Goal: Communication & Community: Answer question/provide support

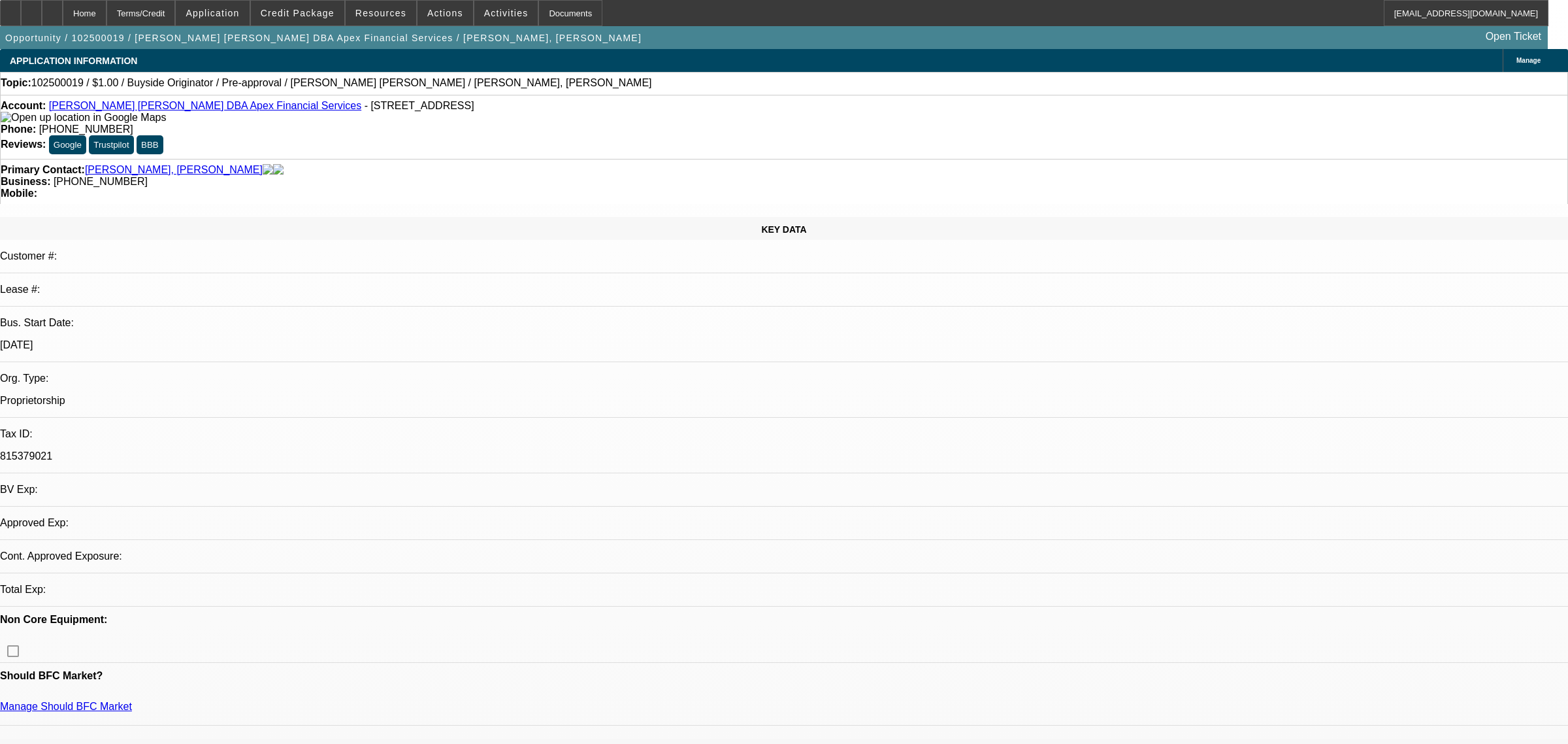
select select "0"
select select "2"
select select "0"
select select "6"
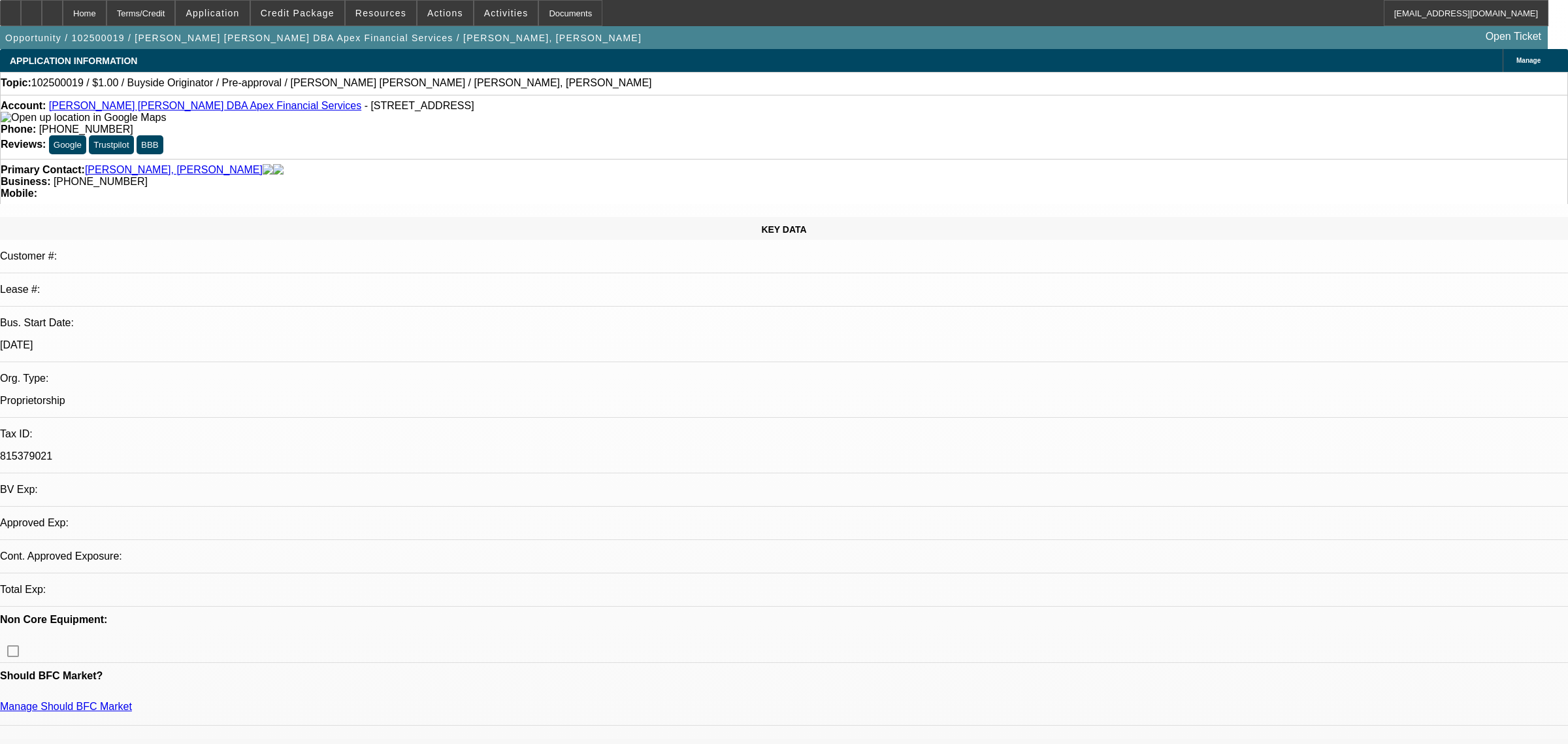
select select "0"
select select "2"
select select "0"
select select "6"
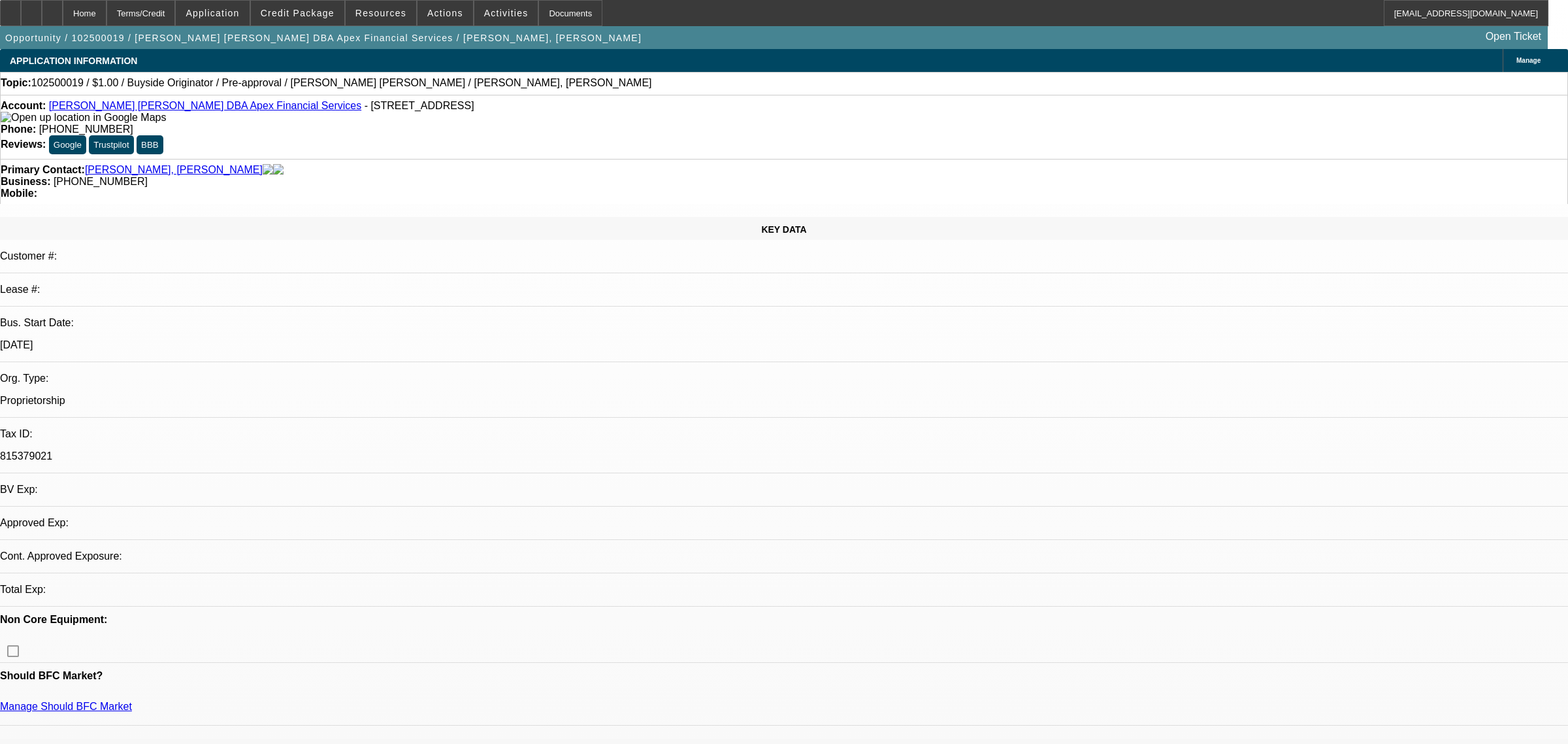
select select "0"
select select "2"
select select "0"
select select "6"
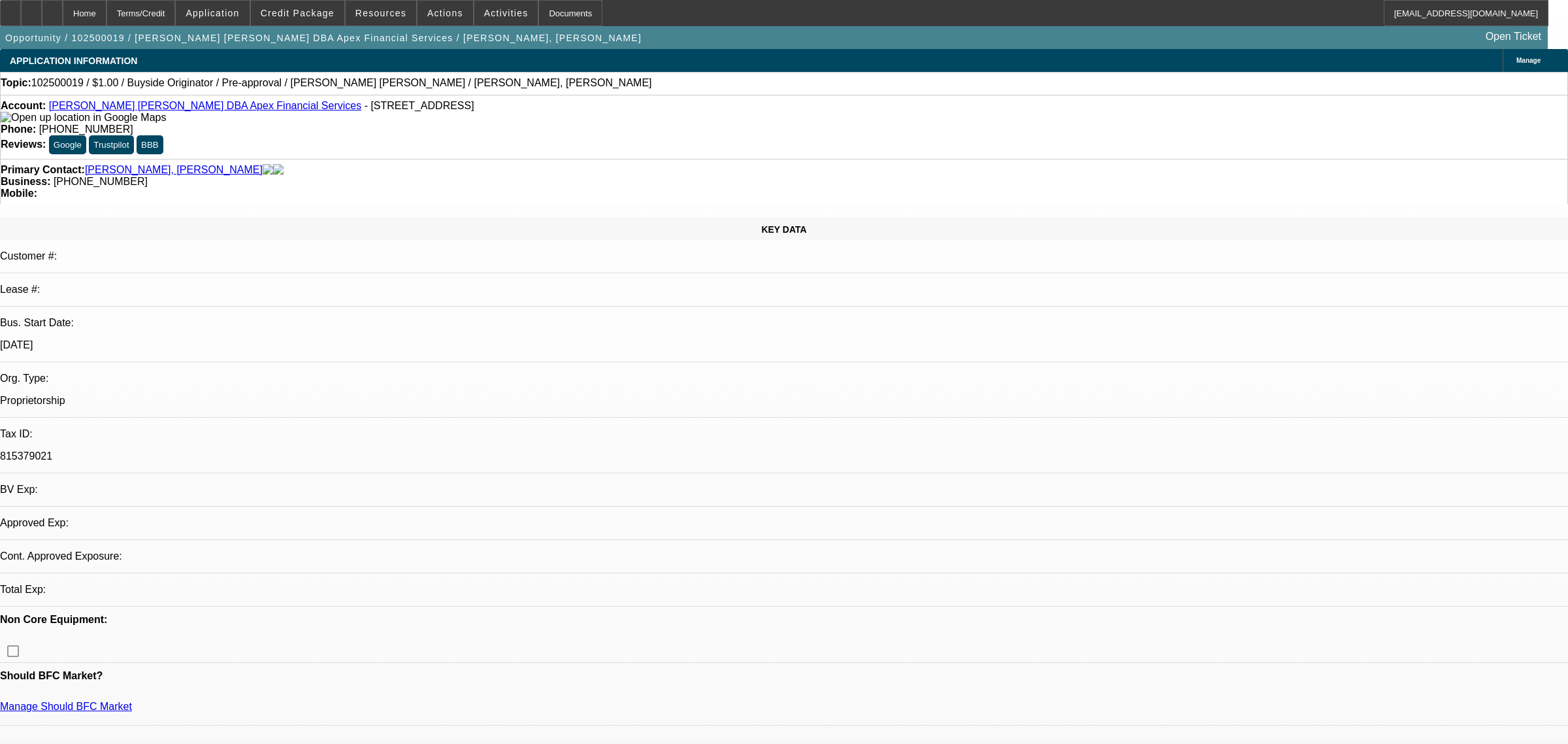
select select "0"
select select "2"
select select "0"
select select "6"
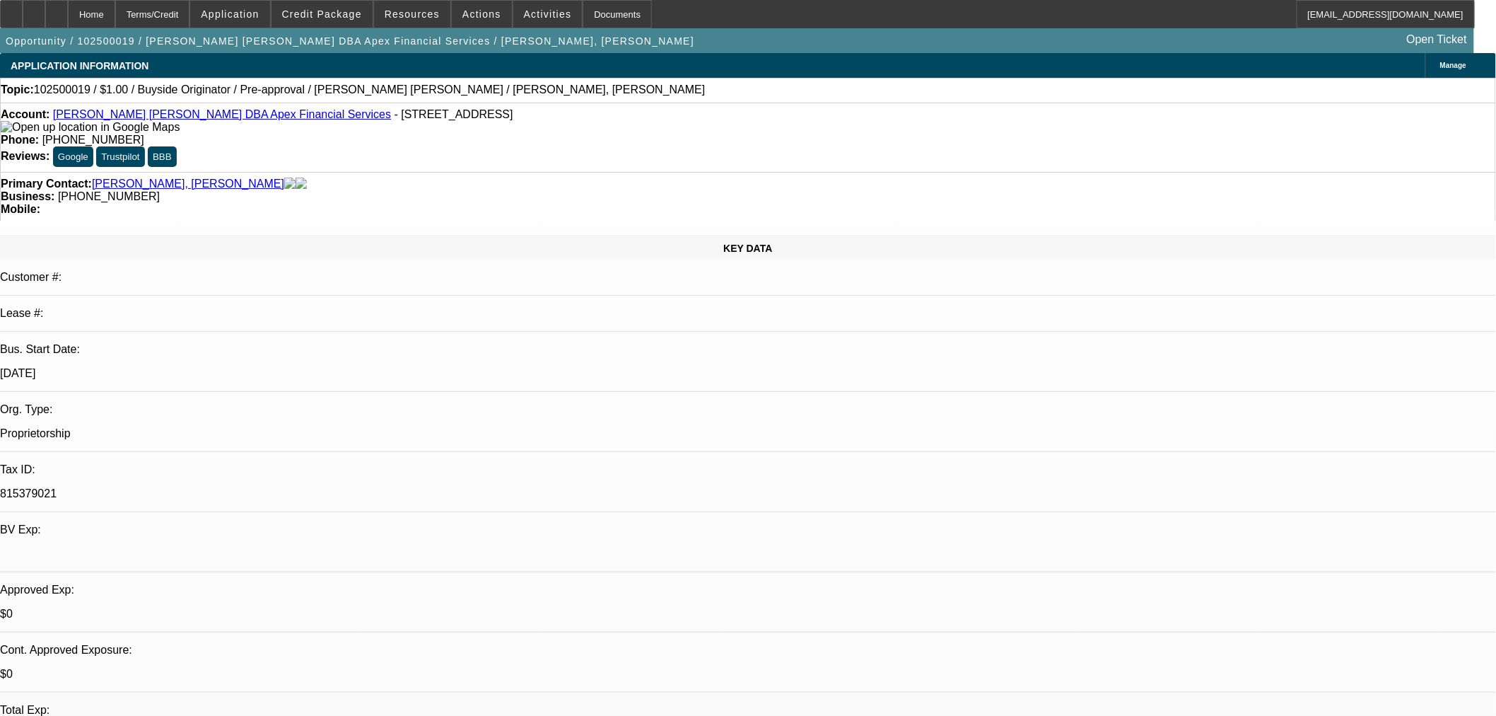
drag, startPoint x: 29, startPoint y: 11, endPoint x: 582, endPoint y: 110, distance: 561.7
click at [11, 9] on icon at bounding box center [11, 9] width 0 height 0
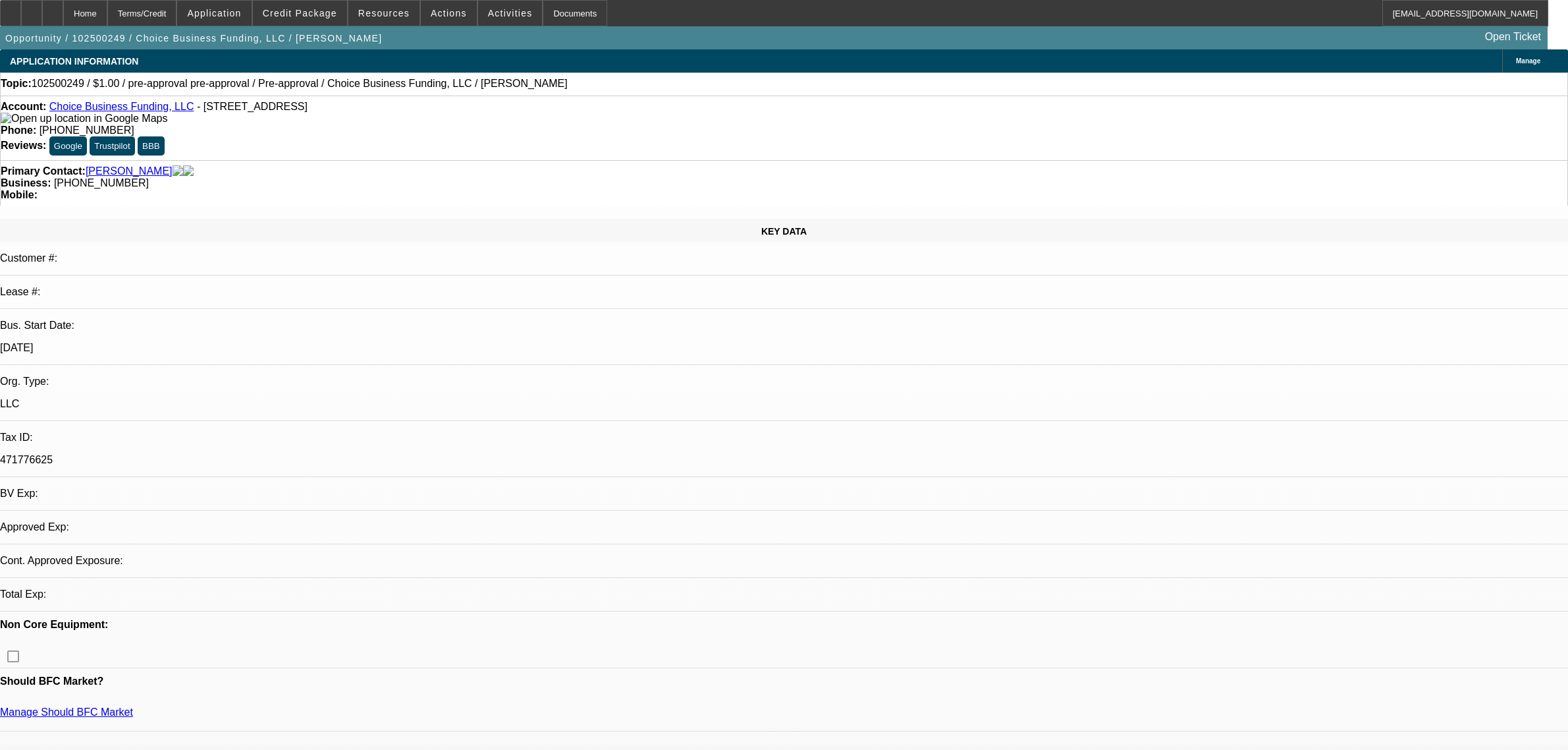
select select "0"
select select "2"
select select "0"
select select "1"
select select "2"
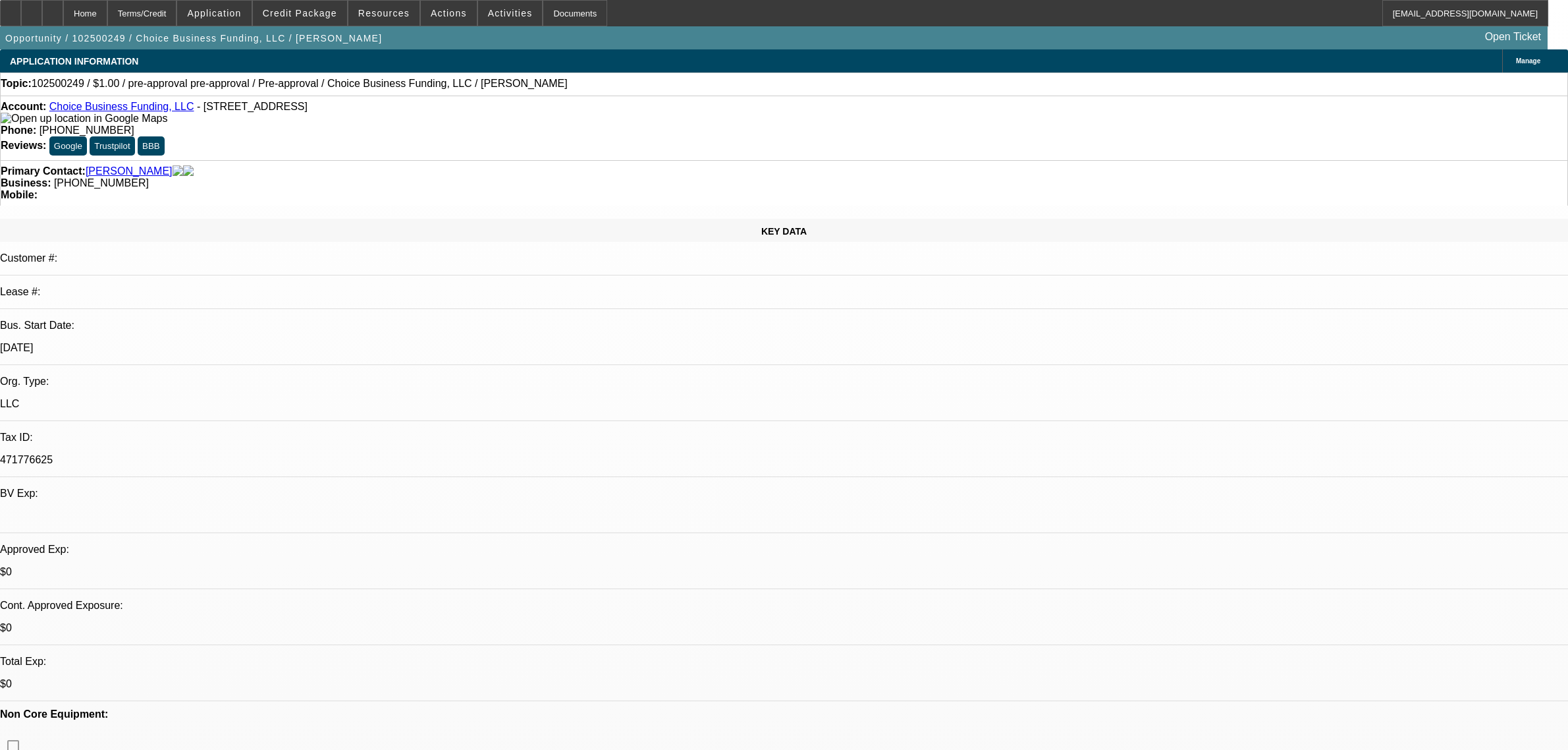
select select "6"
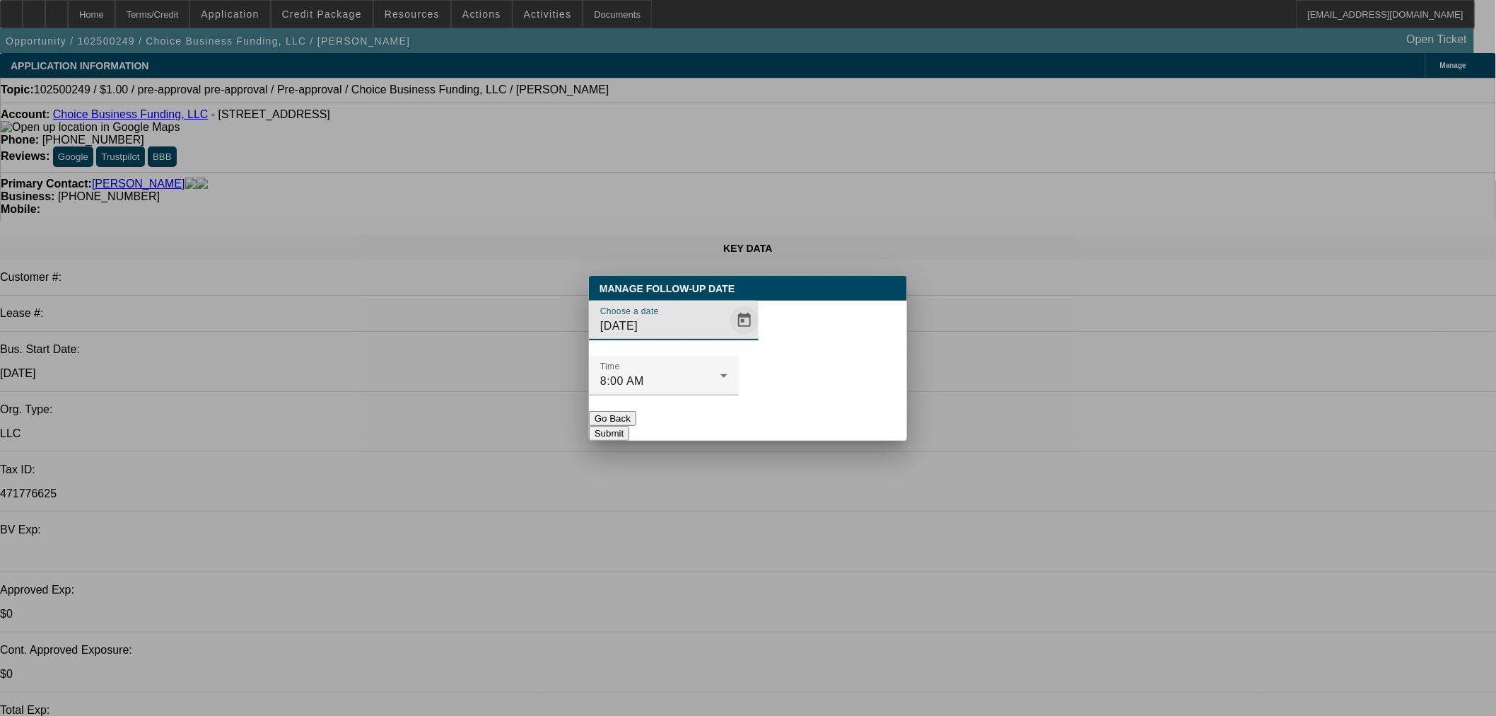
click at [728, 337] on span "Open calendar" at bounding box center [745, 320] width 34 height 34
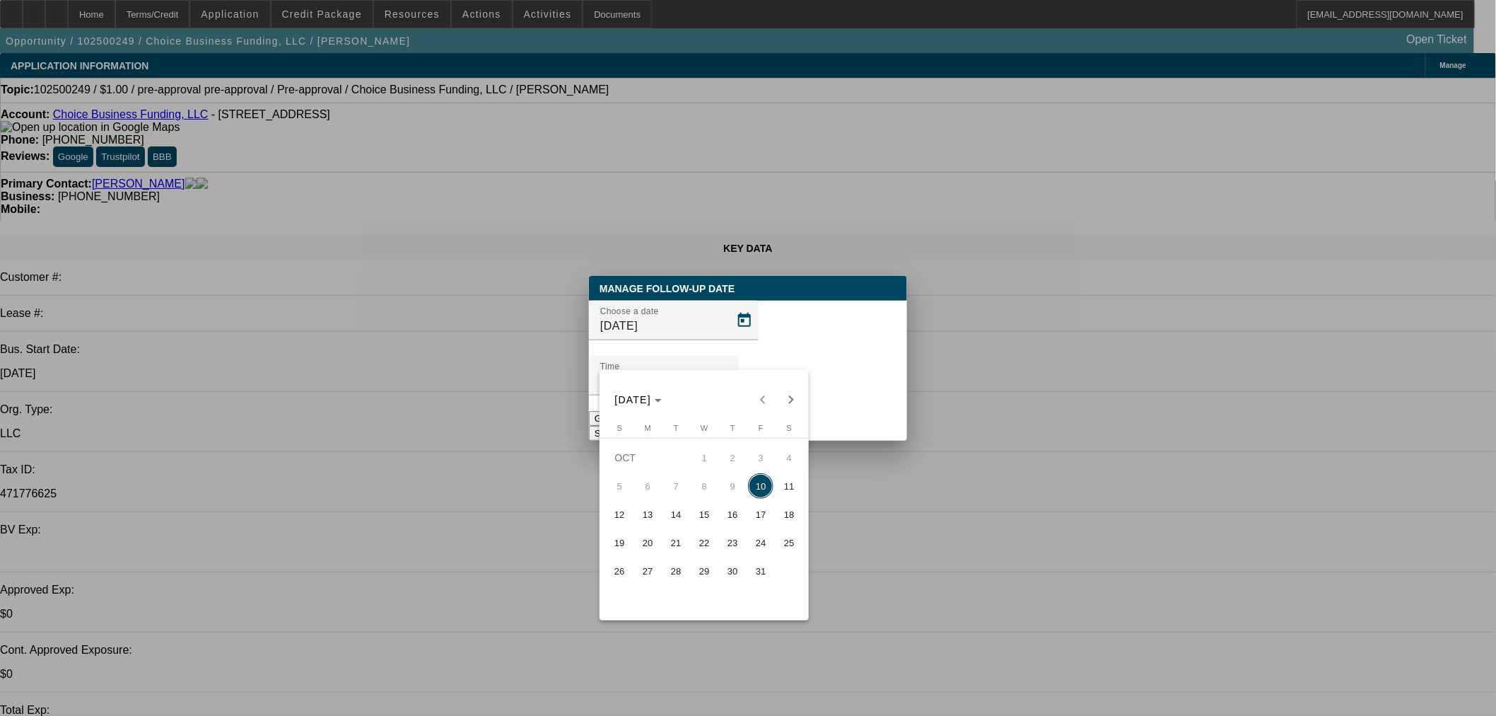
click at [656, 513] on span "13" at bounding box center [647, 513] width 25 height 25
type input "10/13/2025"
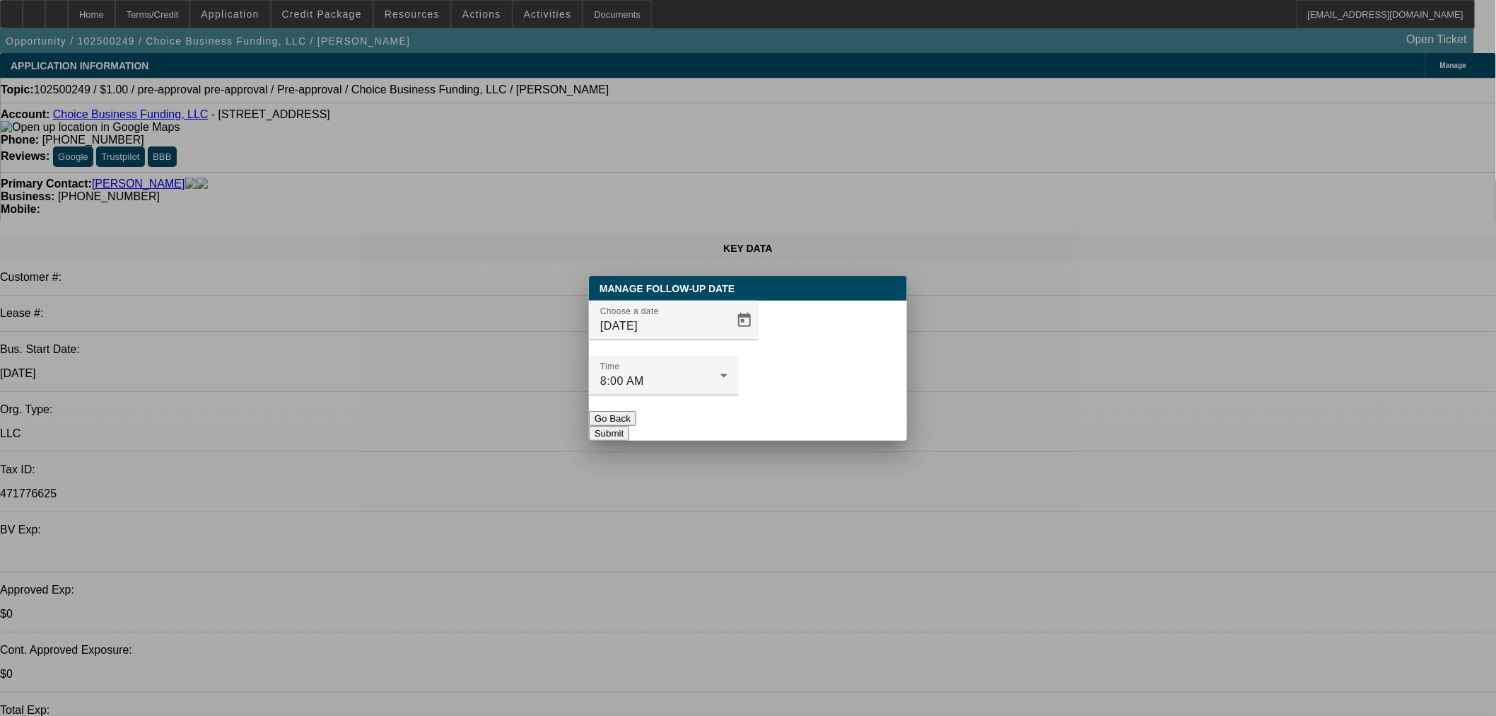
click at [629, 426] on button "Submit" at bounding box center [609, 433] width 40 height 15
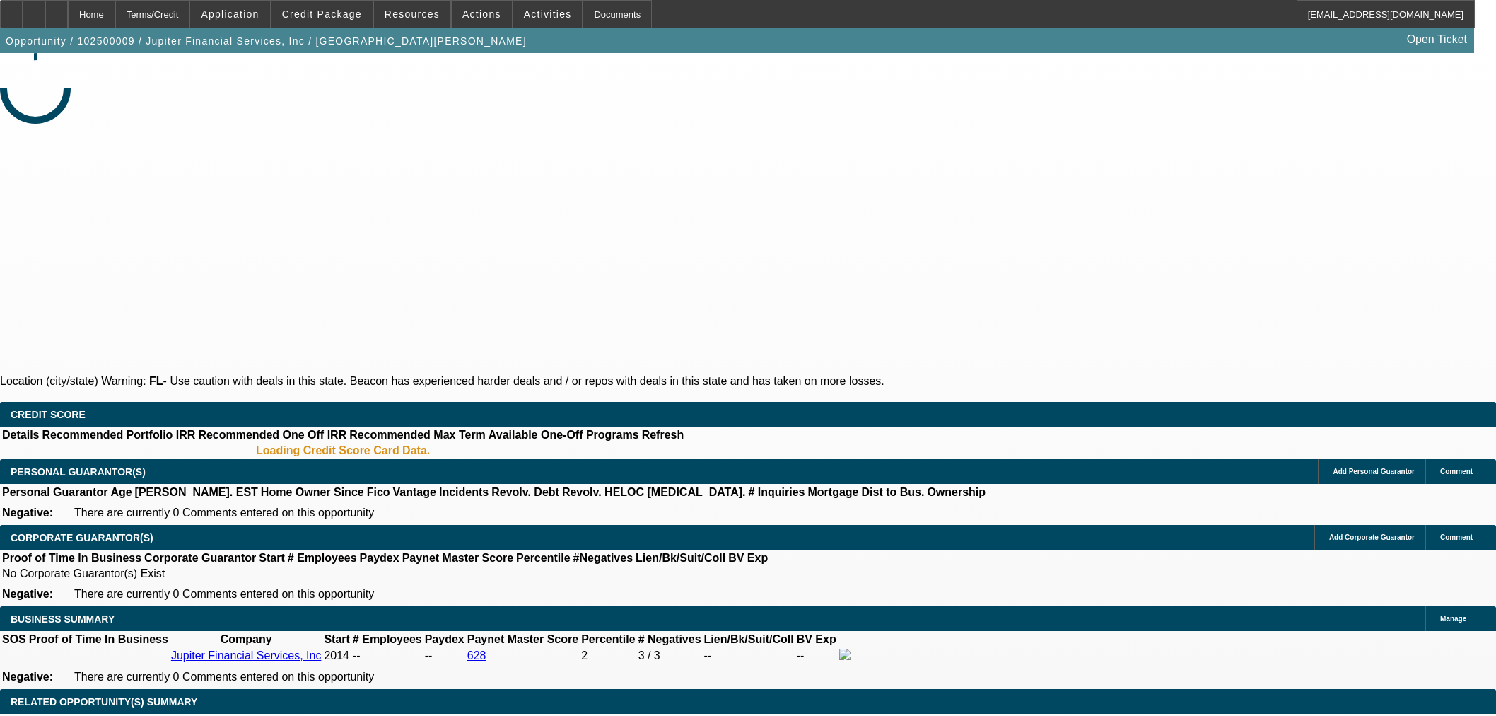
select select "0"
select select "2"
select select "0"
select select "6"
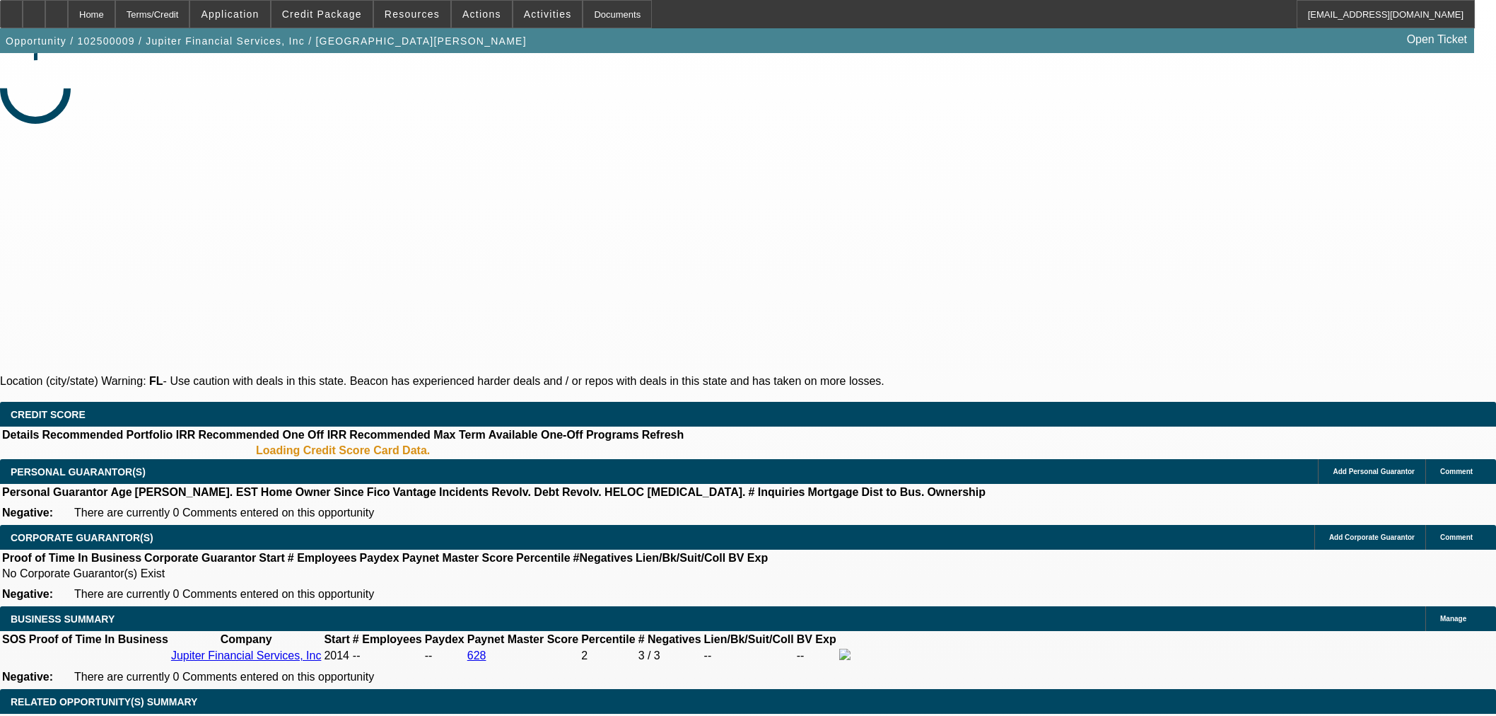
select select "0"
select select "2"
select select "0"
select select "6"
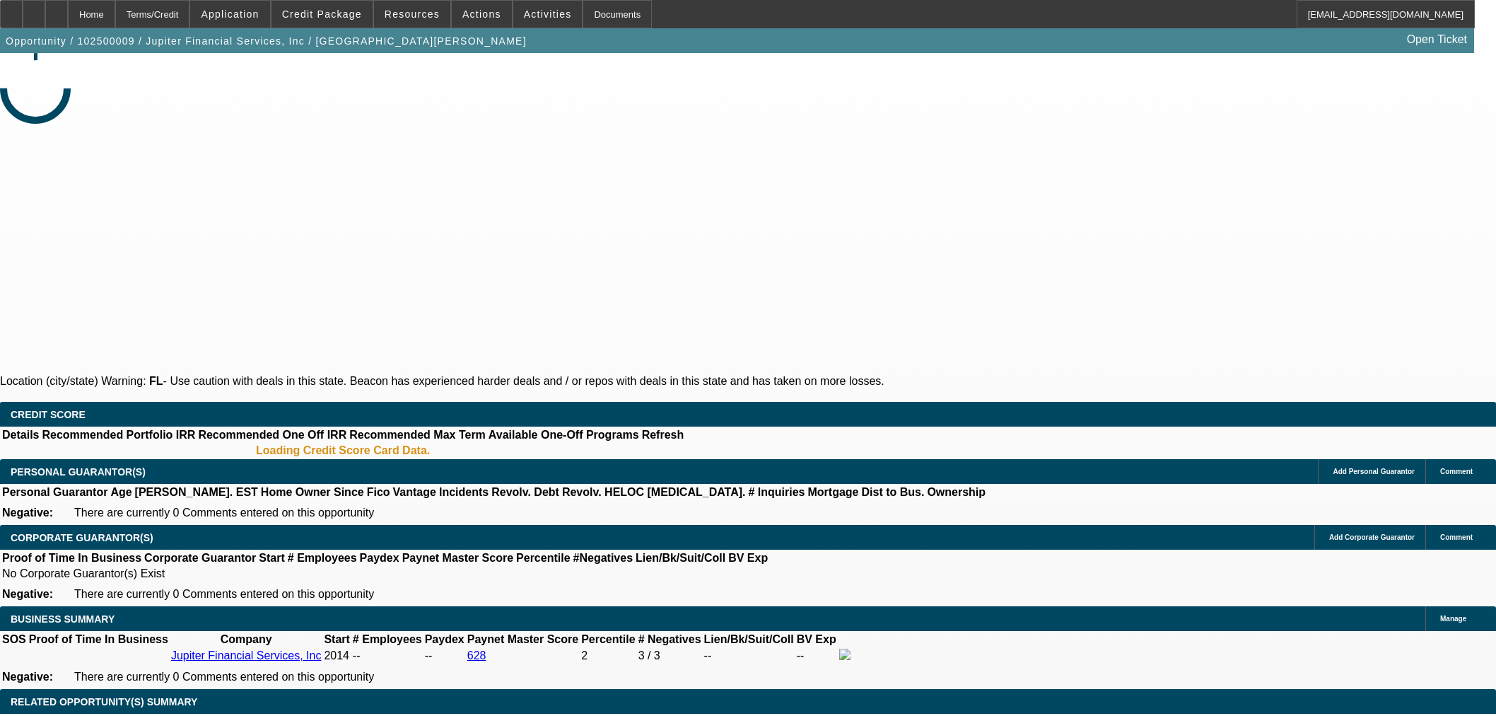
select select "0"
select select "2"
select select "0"
select select "6"
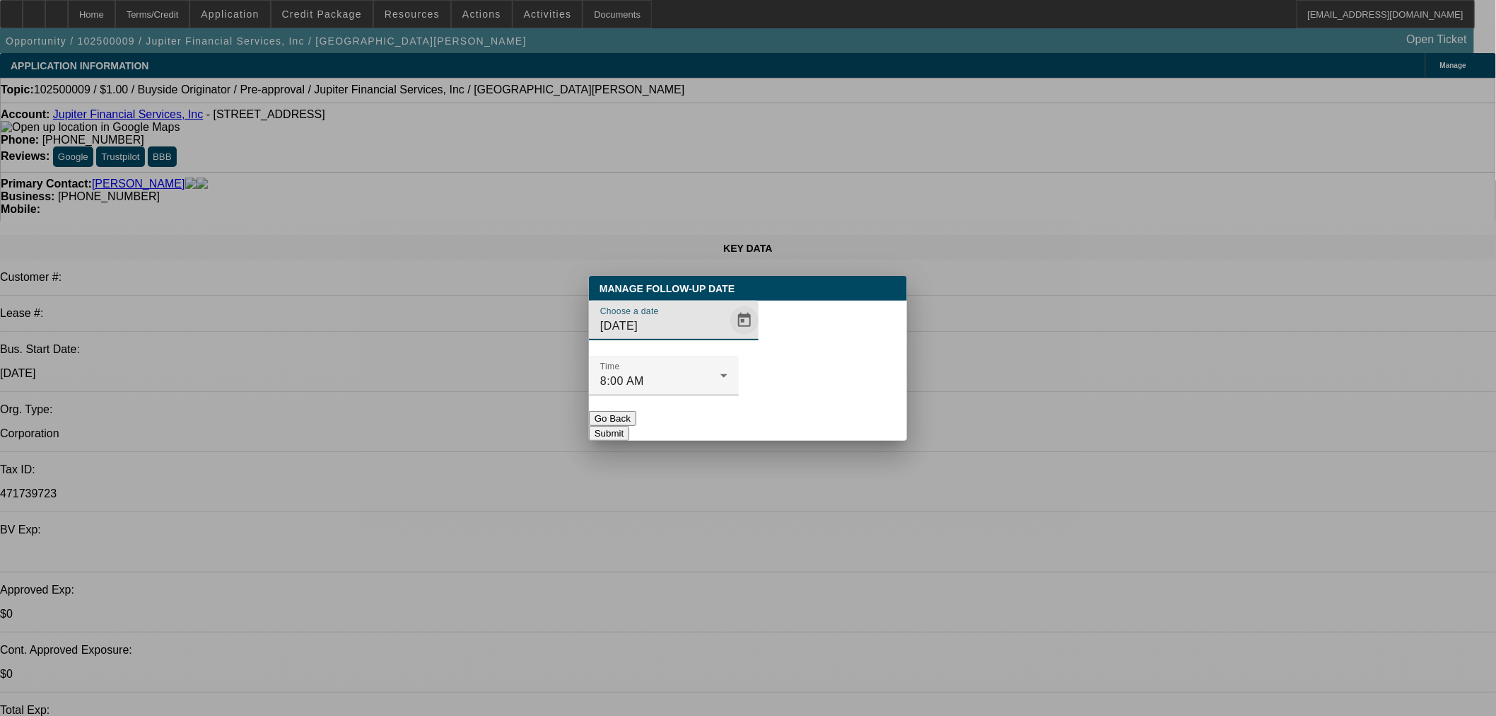
click at [728, 337] on span "Open calendar" at bounding box center [745, 320] width 34 height 34
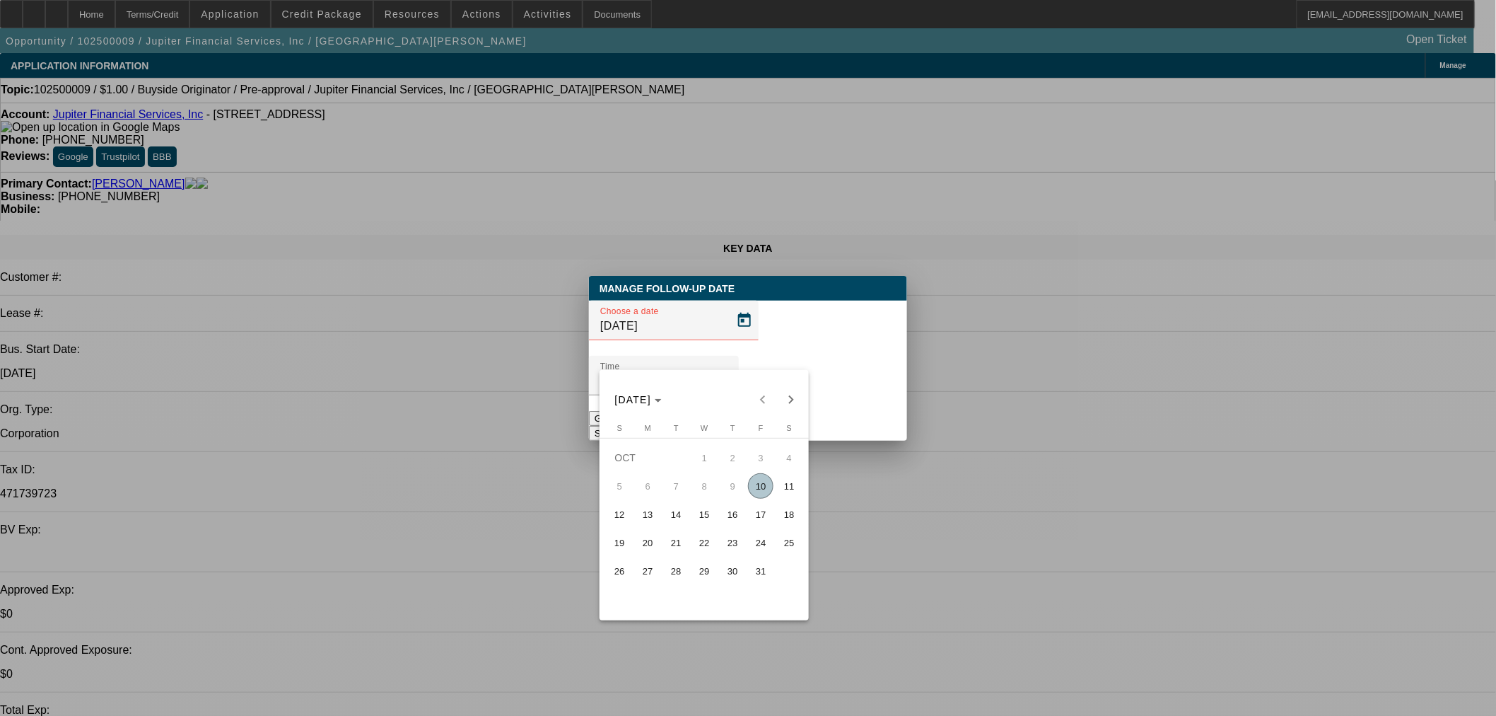
click at [648, 547] on span "20" at bounding box center [647, 542] width 25 height 25
type input "10/20/2025"
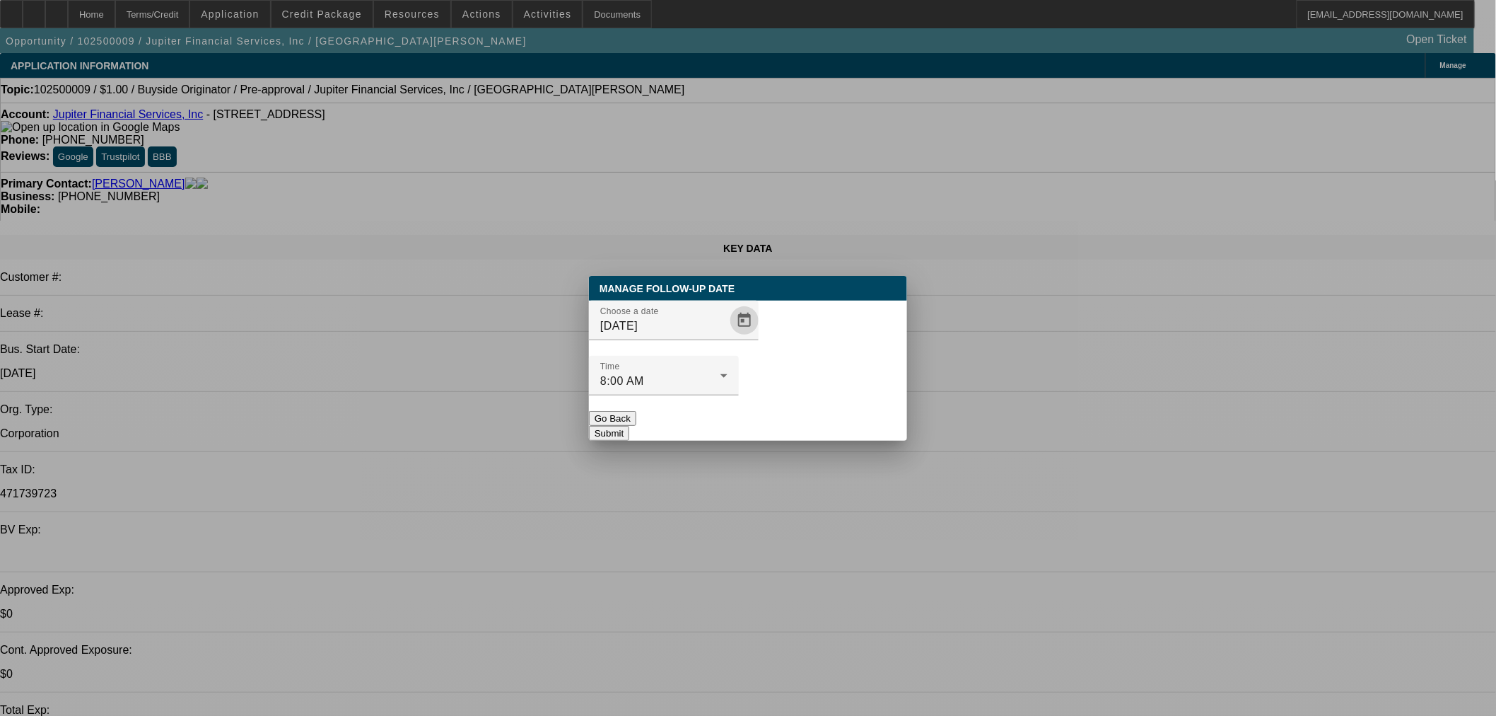
click at [629, 426] on button "Submit" at bounding box center [609, 433] width 40 height 15
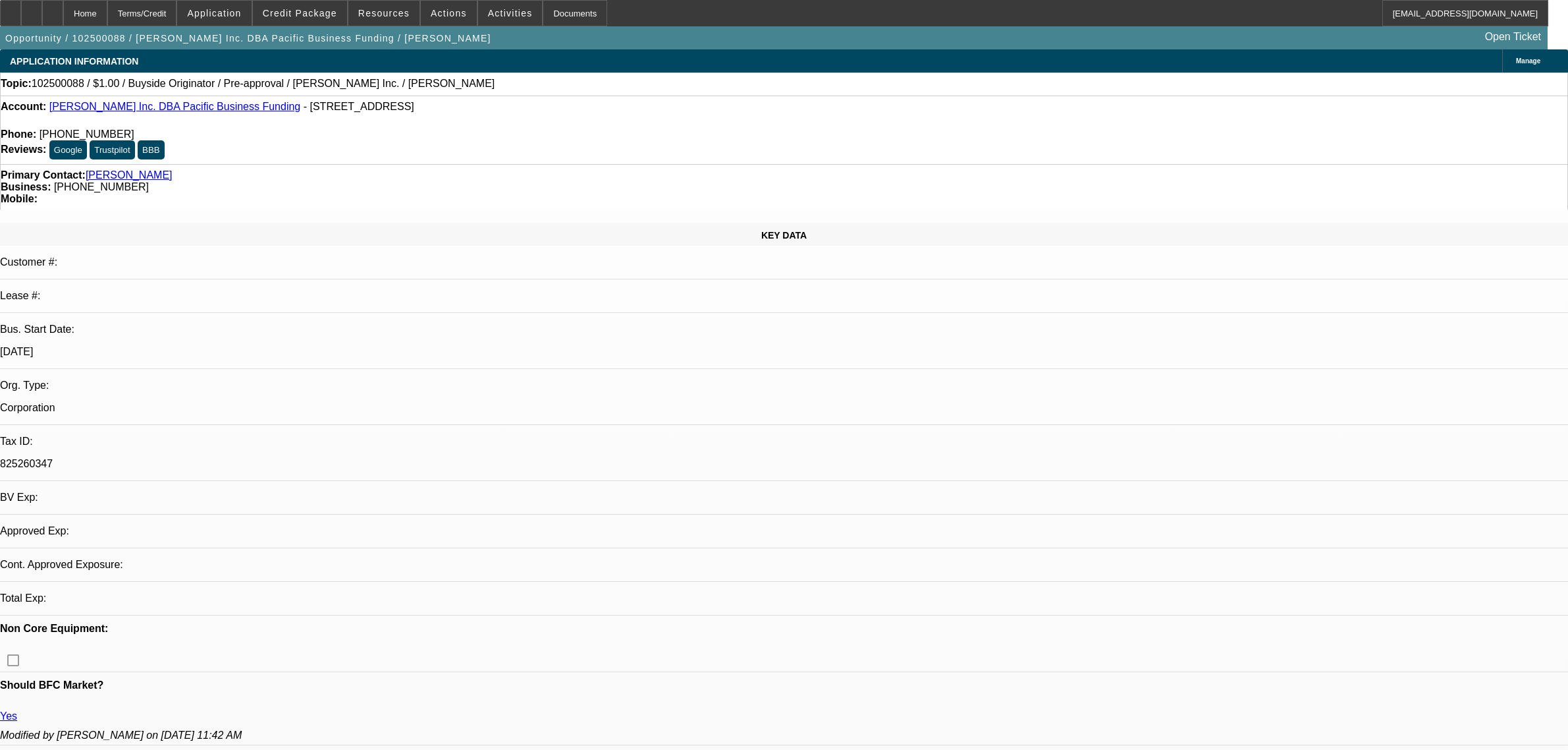
select select "0"
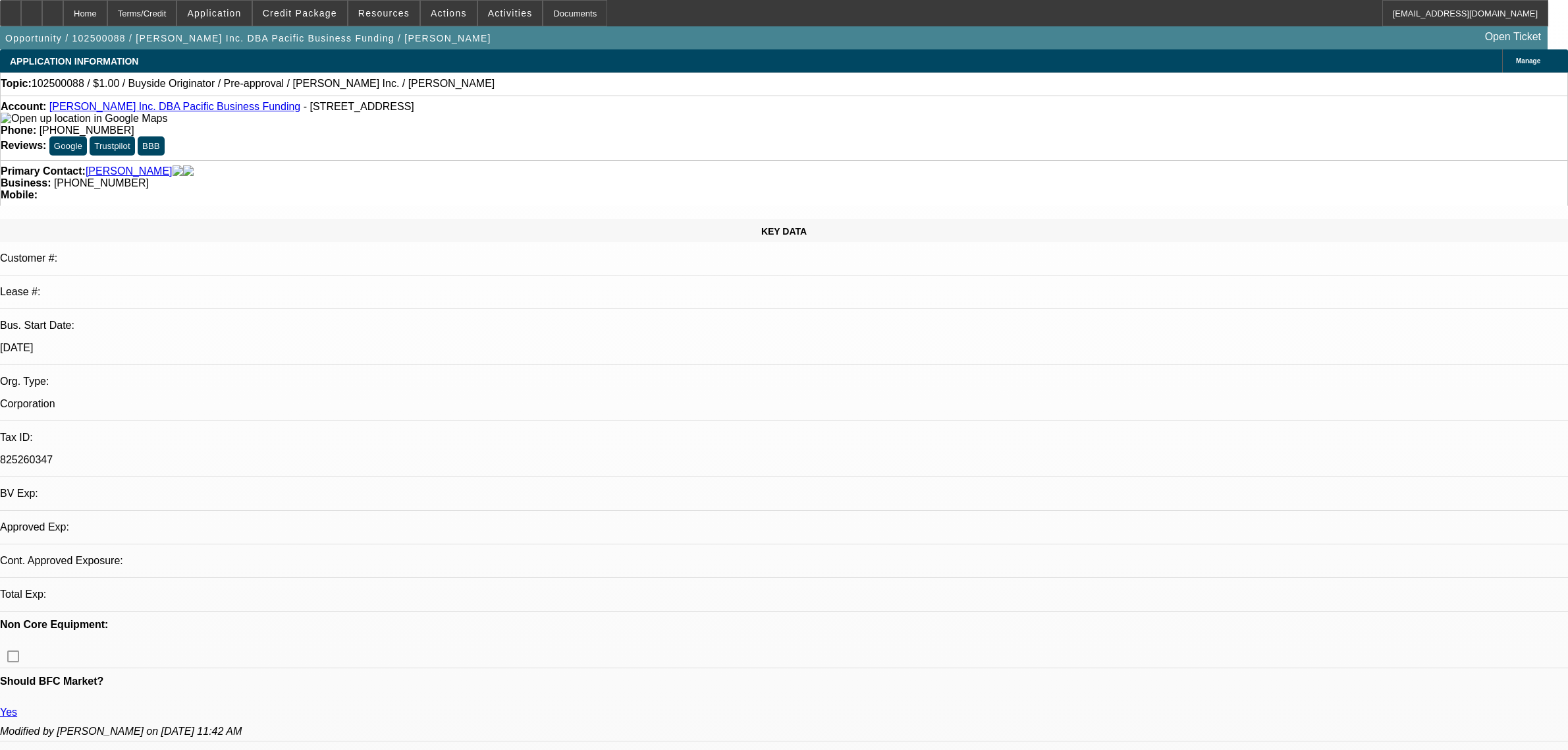
select select "2"
select select "0"
select select "6"
select select "0"
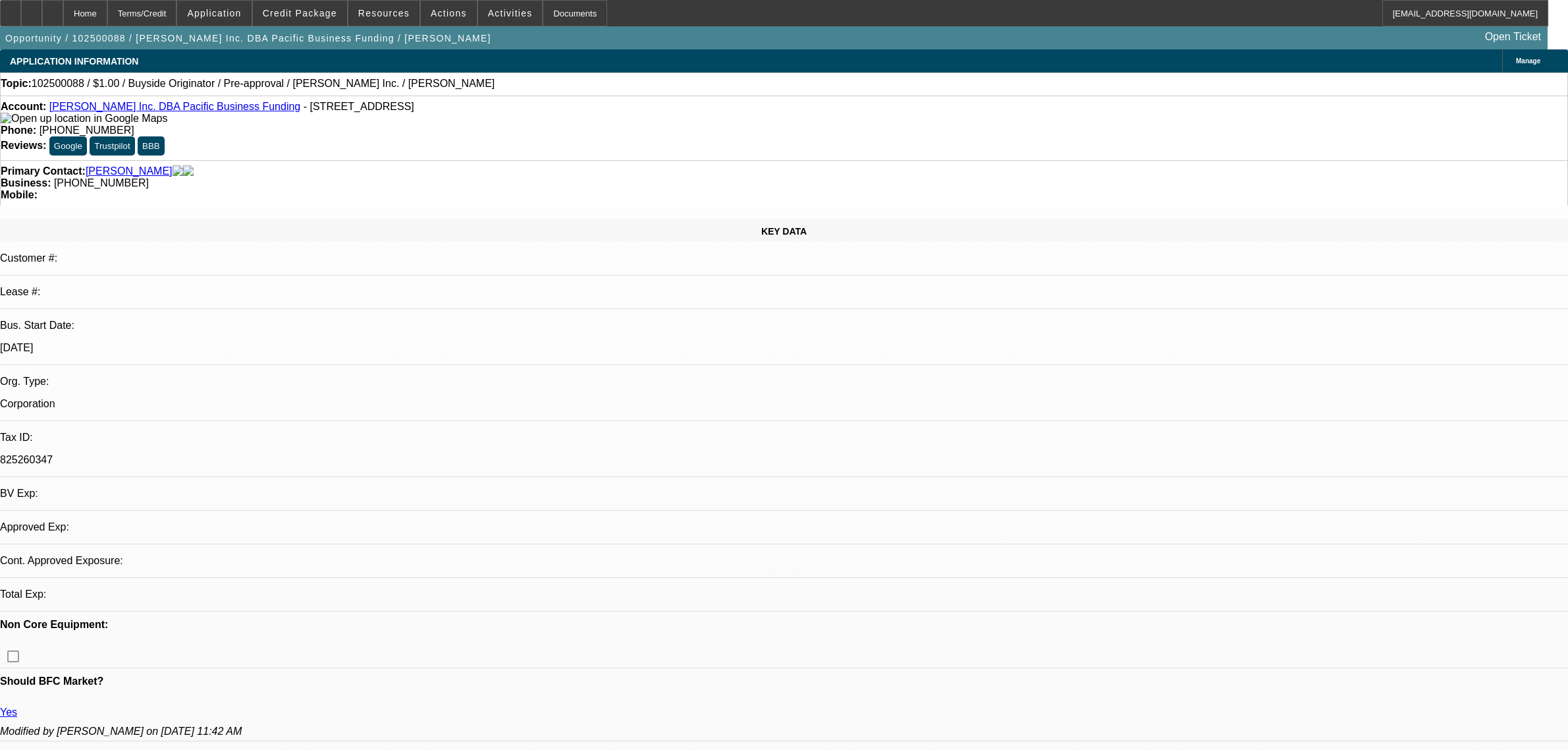
select select "2"
select select "0"
select select "6"
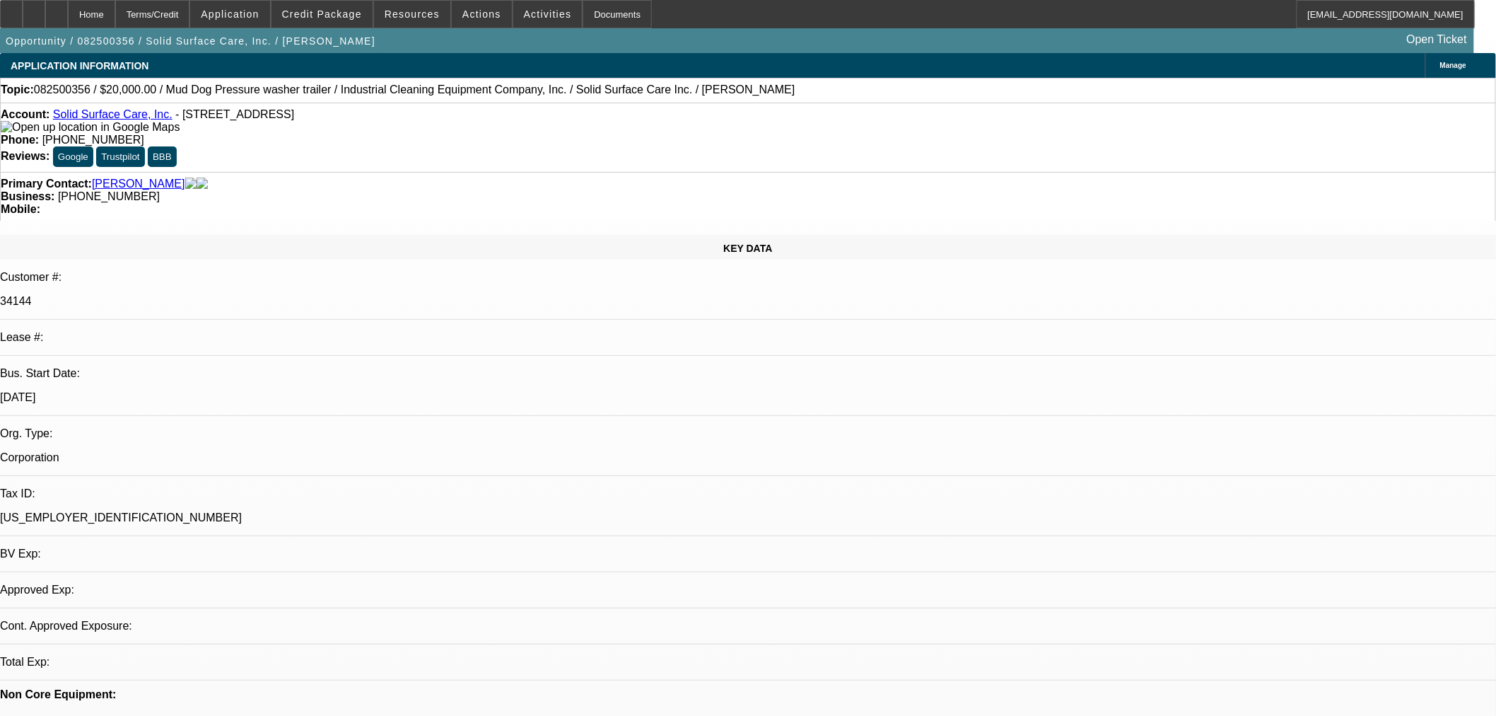
select select "0"
select select "2"
select select "0"
select select "2"
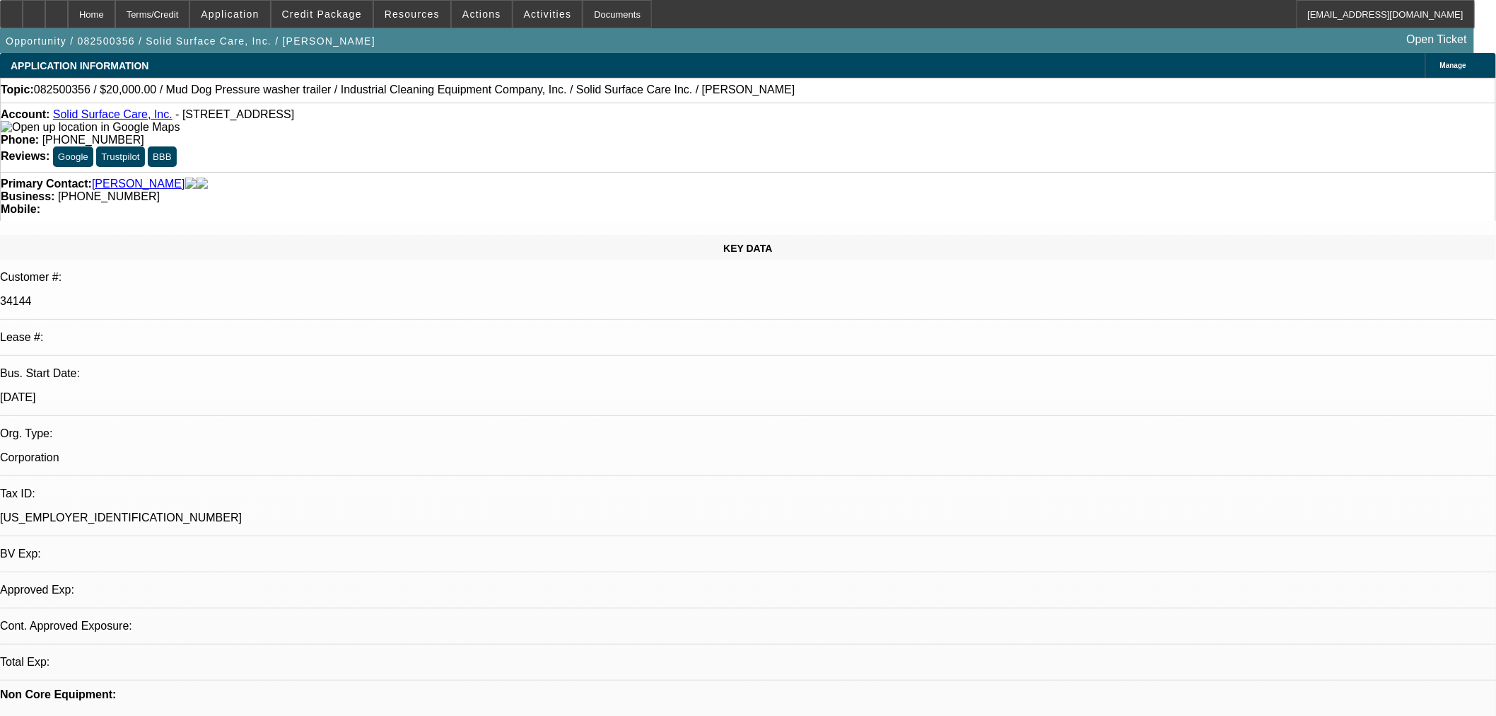
select select "0"
select select "1"
select select "2"
select select "6"
select select "1"
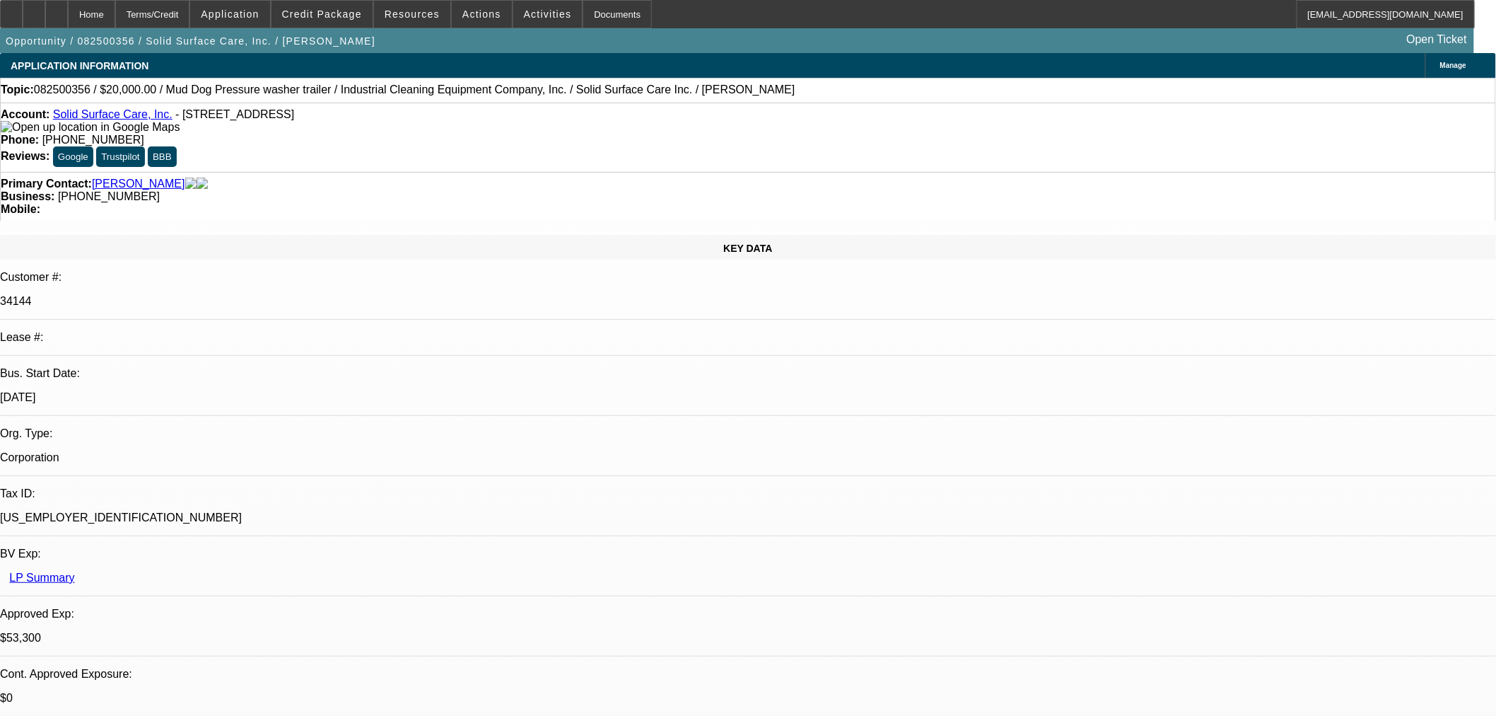
select select "2"
select select "6"
radio input "true"
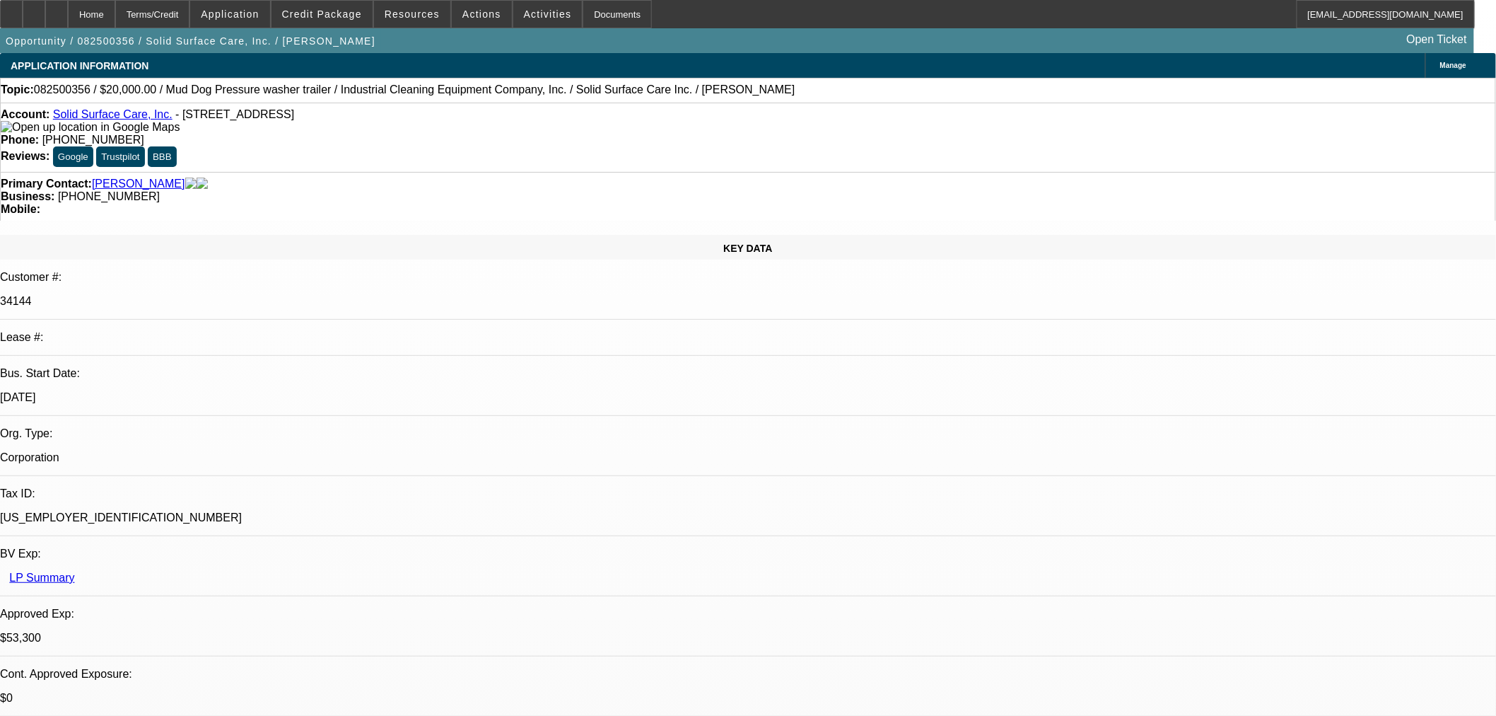
type textarea "Extension approved. FU in a week +"
radio input "true"
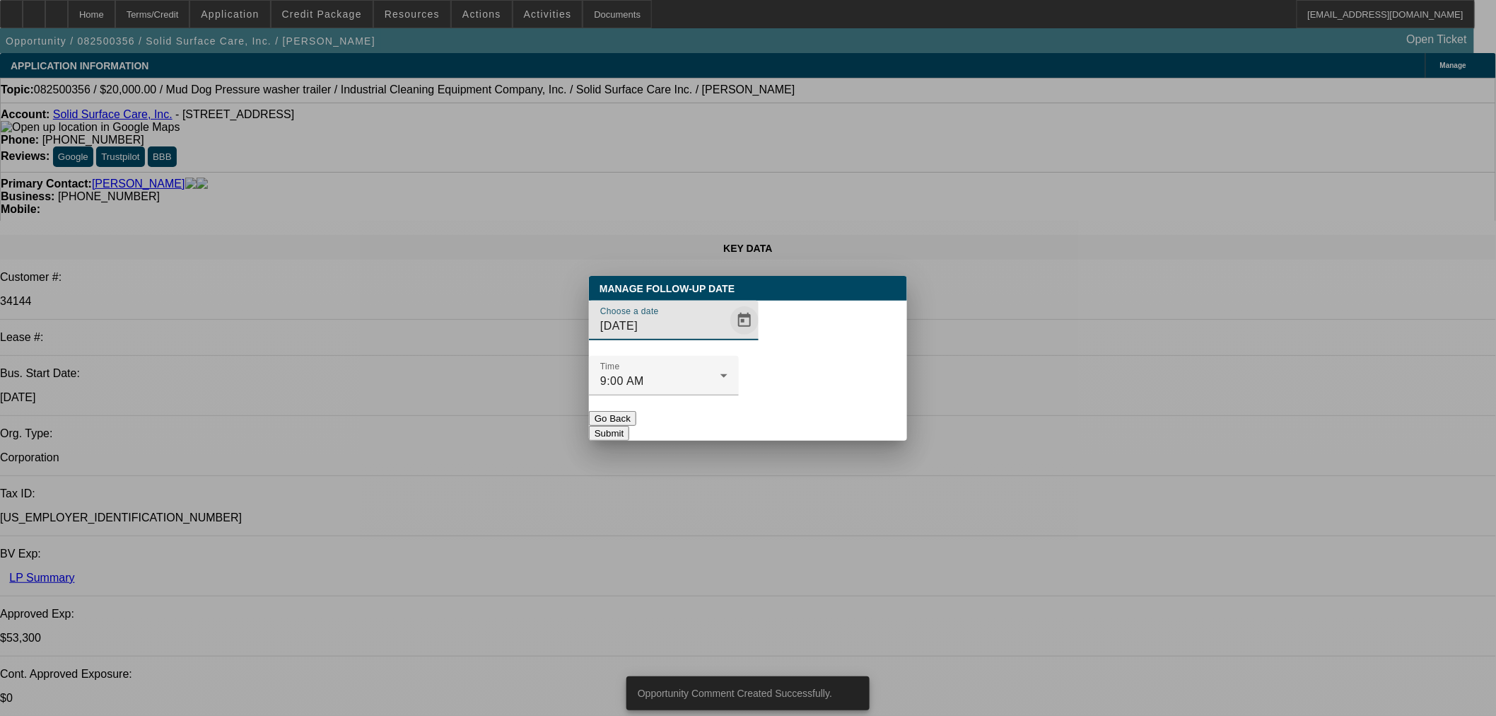
click at [728, 337] on span "Open calendar" at bounding box center [745, 320] width 34 height 34
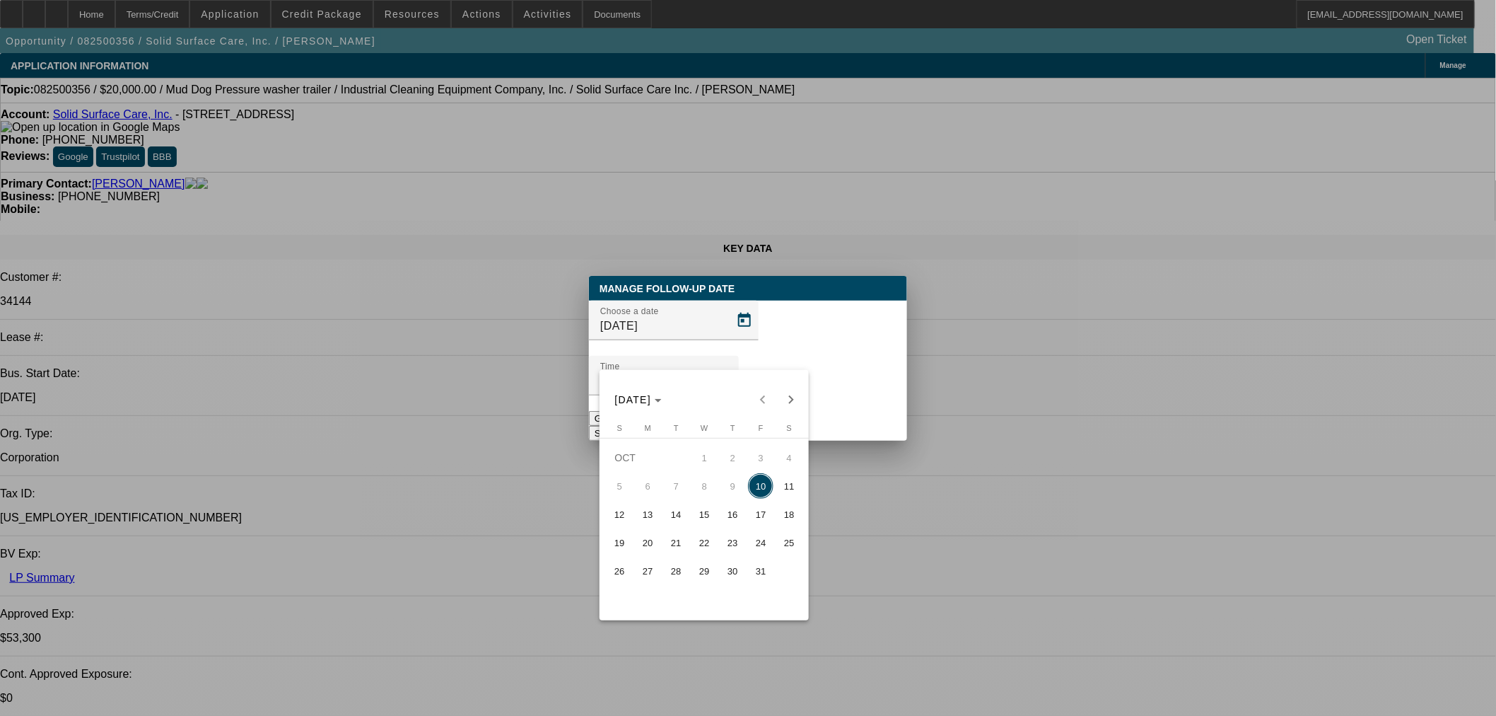
click at [670, 547] on span "21" at bounding box center [675, 542] width 25 height 25
type input "10/21/2025"
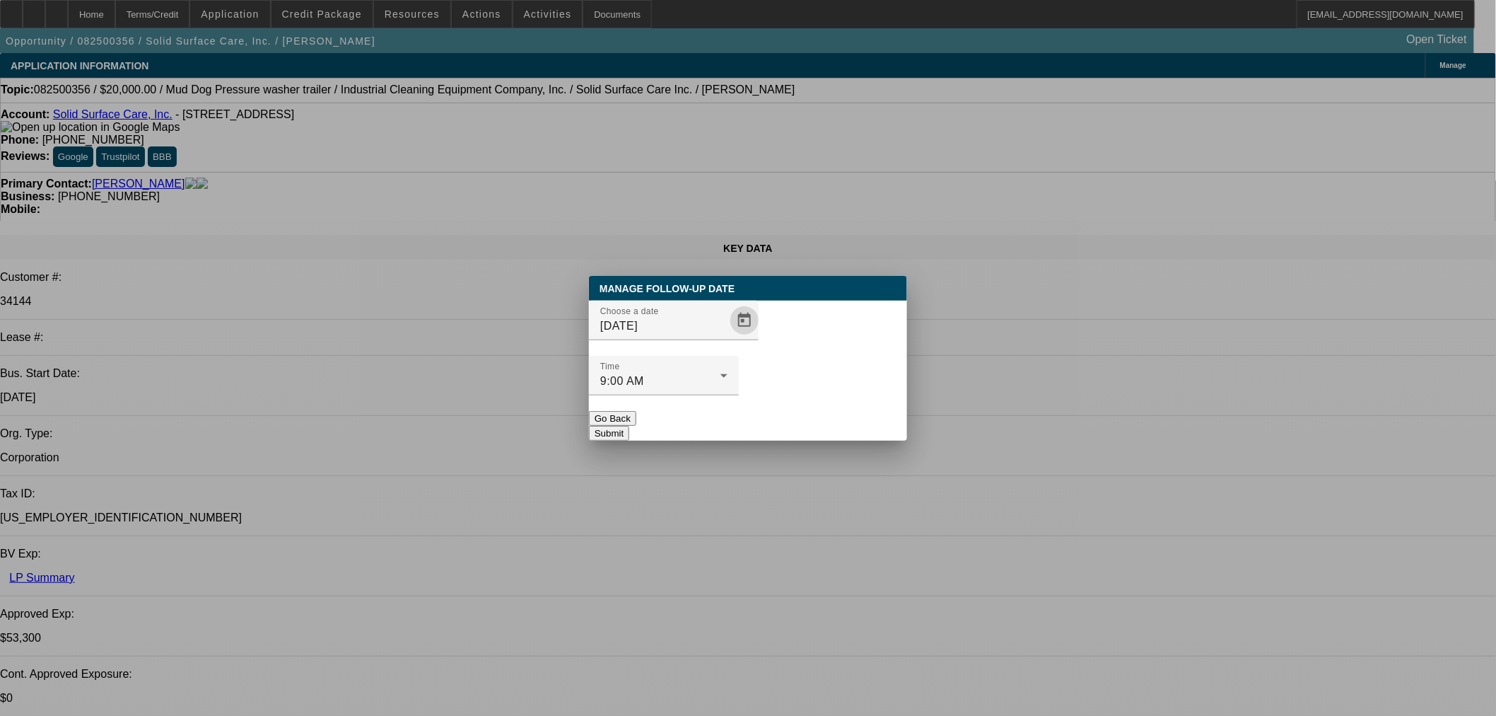
click at [739, 395] on div at bounding box center [664, 403] width 150 height 16
click at [629, 426] on button "Submit" at bounding box center [609, 433] width 40 height 15
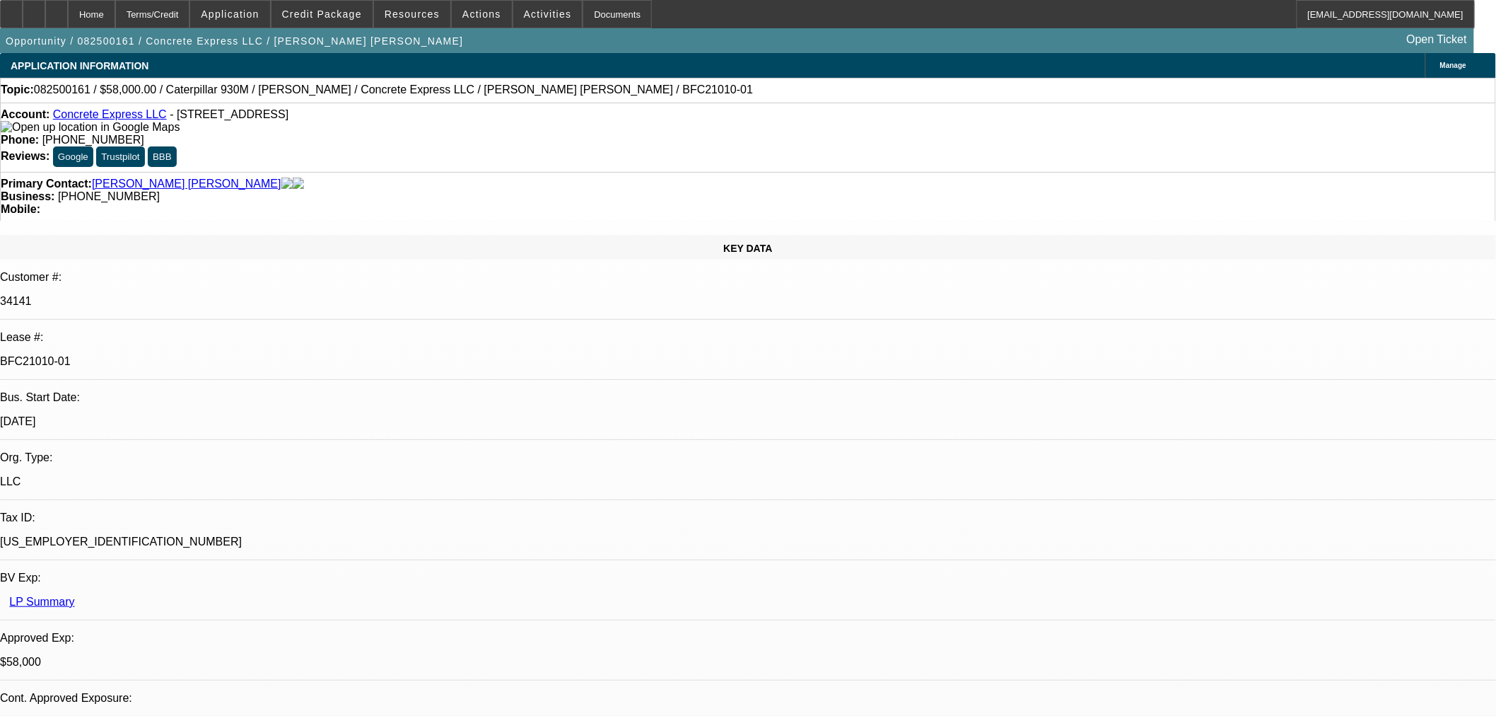
select select "0"
select select "2"
select select "0"
select select "2"
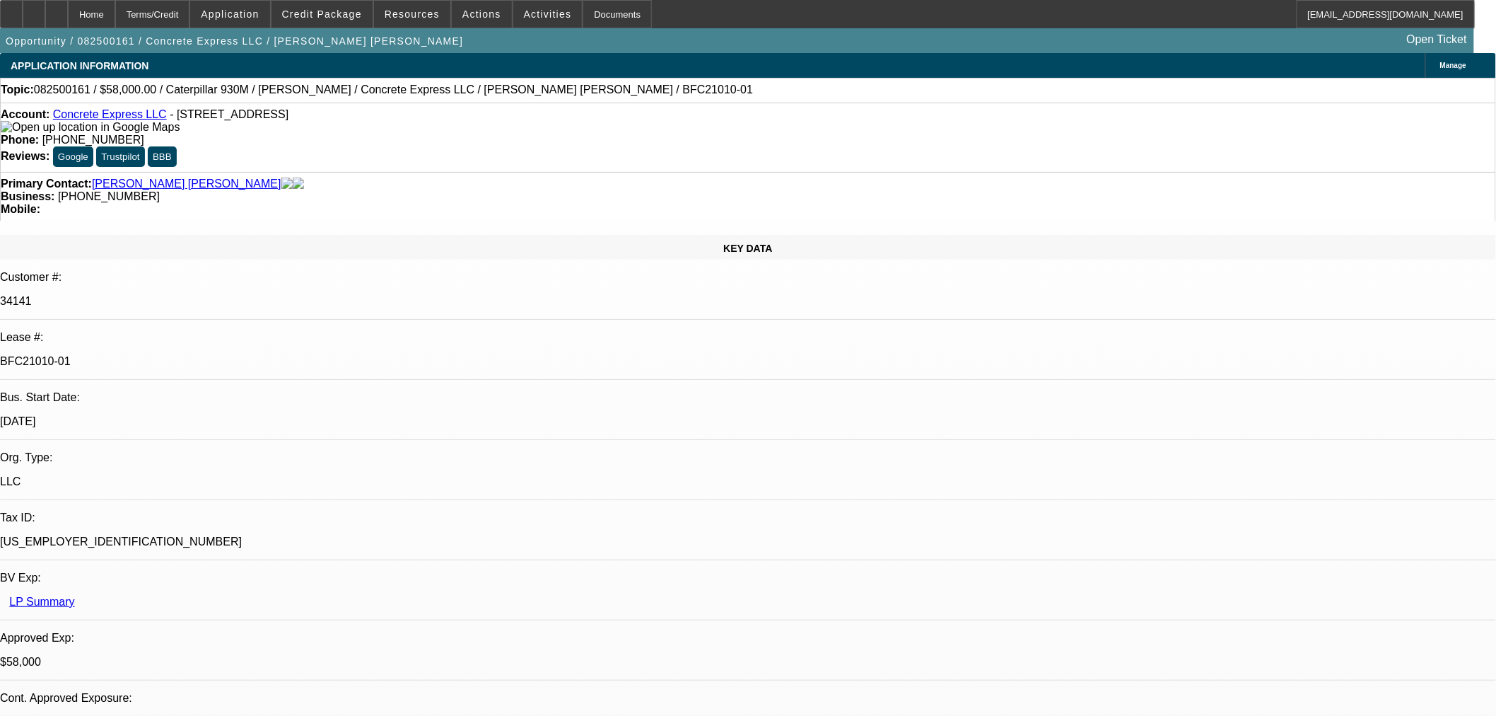
select select "0"
select select "0.15"
select select "2"
select select "0"
select select "0.15"
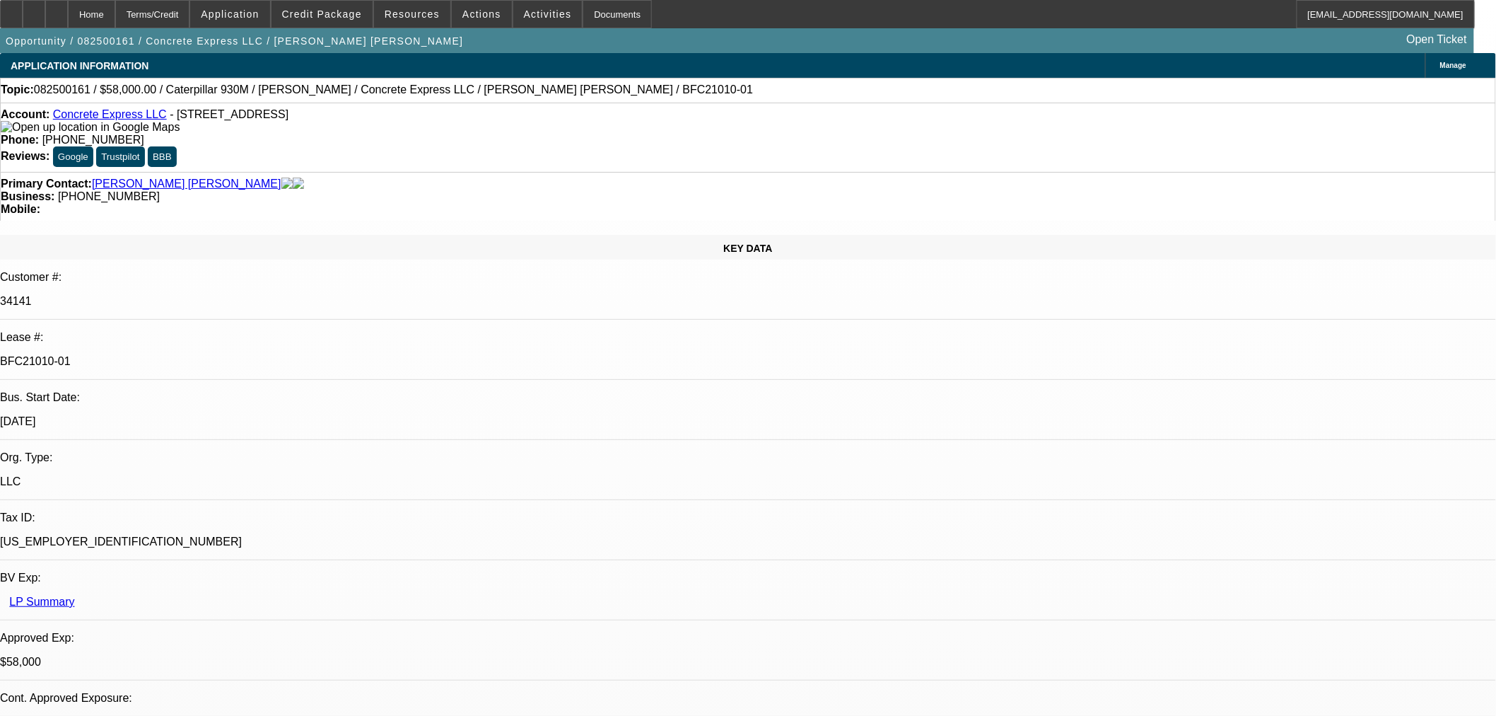
select select "2"
select select "0"
select select "1"
select select "2"
select select "6"
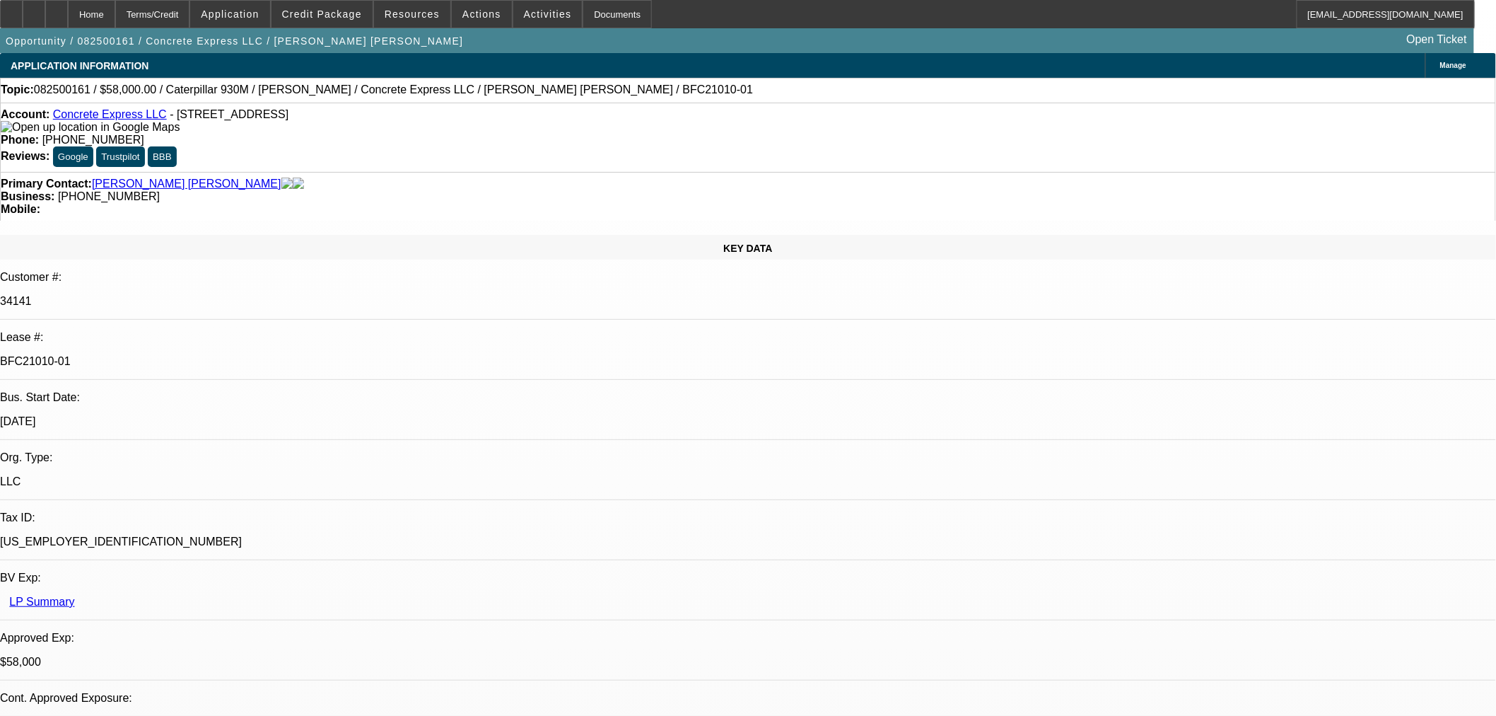
select select "1"
select select "2"
select select "6"
select select "1"
select select "2"
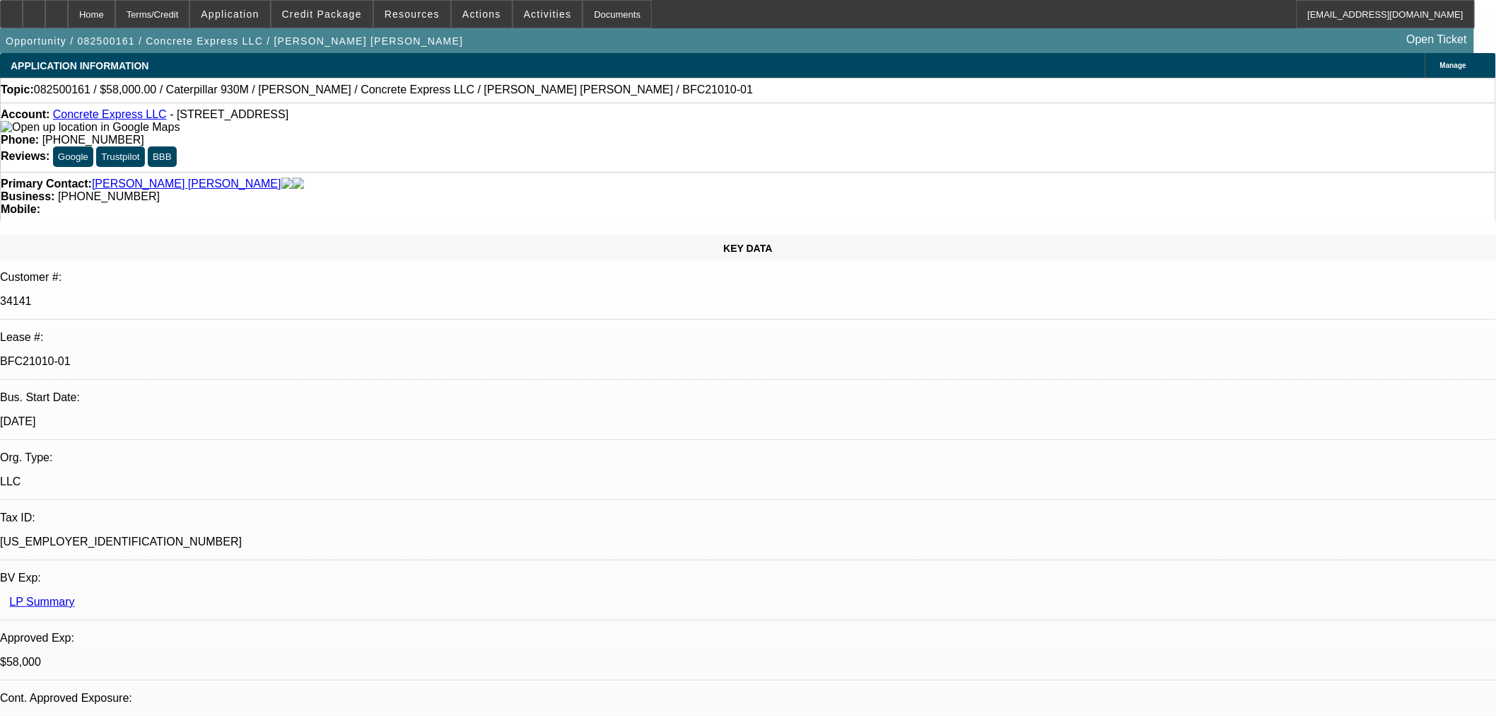
select select "6"
select select "1"
select select "2"
select select "6"
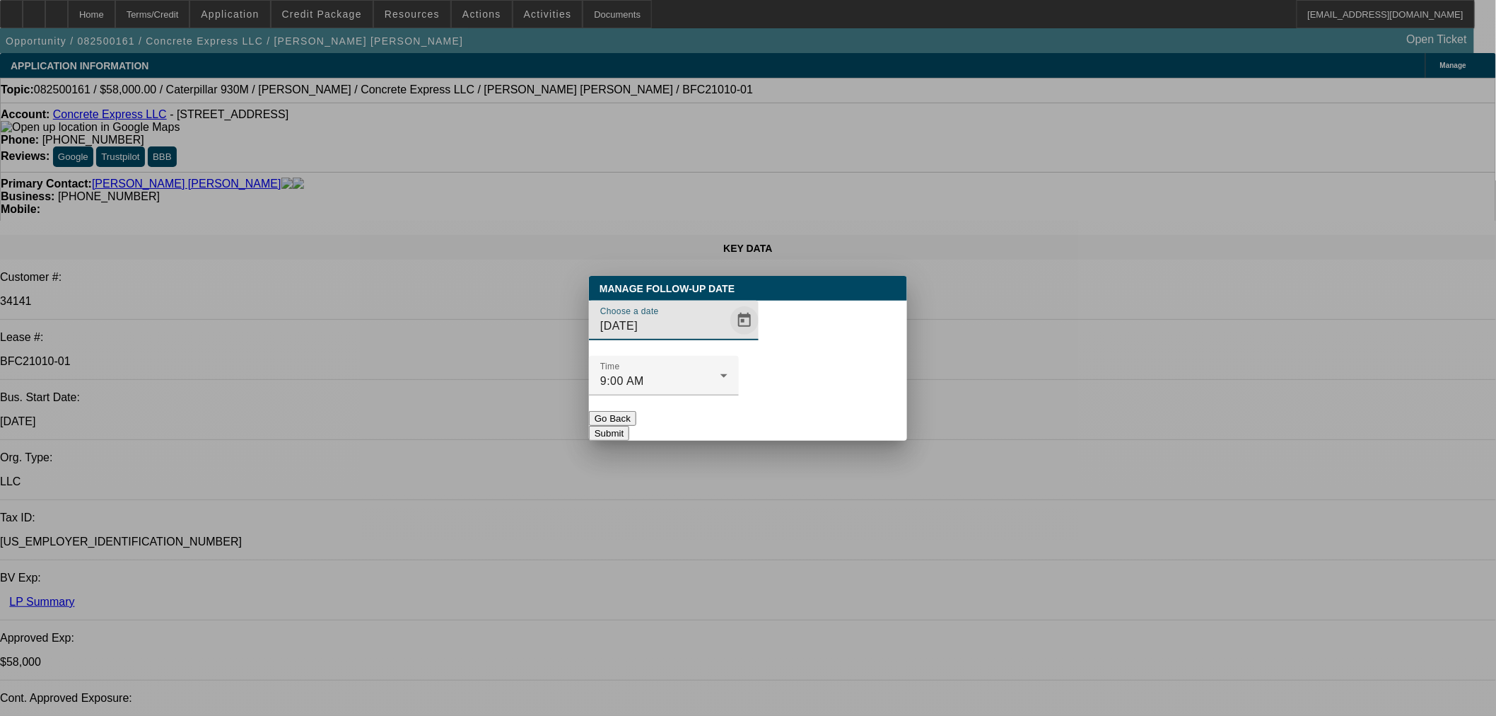
click at [728, 337] on span "Open calendar" at bounding box center [745, 320] width 34 height 34
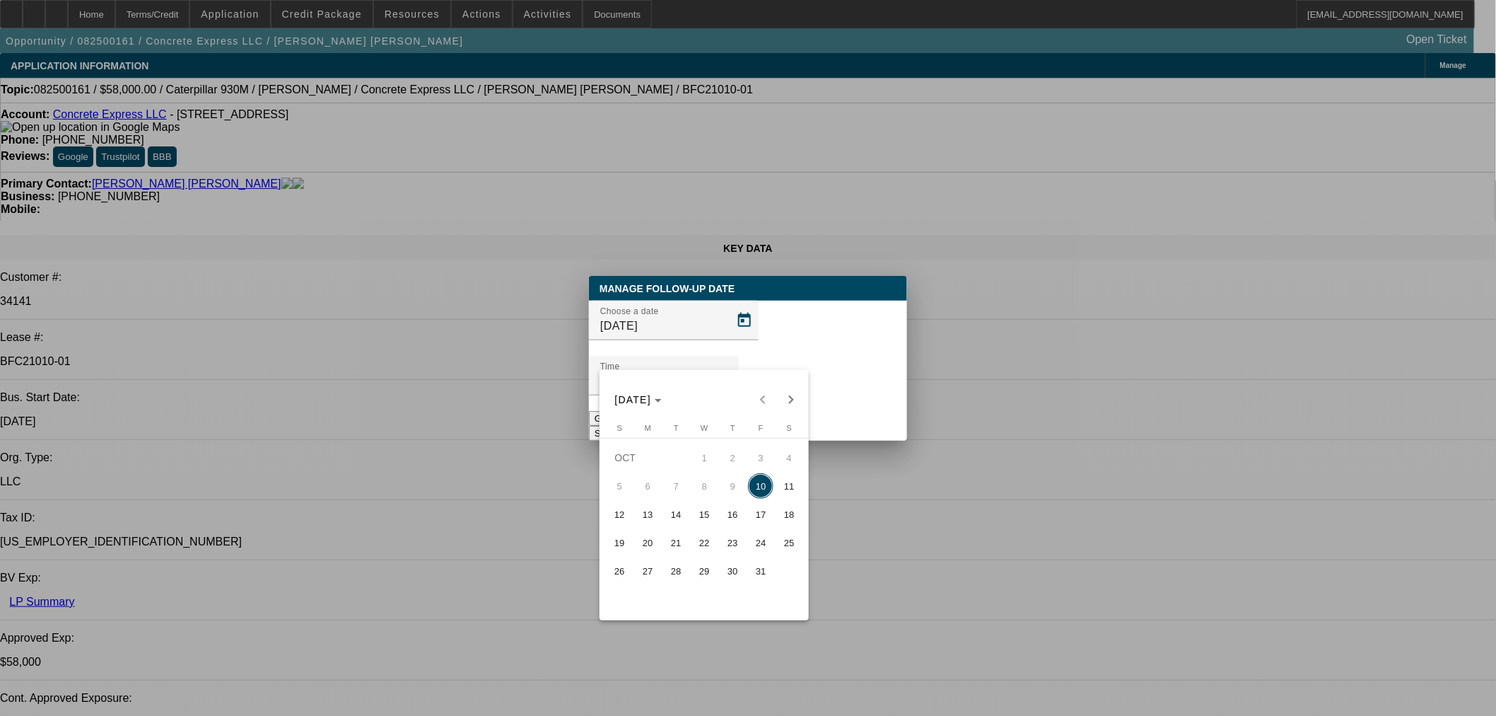
click at [654, 525] on span "13" at bounding box center [647, 513] width 25 height 25
type input "[DATE]"
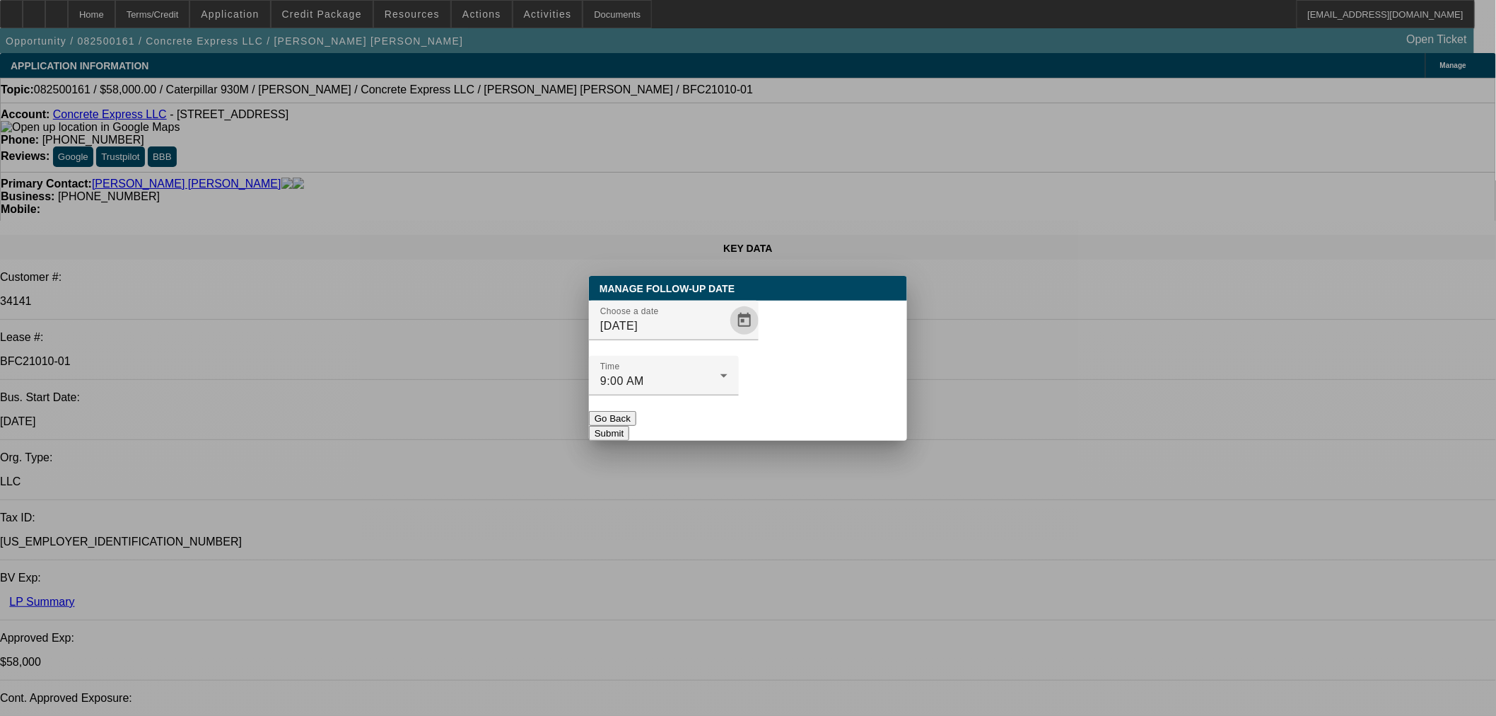
click at [629, 426] on button "Submit" at bounding box center [609, 433] width 40 height 15
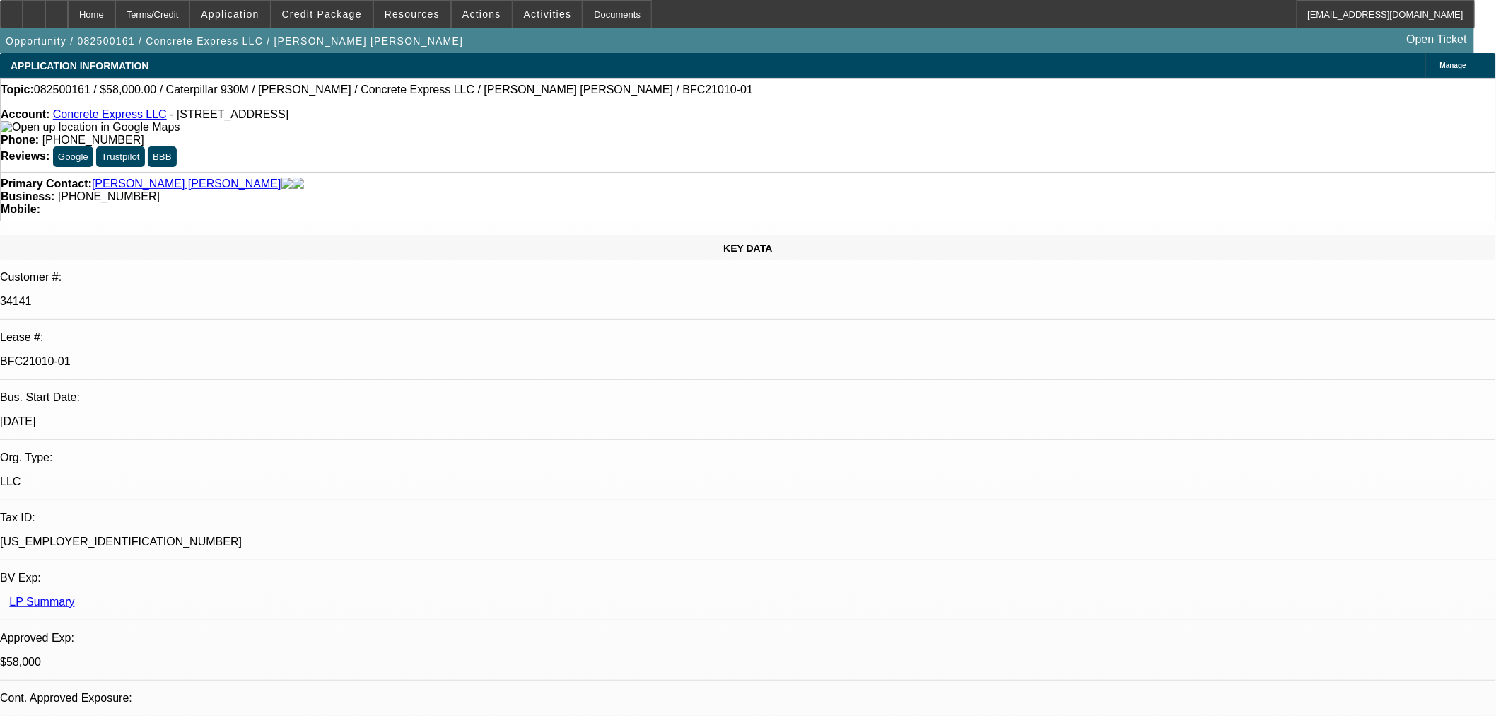
radio input "true"
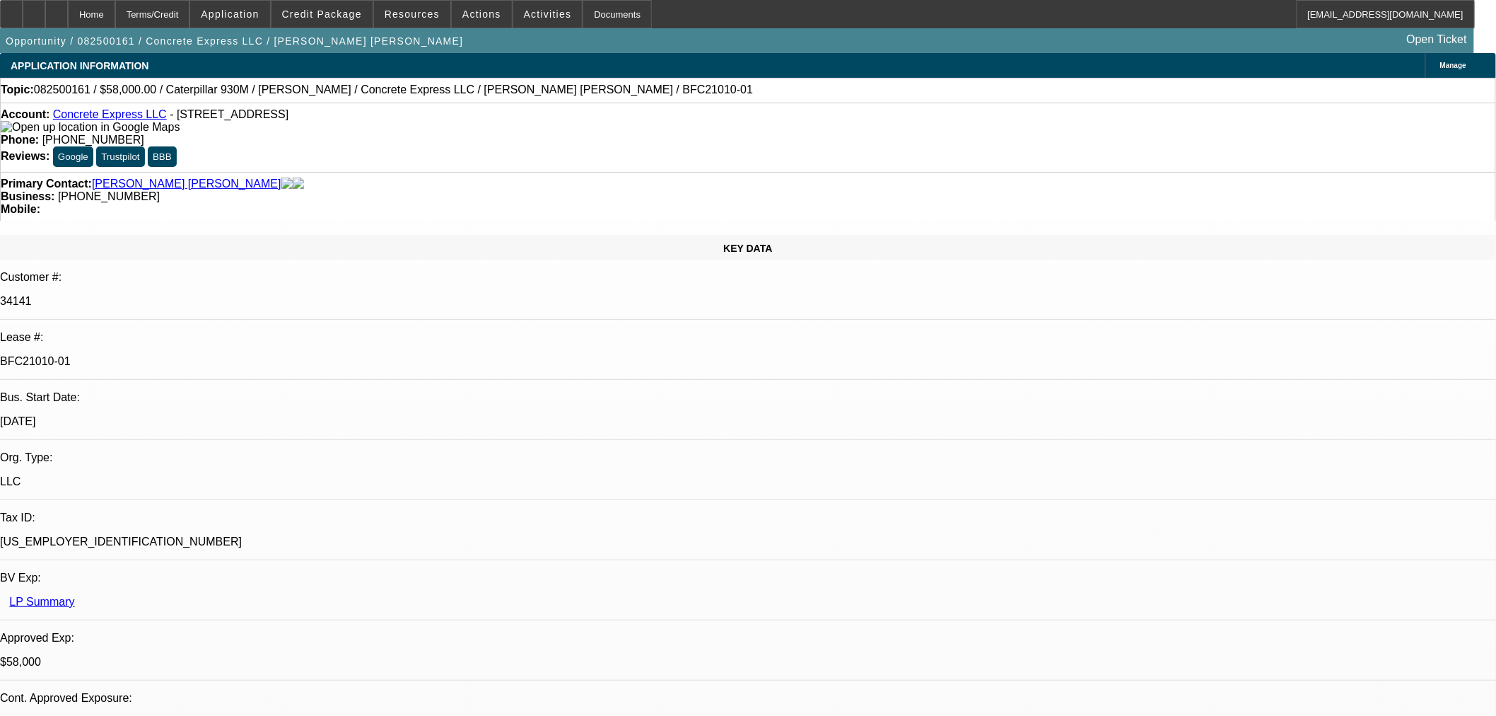
paste textarea "[PERSON_NAME]: [PHONE_NUMBER]"
drag, startPoint x: 1455, startPoint y: 289, endPoint x: 1465, endPoint y: 365, distance: 77.1
type textarea "Call [PERSON_NAME] [DATE]. [PERSON_NAME]: [PHONE_NUMBER]"
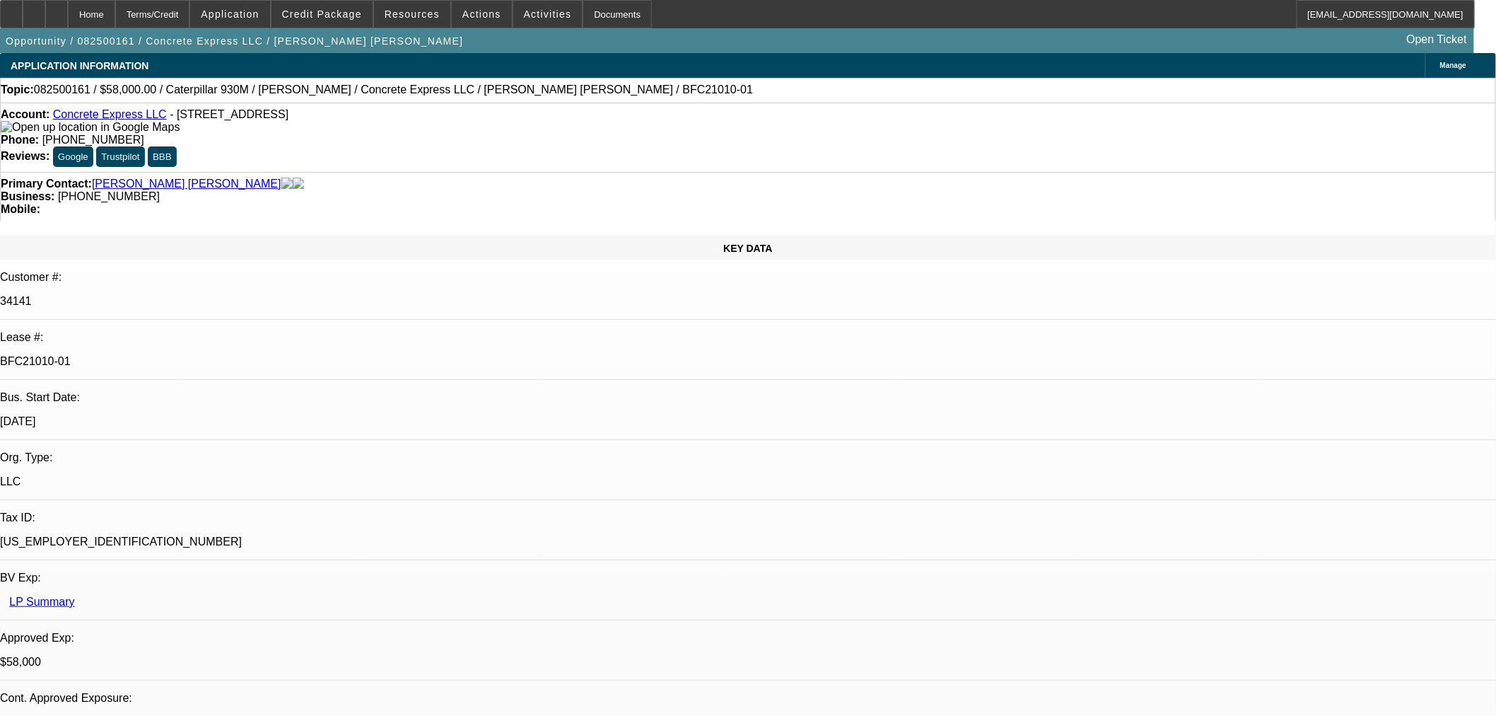
radio input "true"
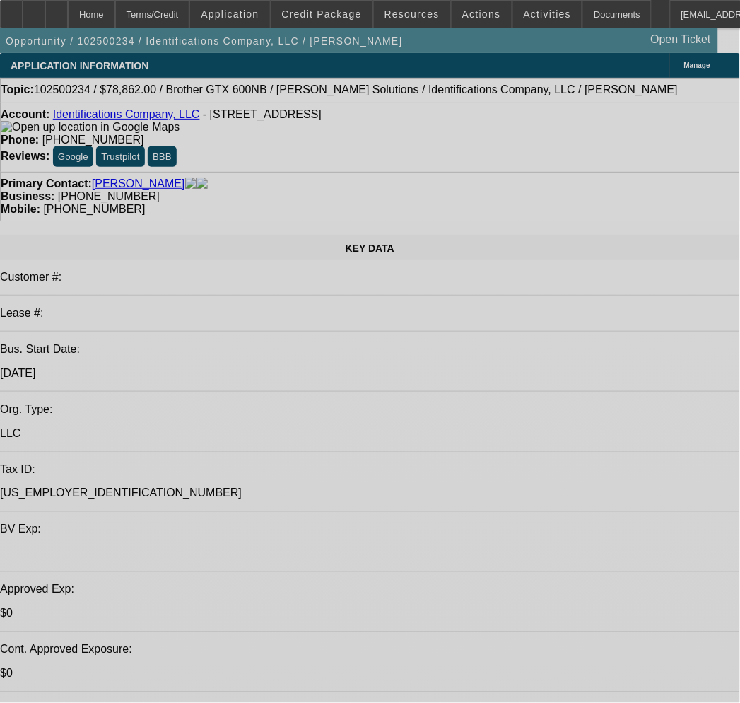
select select "0"
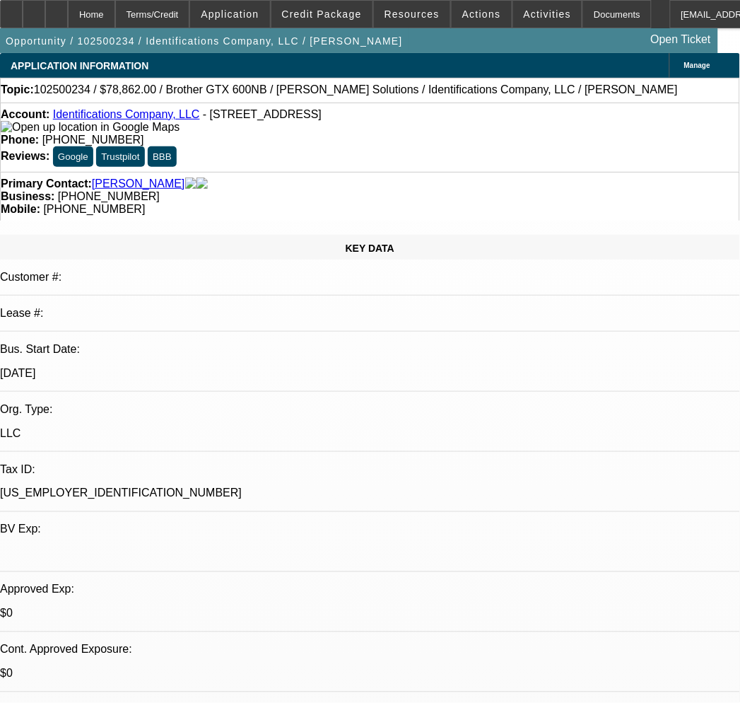
select select "2"
select select "0.1"
select select "4"
select select "0"
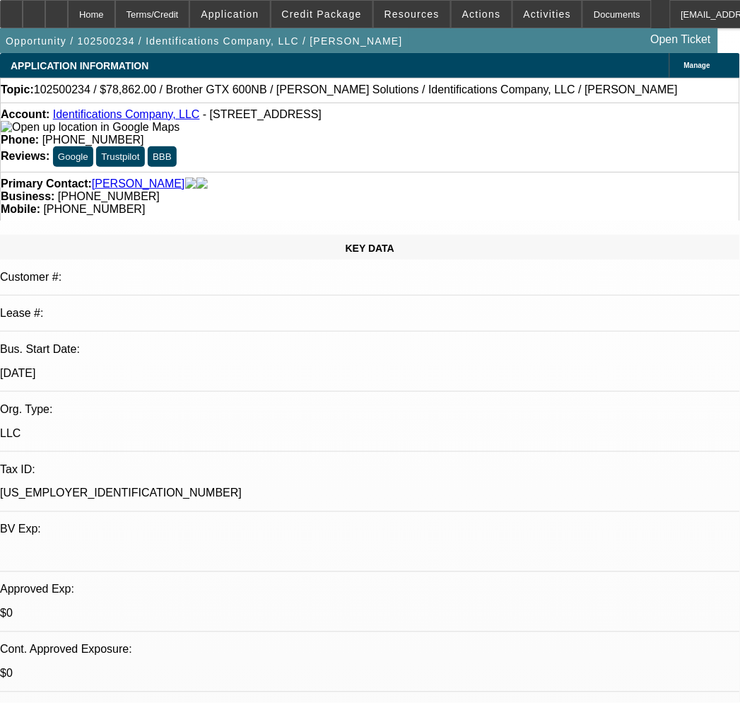
select select "2"
select select "0.1"
select select "4"
select select "0"
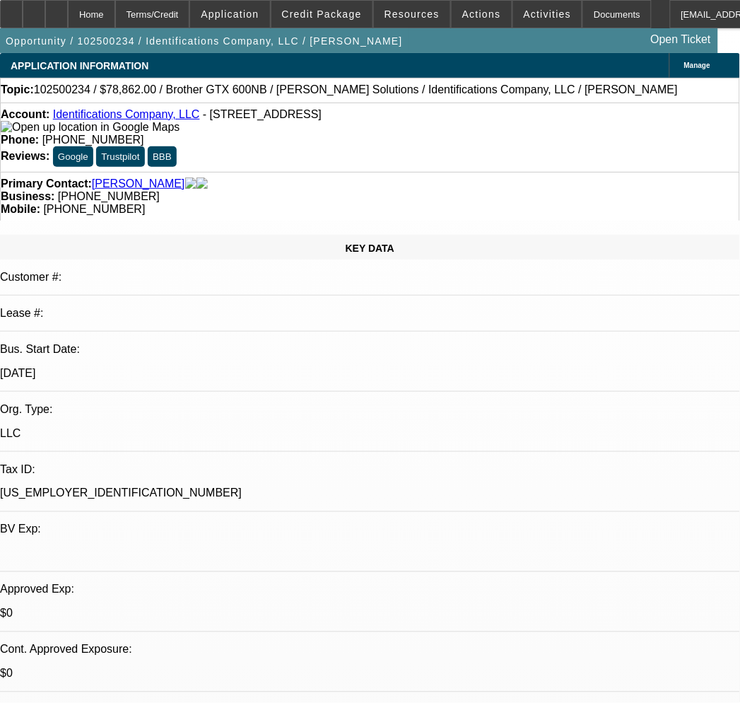
select select "2"
select select "0.1"
select select "4"
click at [143, 115] on link "Identifications Company, LLC" at bounding box center [126, 114] width 147 height 12
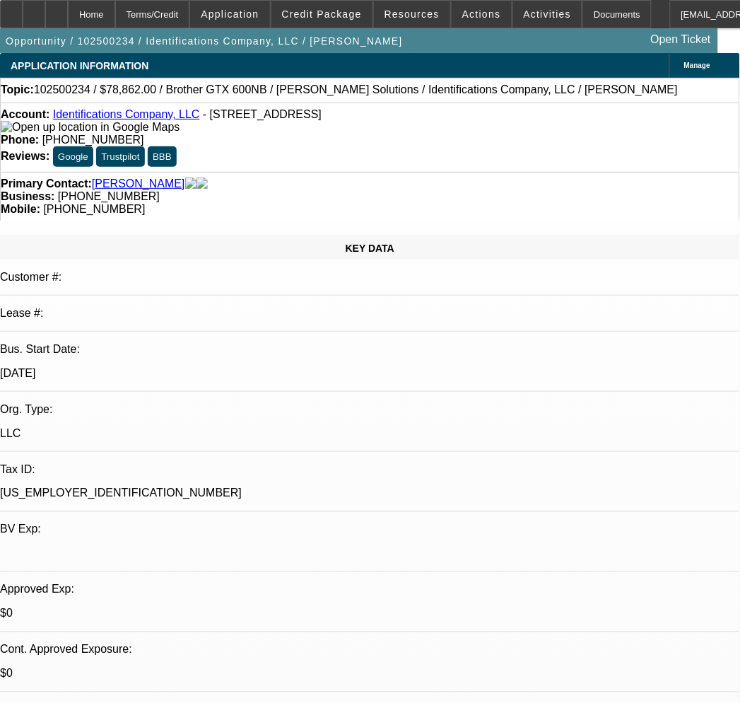
scroll to position [131, 0]
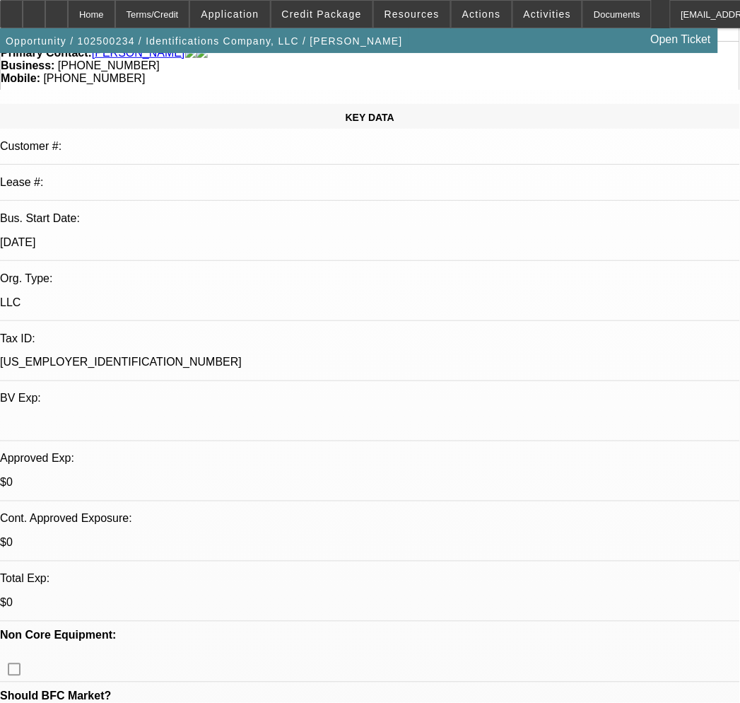
drag, startPoint x: 270, startPoint y: 665, endPoint x: 384, endPoint y: 573, distance: 146.8
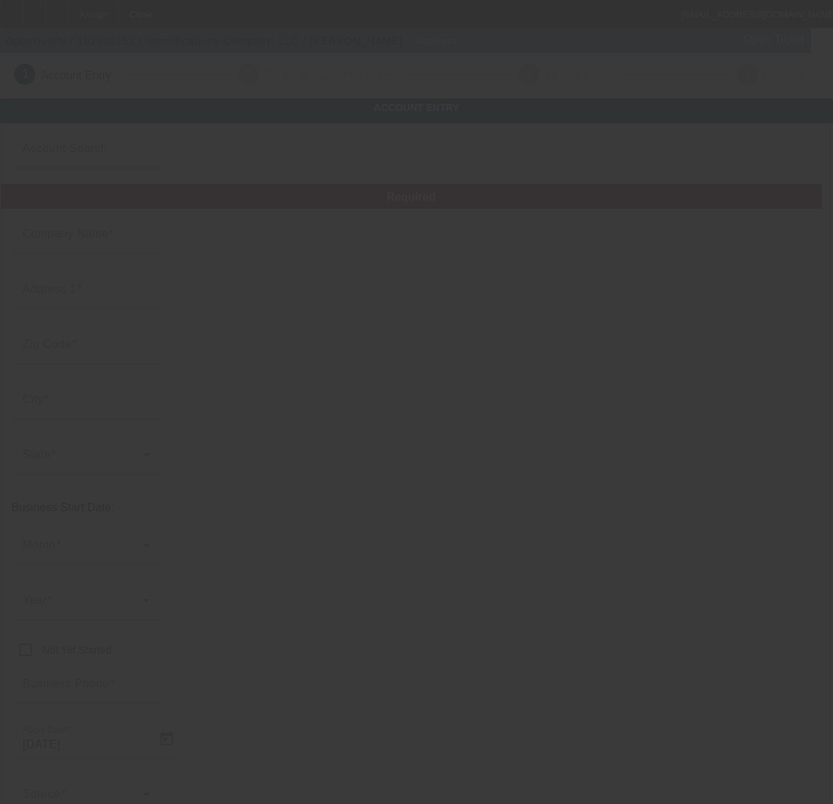
type input "10/9/2025"
type input "Identifications Company, LLC"
type input "[STREET_ADDRESS]"
type input "67530"
type input "[GEOGRAPHIC_DATA]"
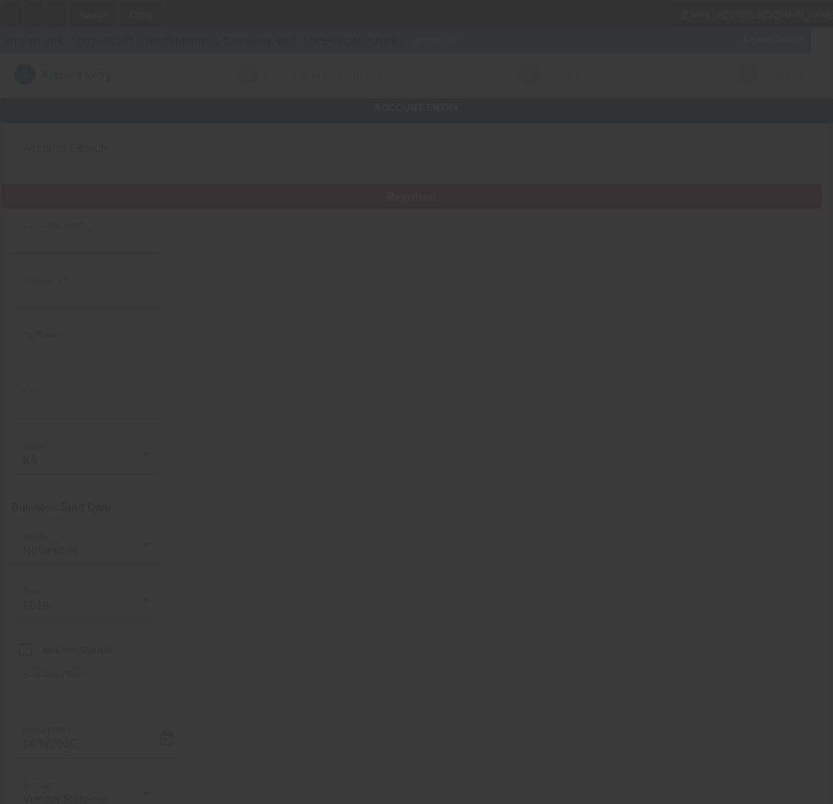
type input "[PHONE_NUMBER]"
type input "[EMAIL_ADDRESS][DOMAIN_NAME]"
type input "[US_EMPLOYER_IDENTIFICATION_NUMBER]"
type input "[URL][DOMAIN_NAME]"
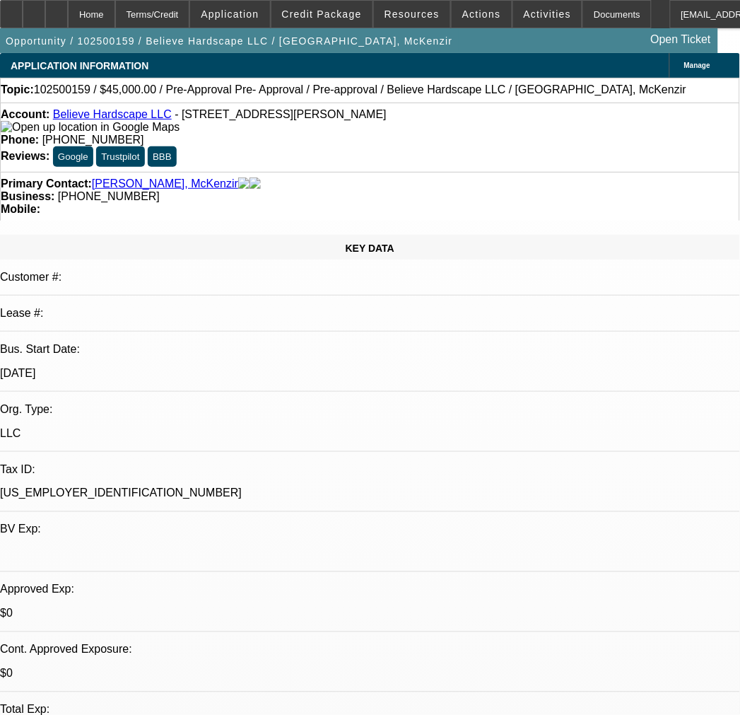
select select "0"
select select "0.1"
select select "4"
select select "0"
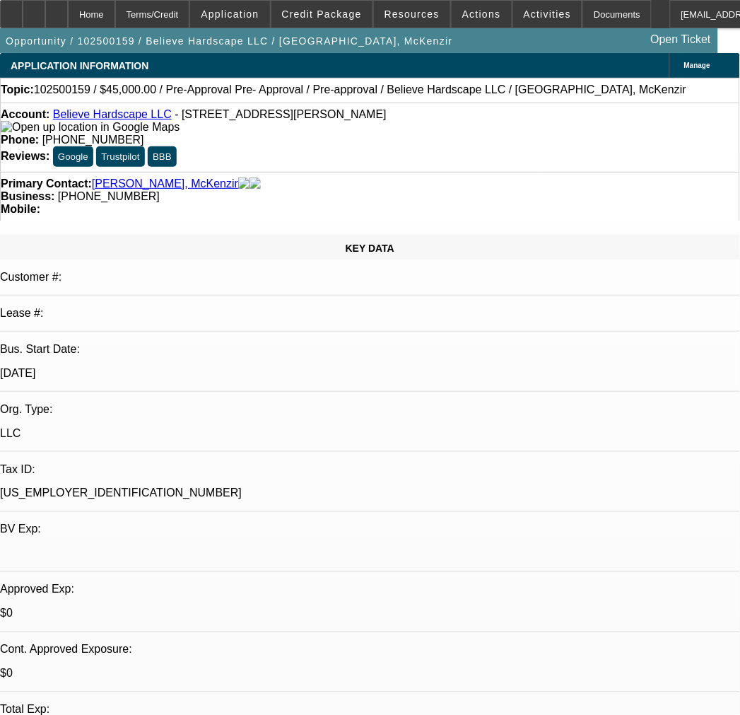
select select "0"
select select "0.1"
select select "4"
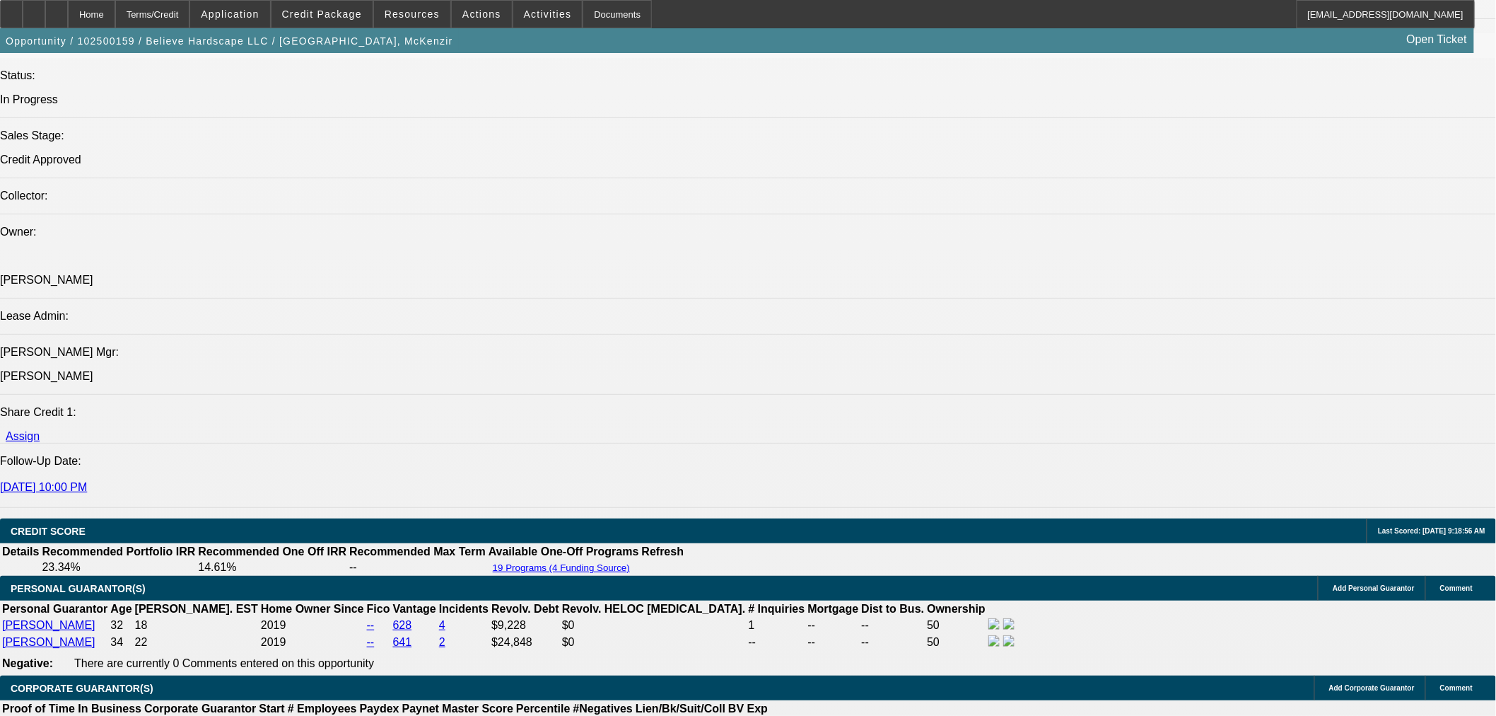
scroll to position [493, 0]
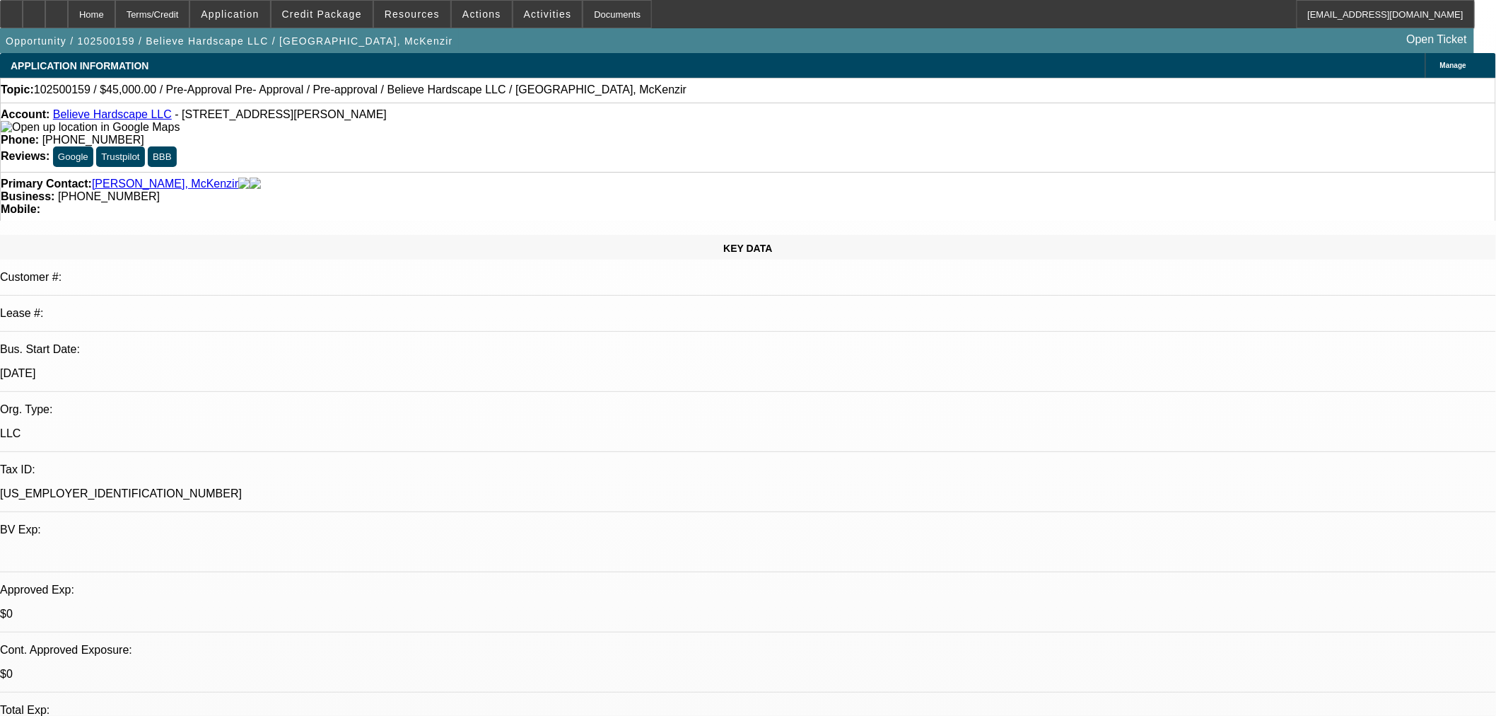
scroll to position [0, 0]
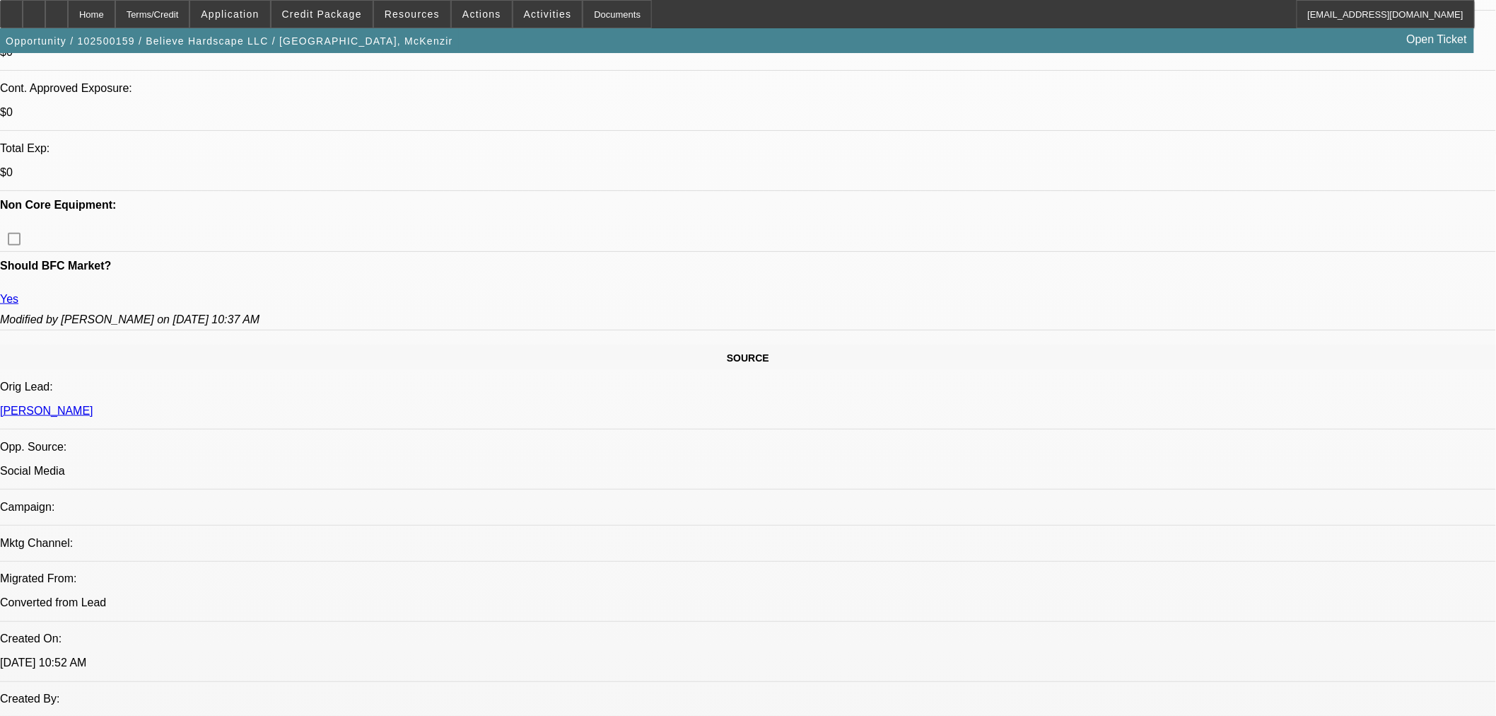
scroll to position [524, 0]
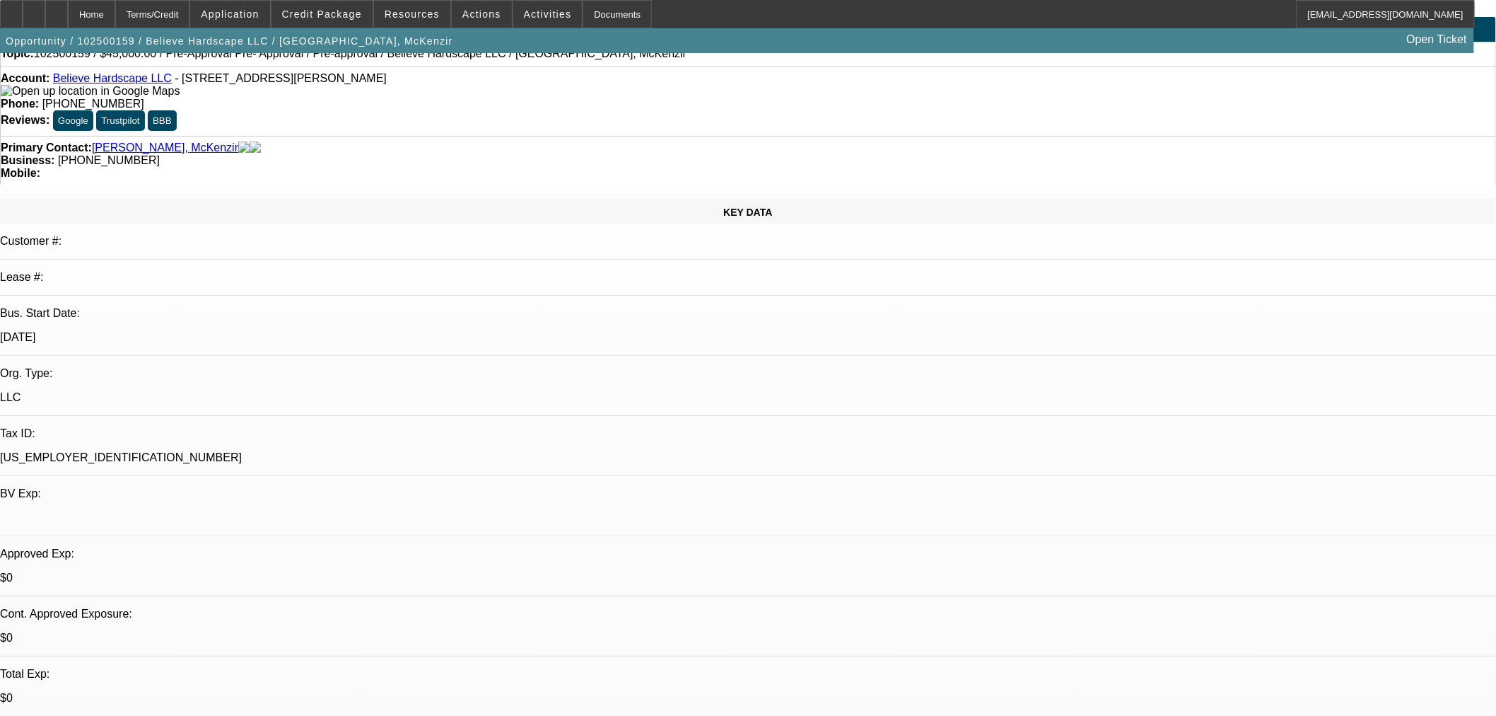
scroll to position [0, 0]
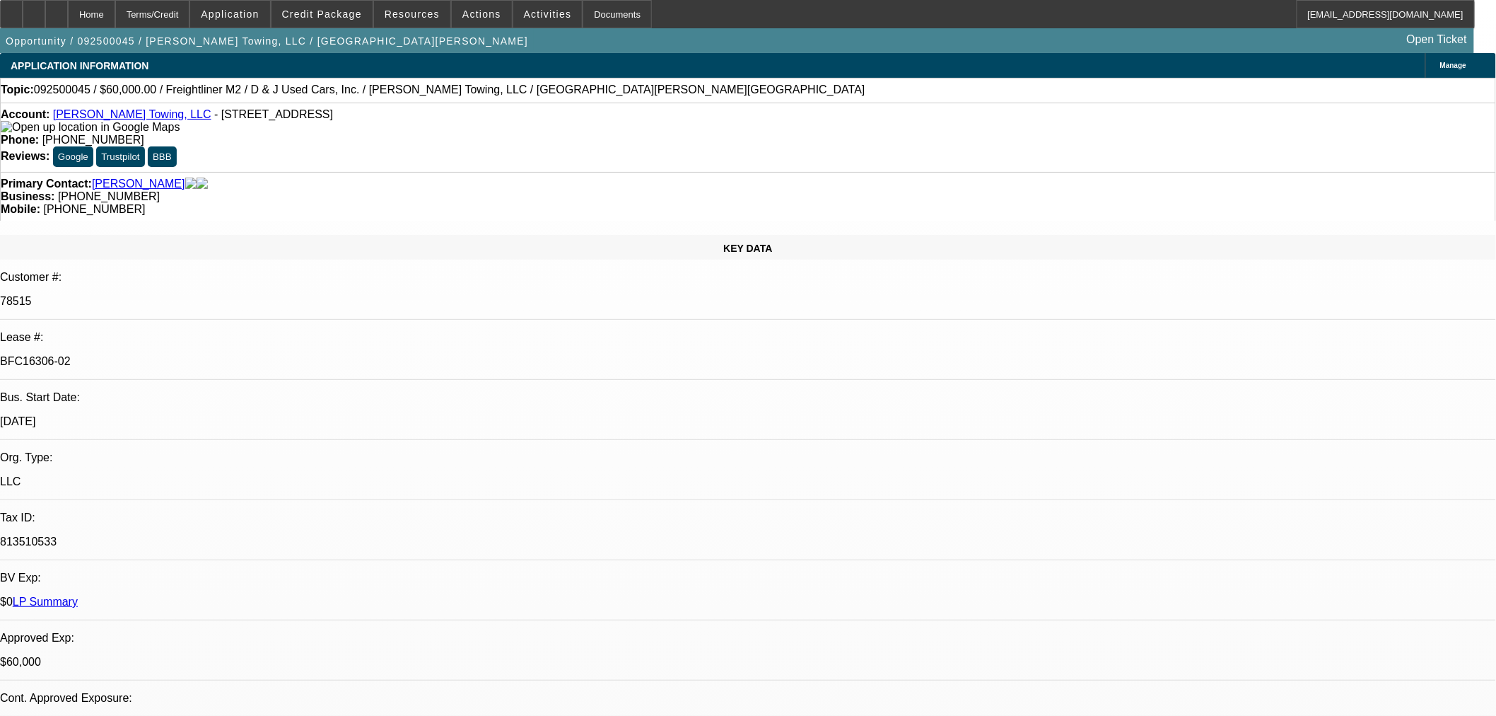
select select "0"
select select "3"
select select "0"
select select "6"
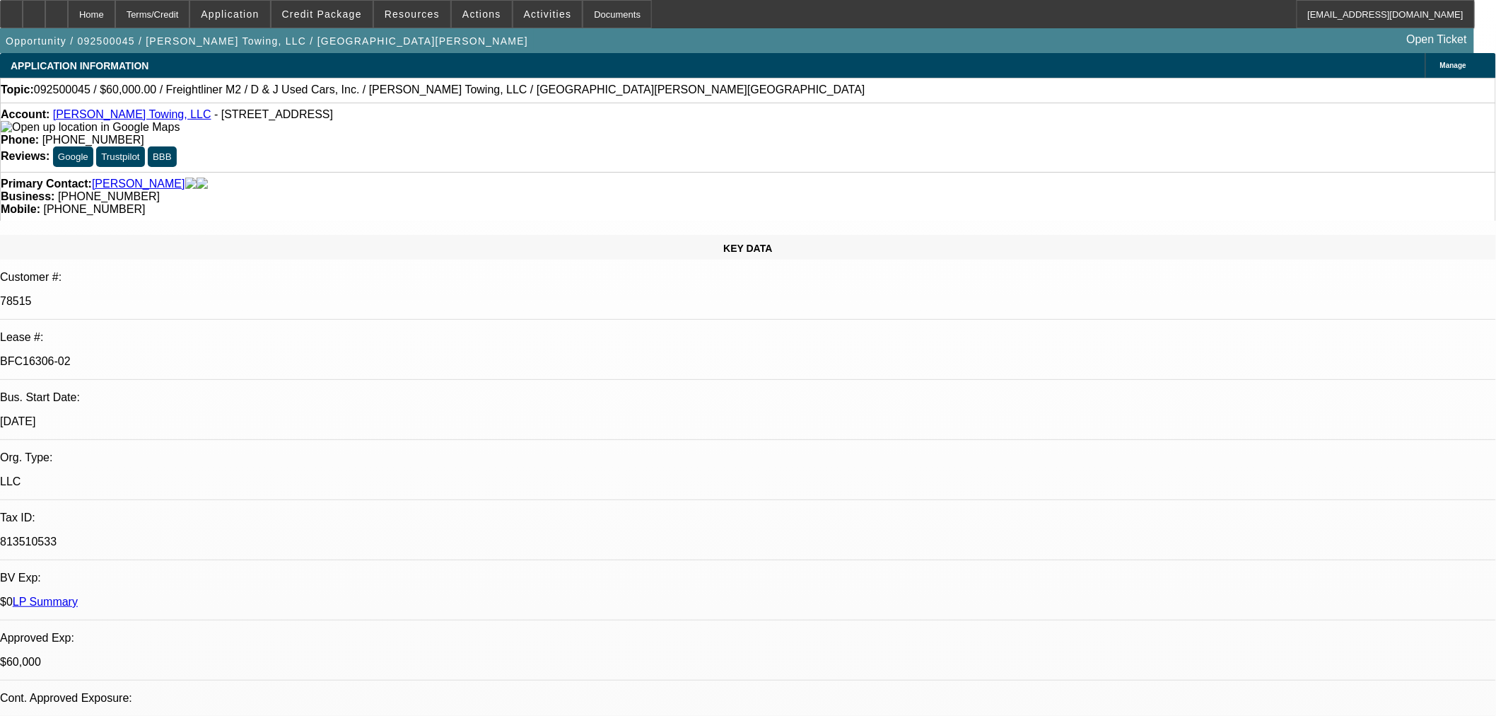
select select "0"
select select "3"
select select "0"
select select "6"
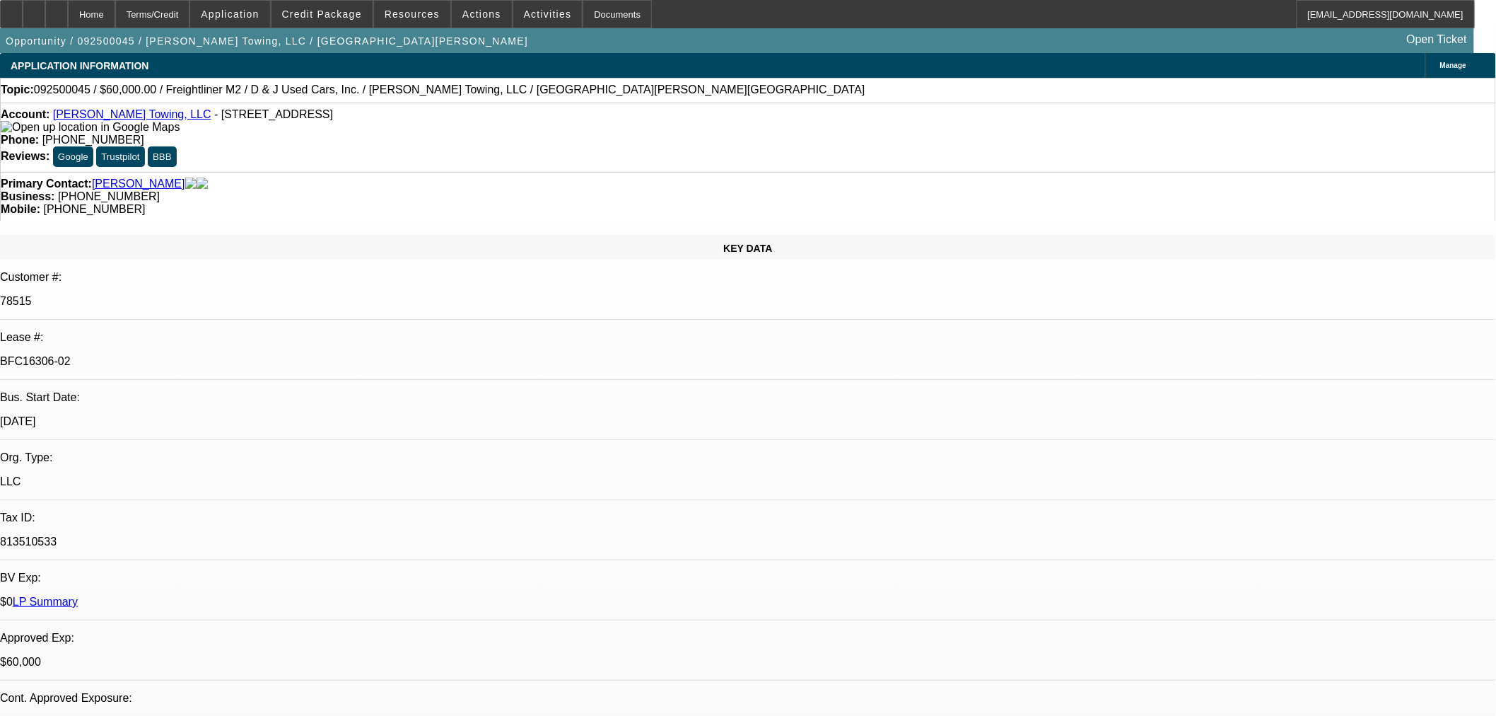
select select "0"
select select "3"
select select "0"
select select "6"
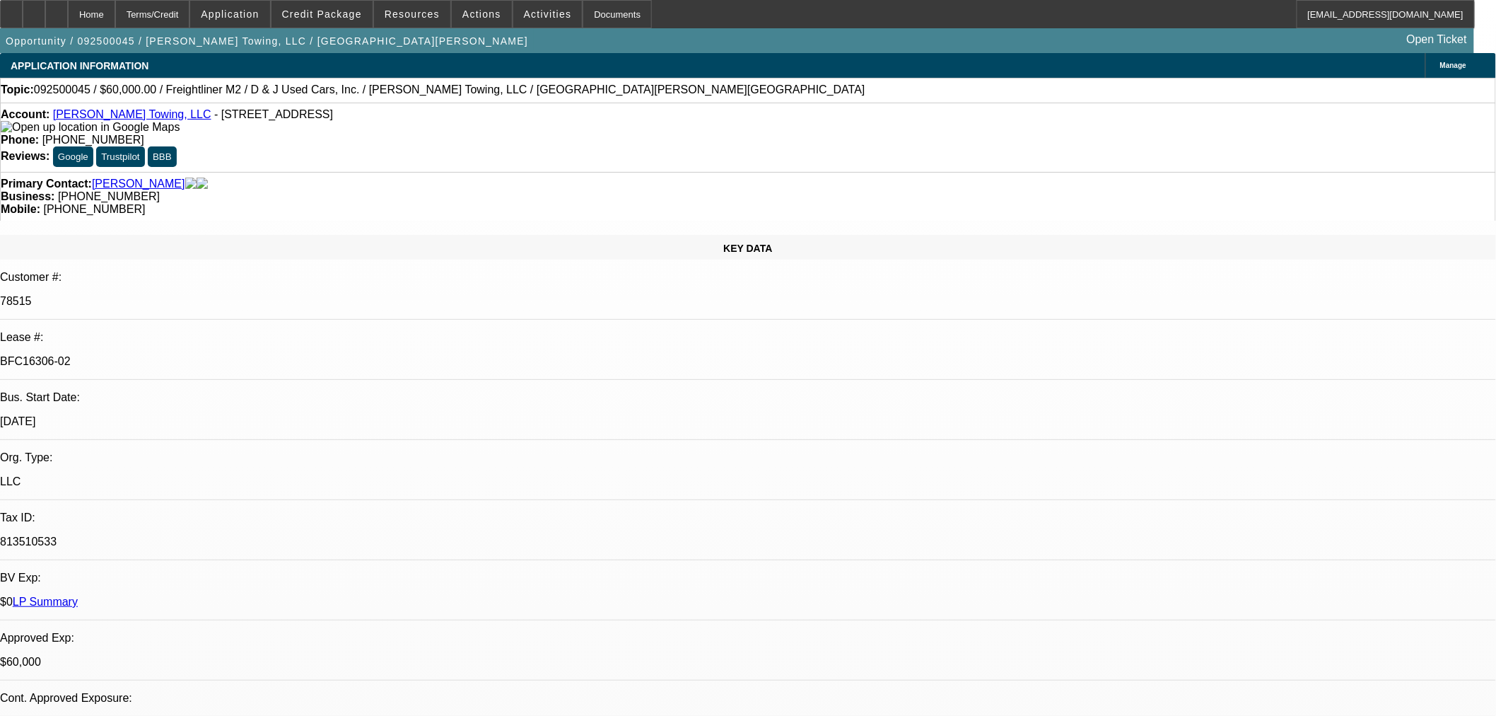
select select "0"
select select "3"
select select "0"
select select "6"
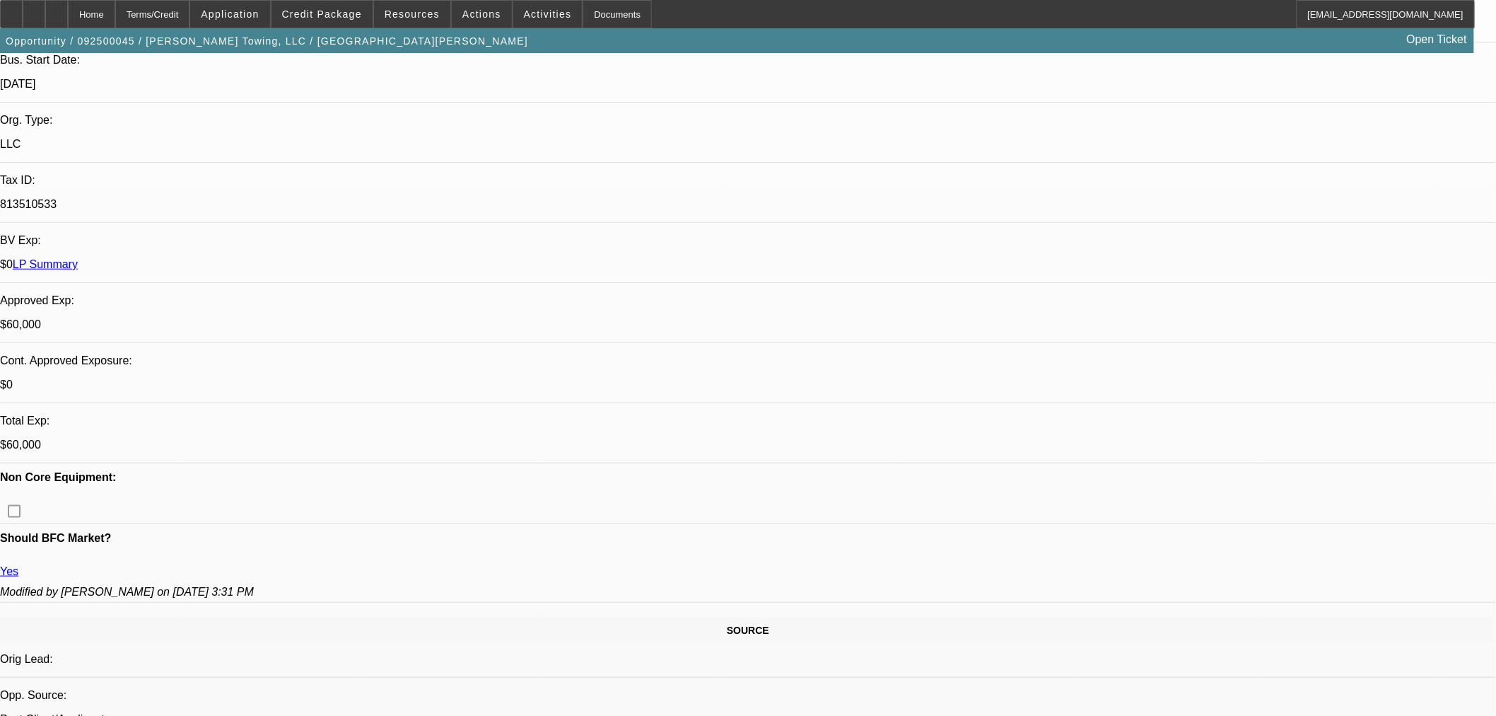
scroll to position [392, 0]
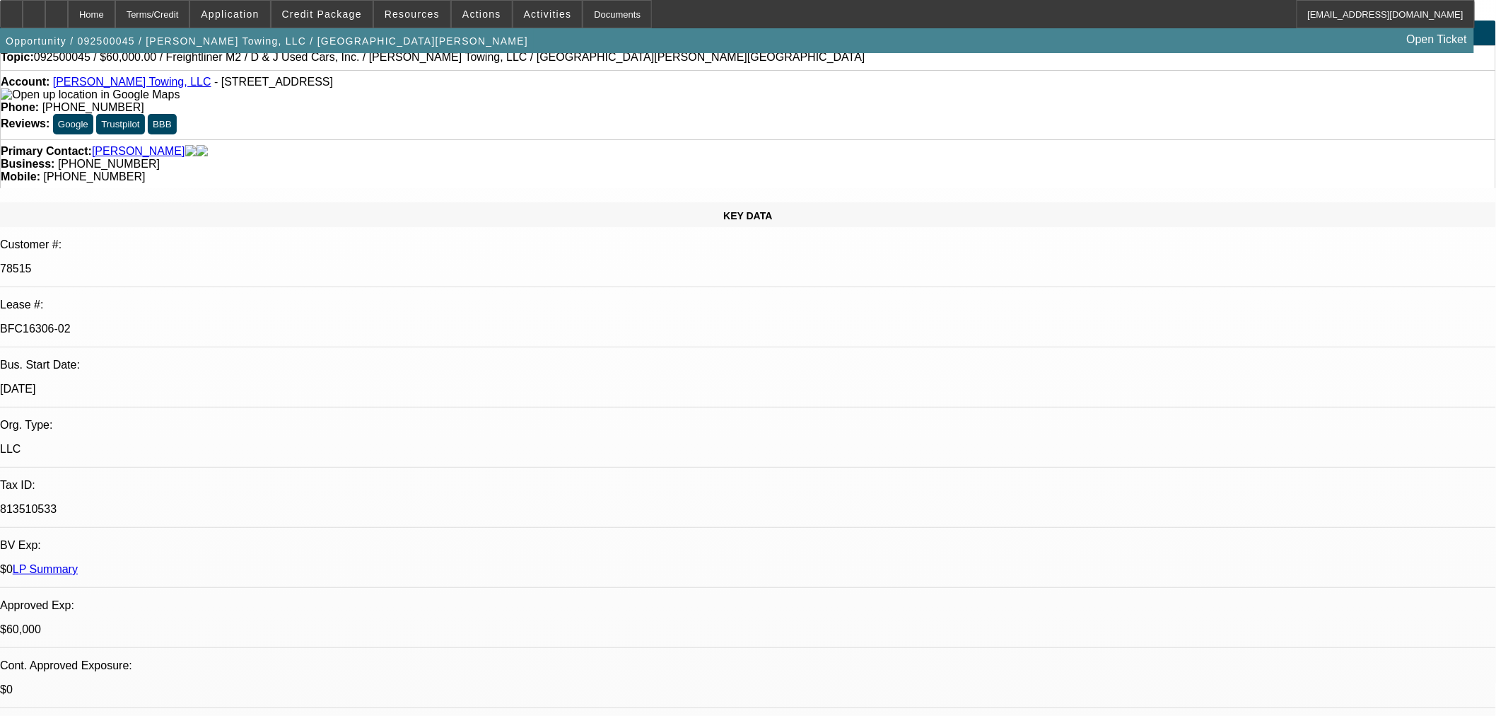
scroll to position [0, 0]
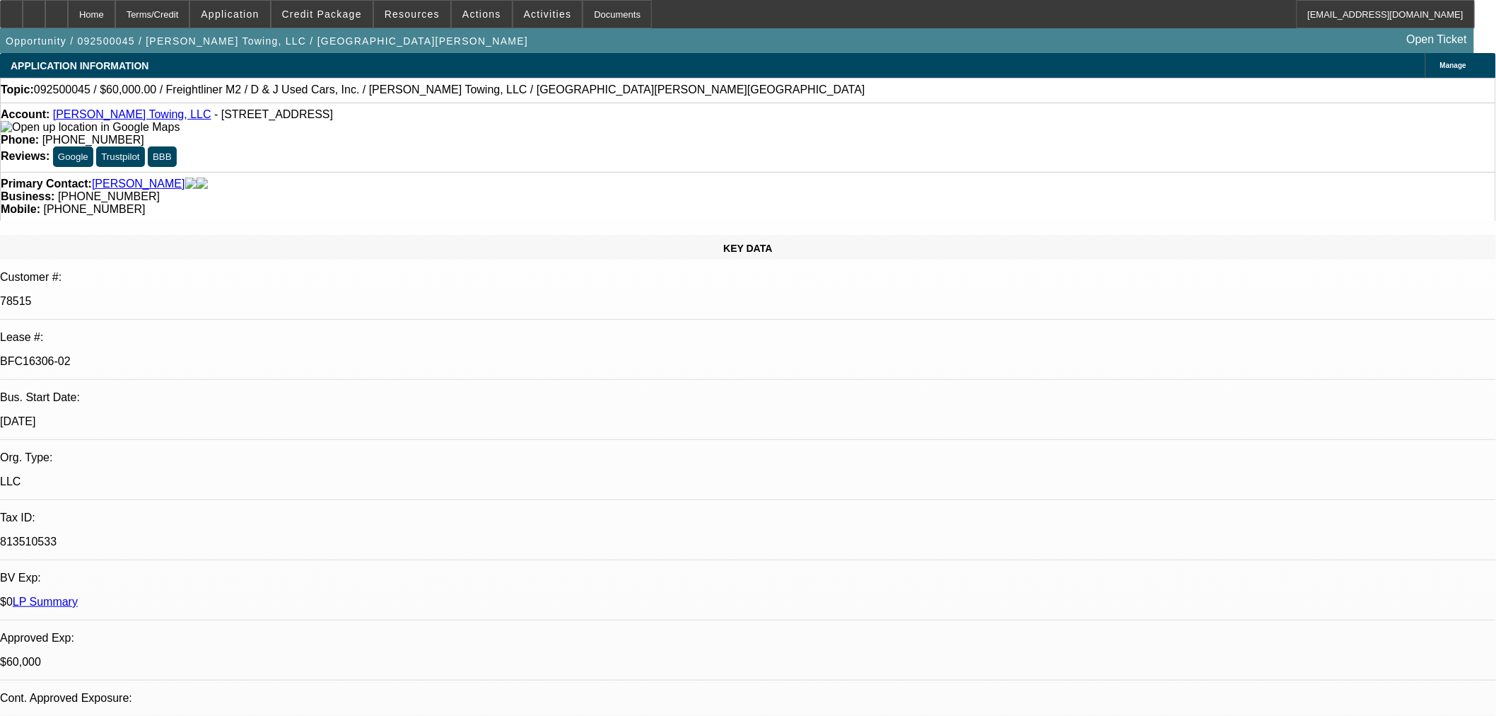
scroll to position [131, 0]
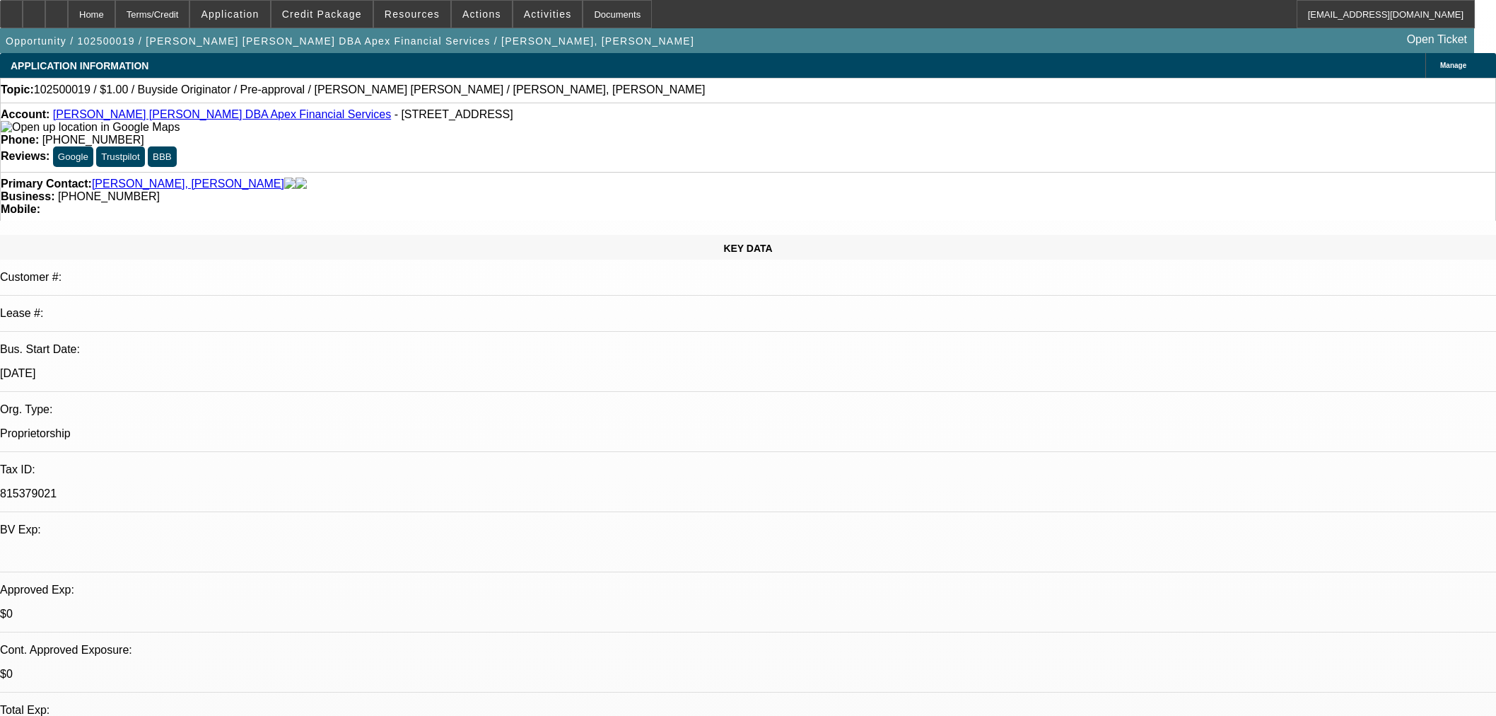
select select "0"
select select "2"
select select "0"
select select "6"
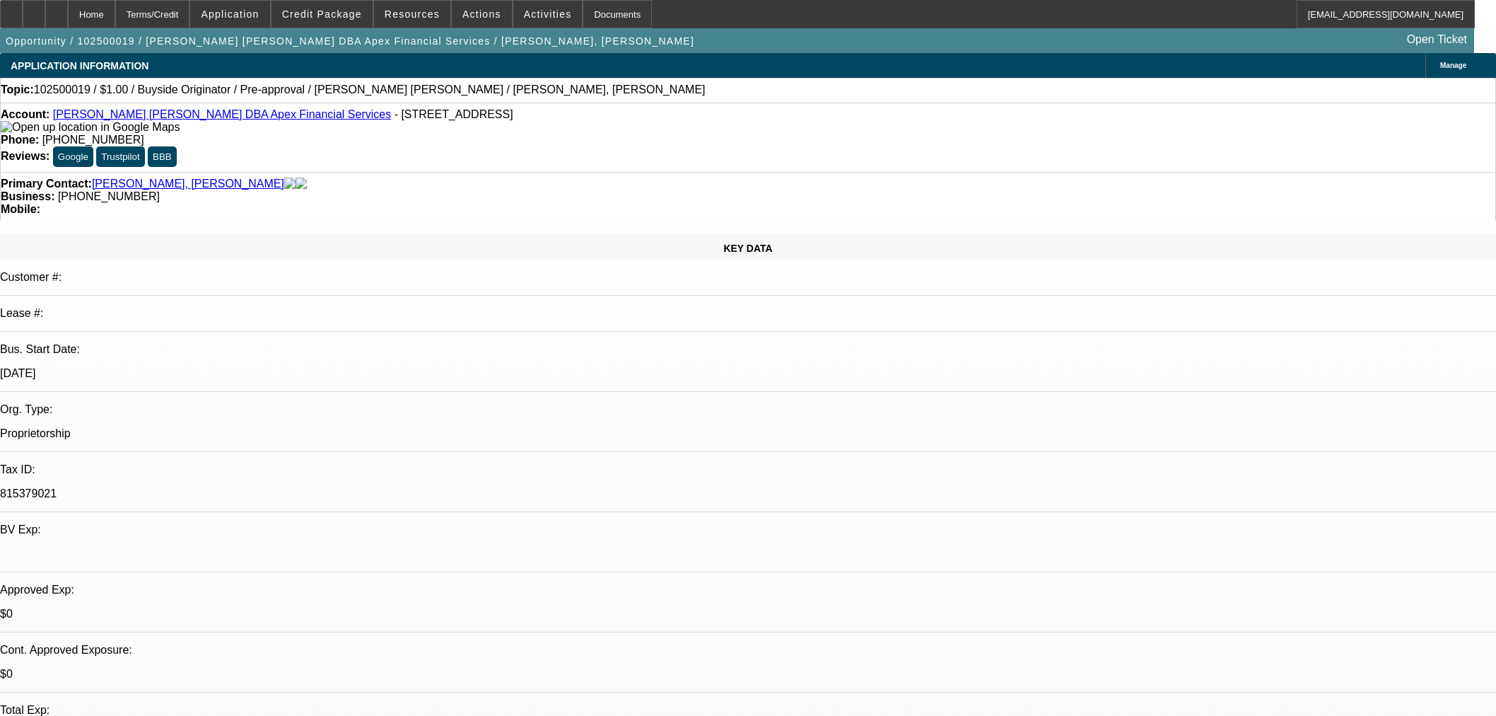
select select "0"
select select "2"
select select "0"
select select "6"
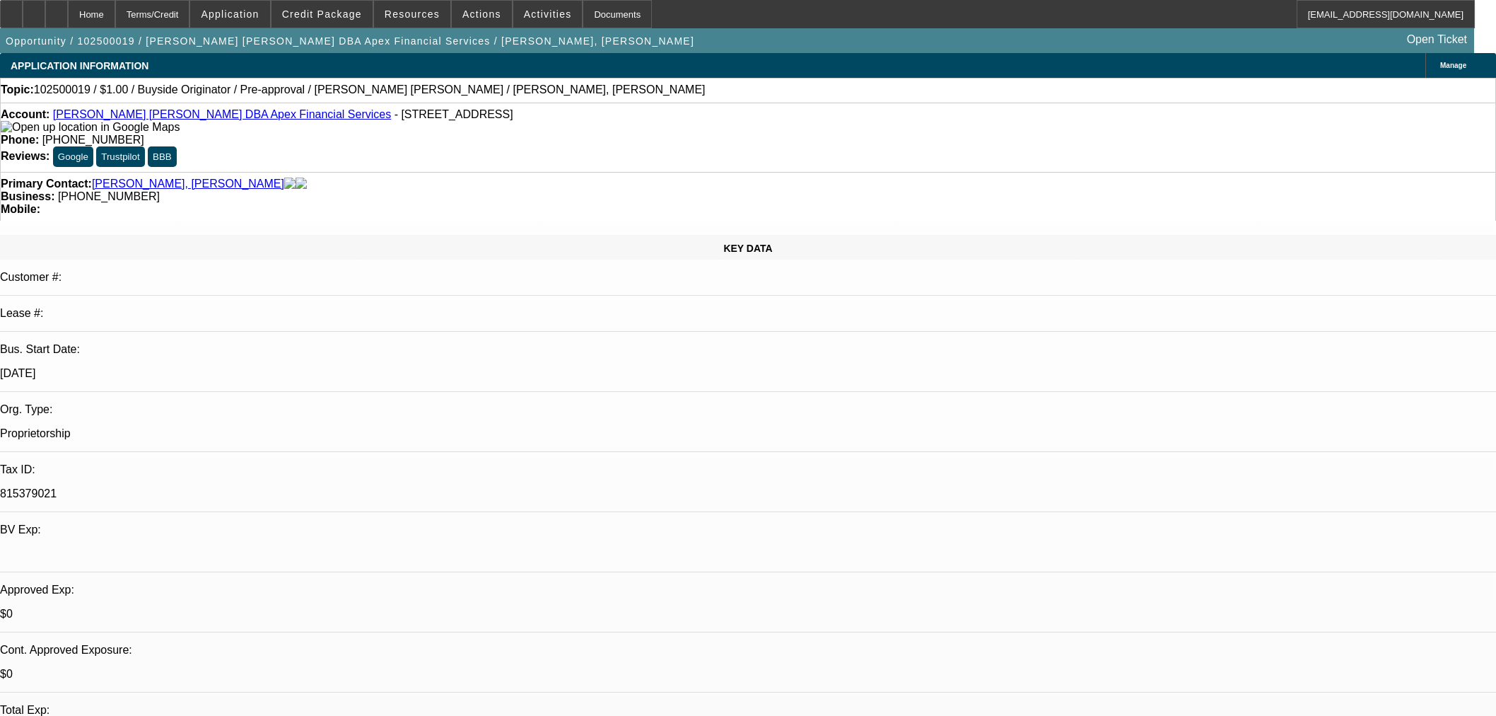
select select "0"
select select "2"
select select "0"
select select "6"
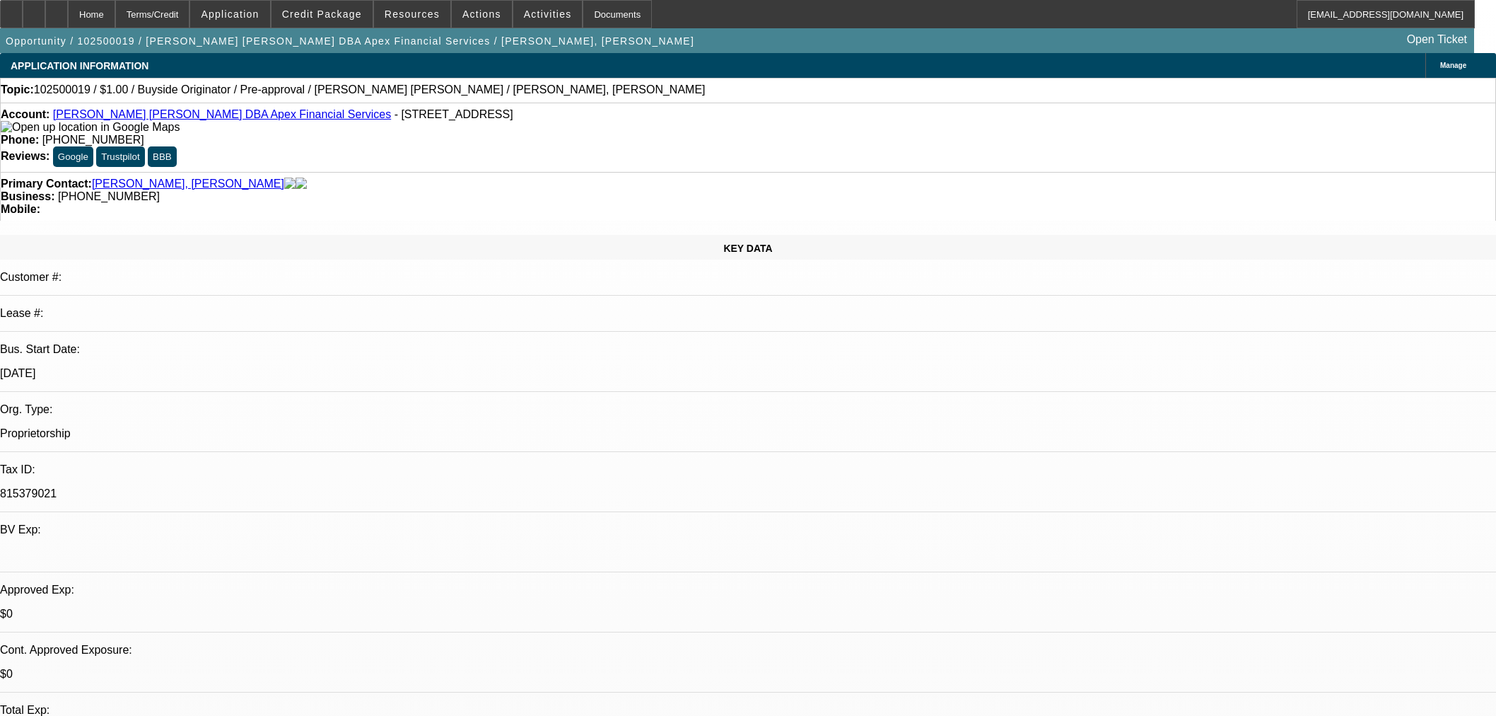
select select "0"
select select "2"
select select "0"
select select "6"
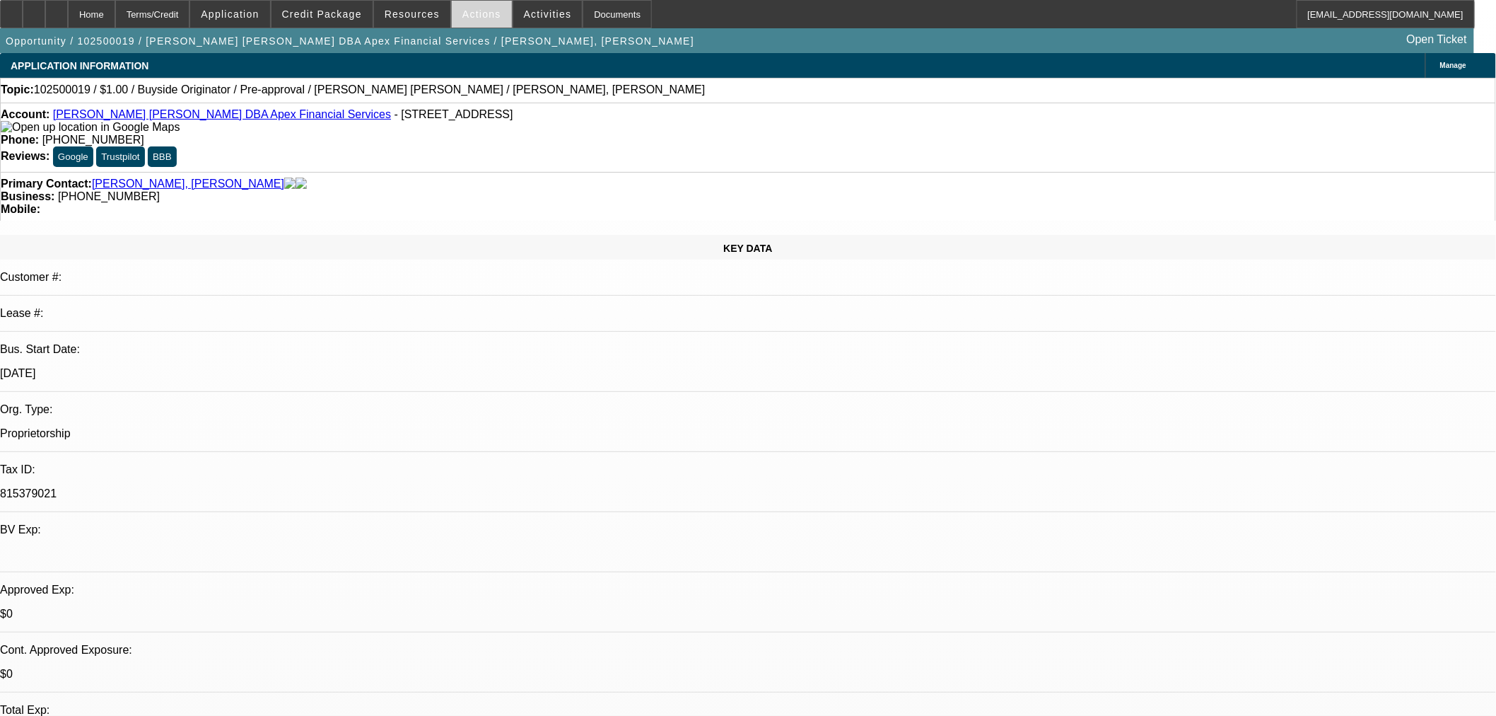
click at [464, 19] on span at bounding box center [482, 14] width 60 height 34
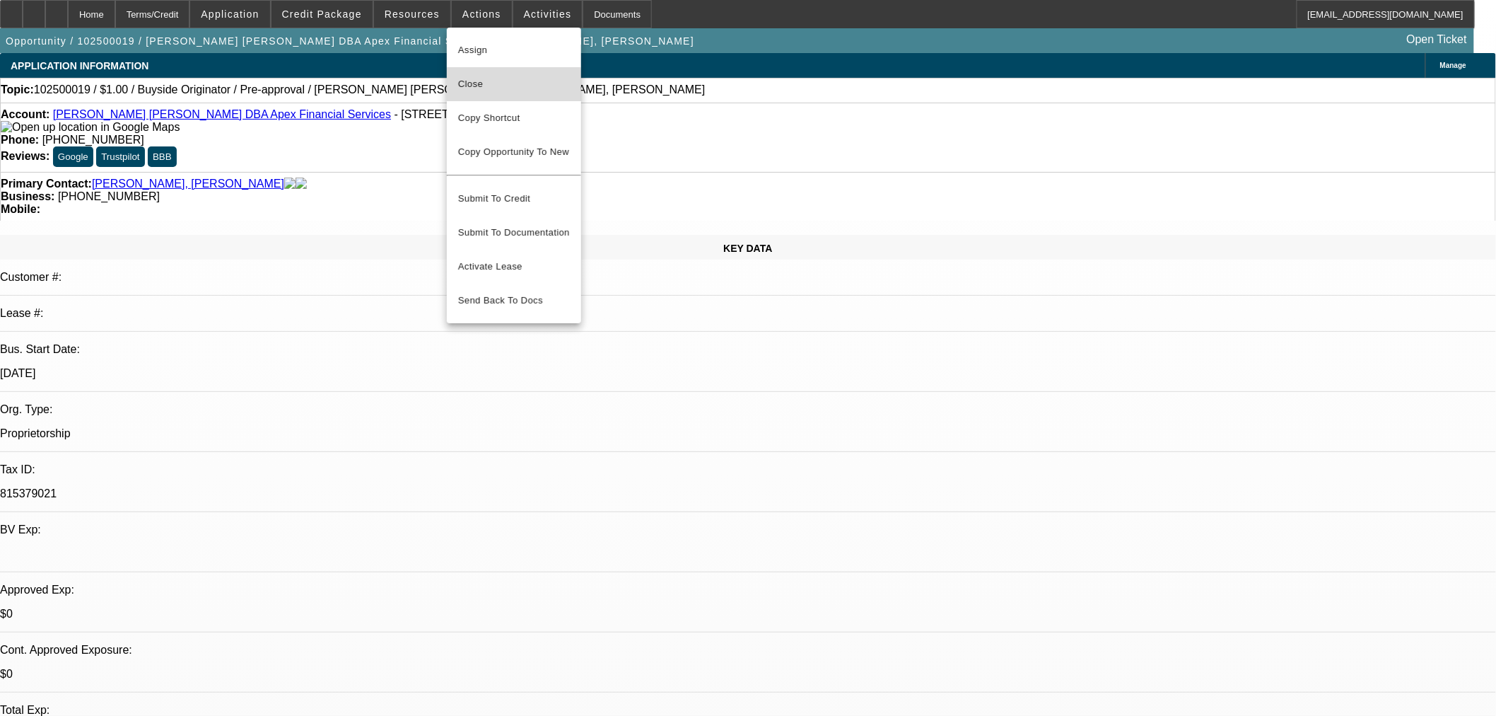
click at [468, 86] on span "Close" at bounding box center [514, 84] width 112 height 17
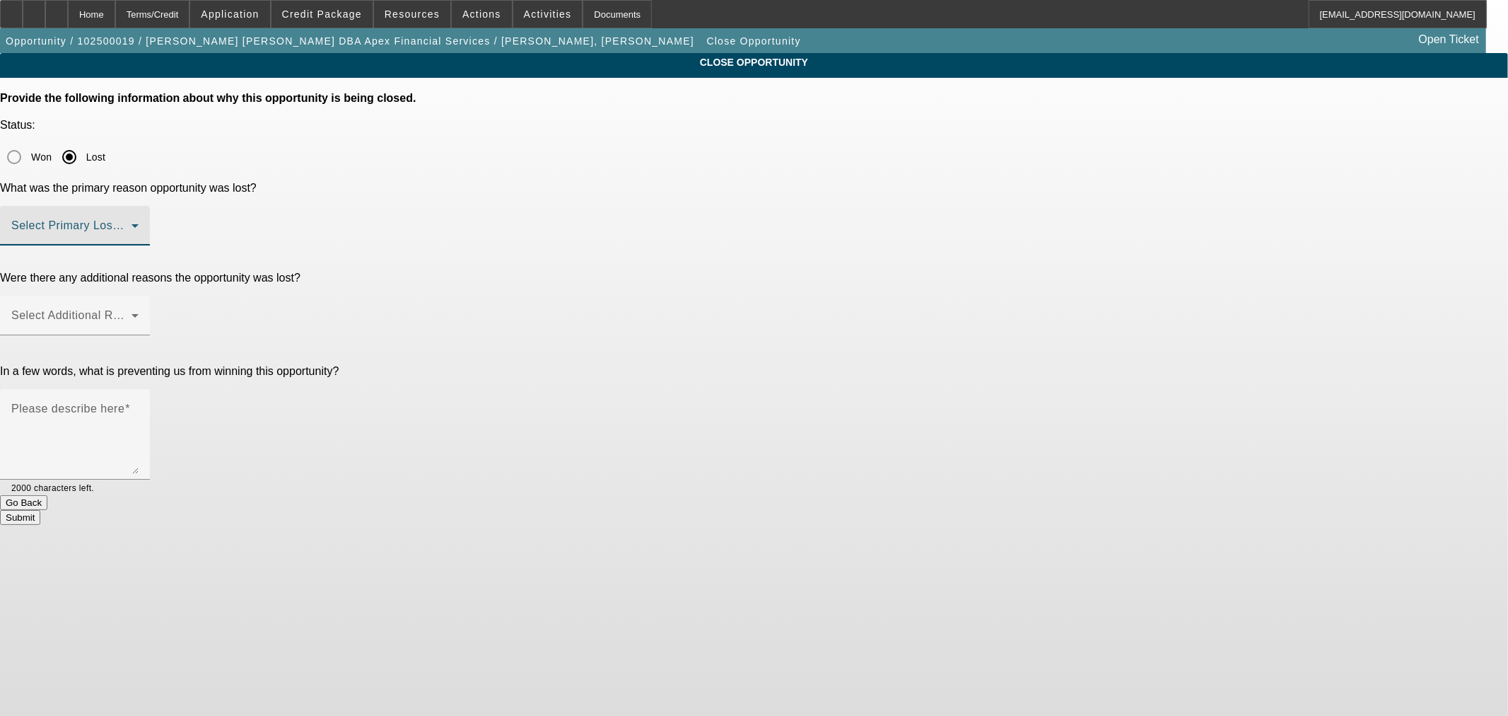
click at [132, 223] on span at bounding box center [71, 231] width 120 height 17
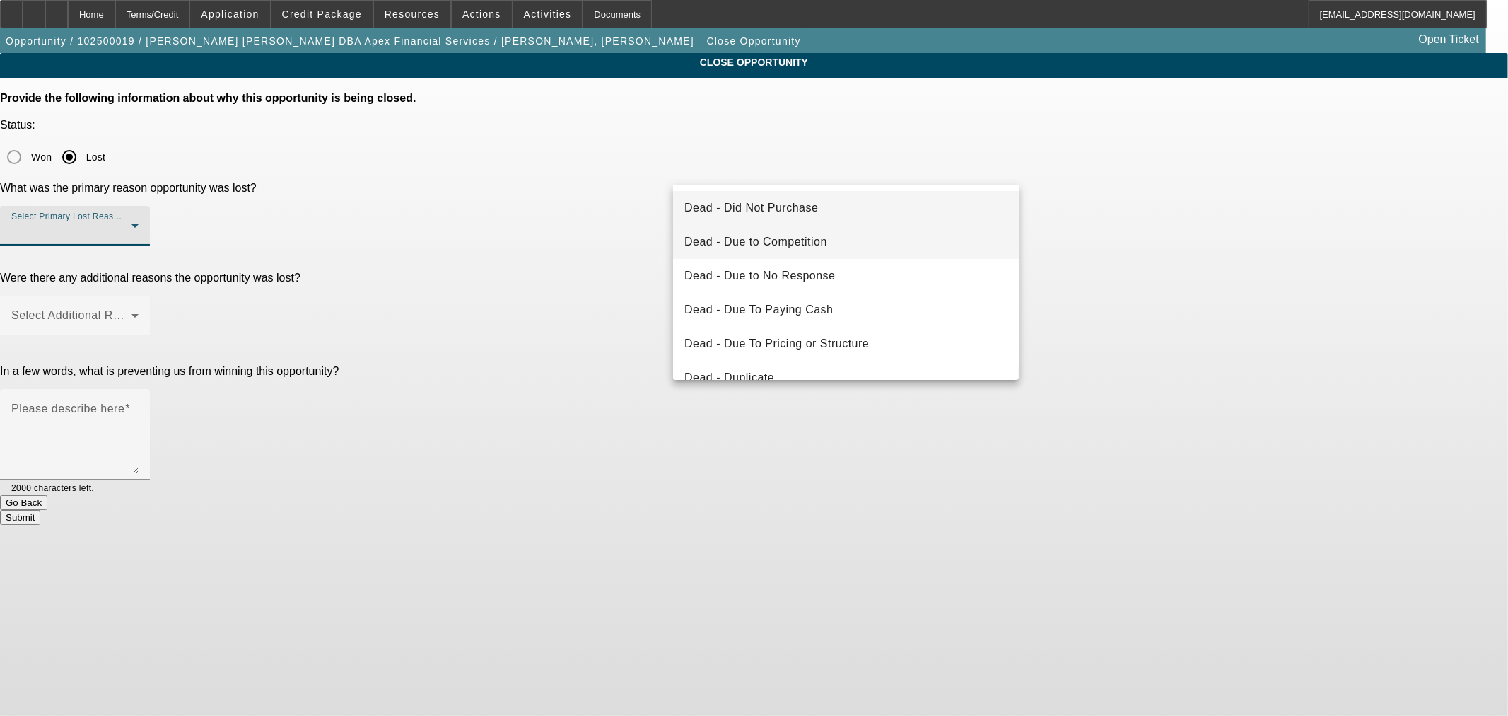
scroll to position [131, 0]
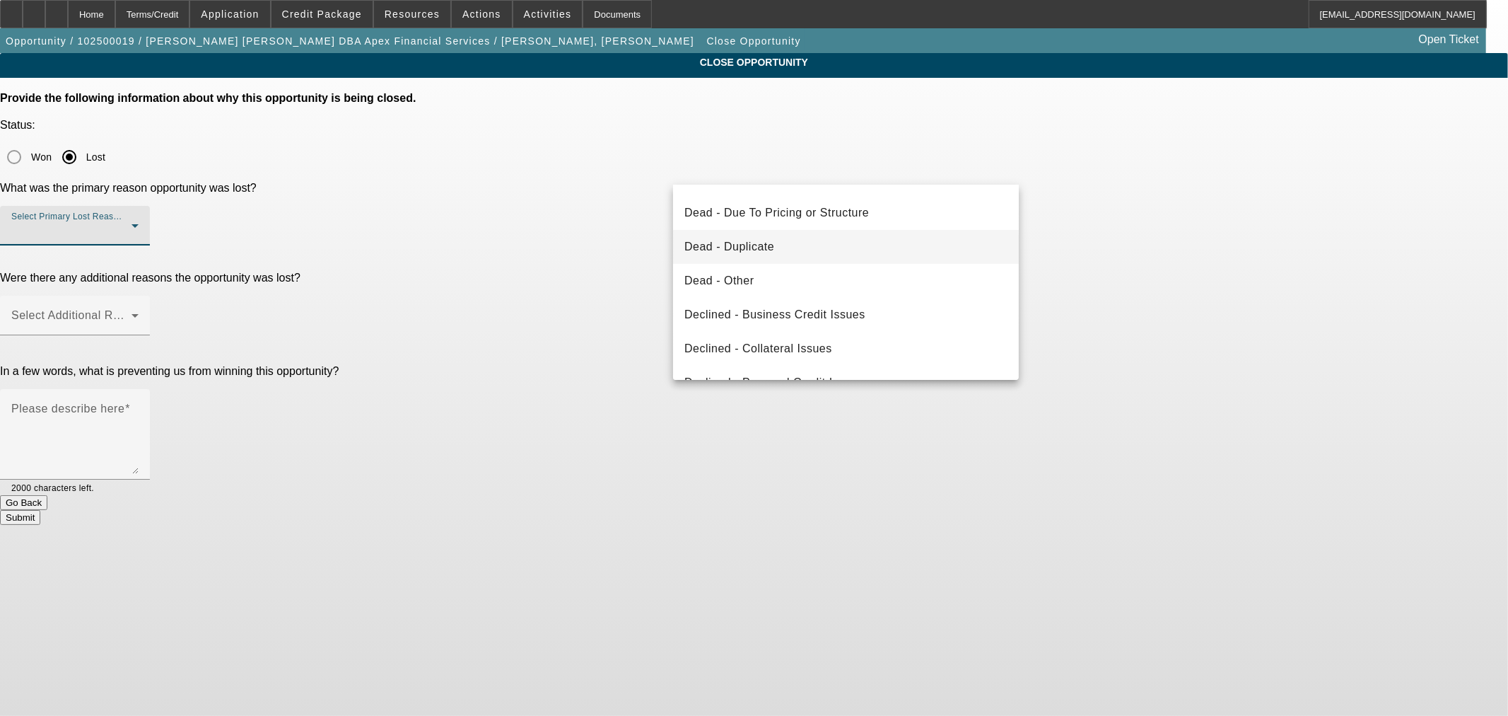
click at [751, 249] on span "Dead - Duplicate" at bounding box center [730, 246] width 90 height 17
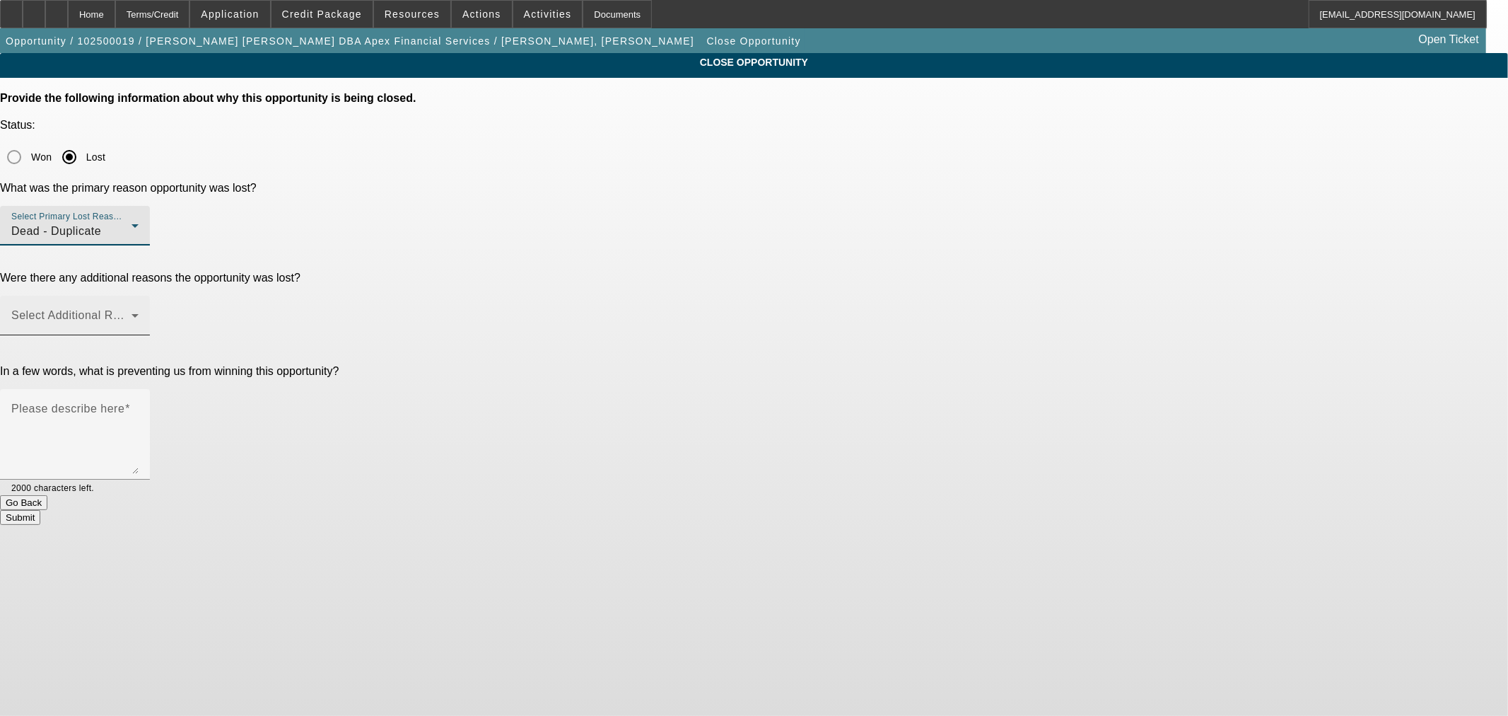
click at [132, 313] on span at bounding box center [71, 321] width 120 height 17
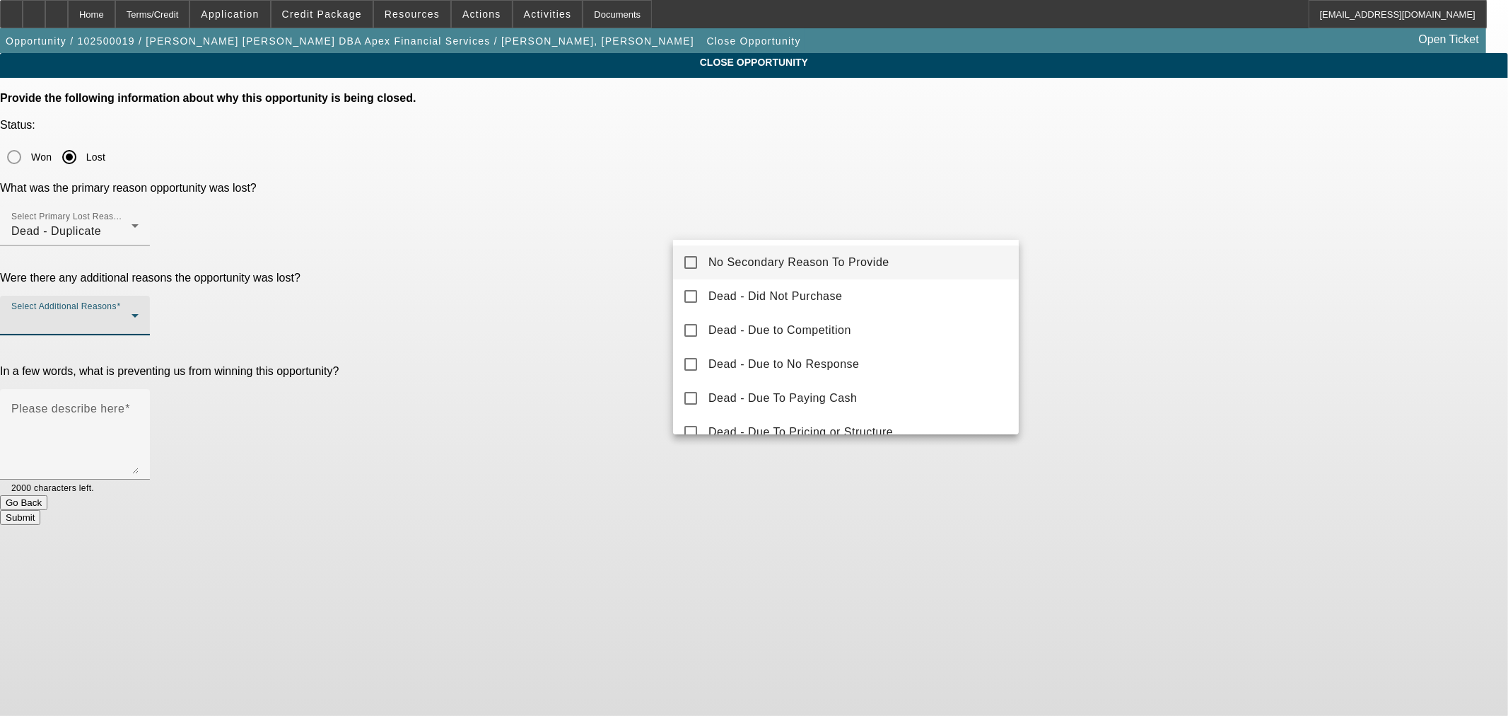
click at [757, 260] on span "No Secondary Reason To Provide" at bounding box center [799, 262] width 181 height 17
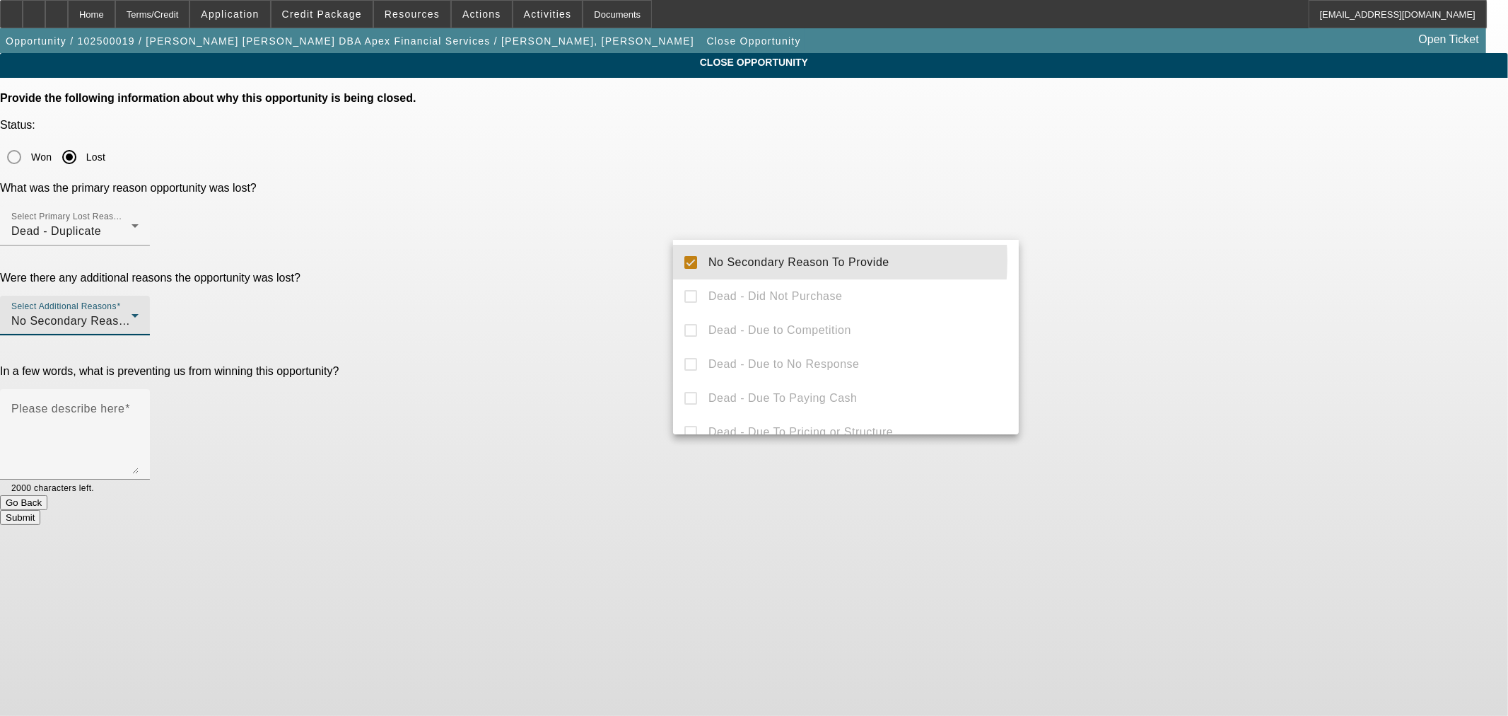
click at [520, 231] on div at bounding box center [754, 358] width 1508 height 716
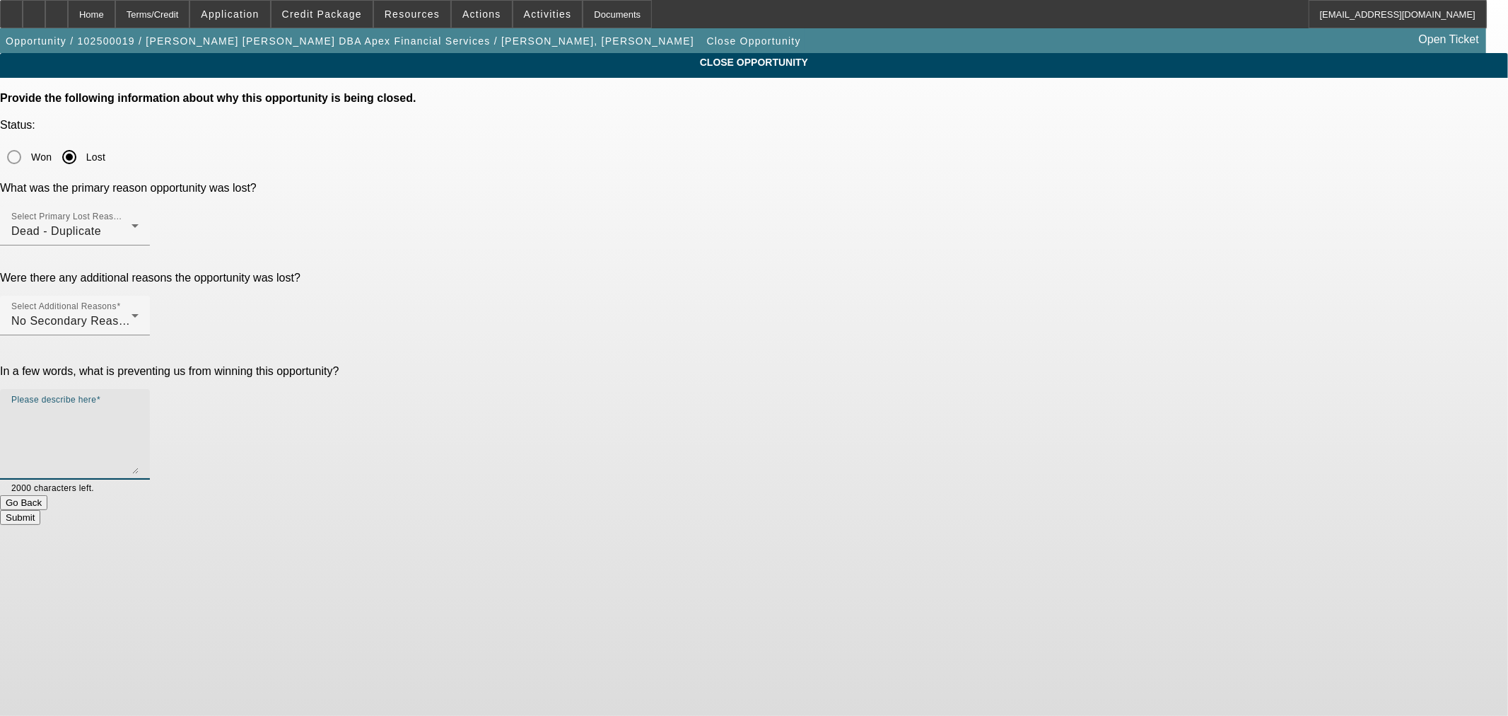
click at [139, 406] on textarea "Please describe here" at bounding box center [74, 440] width 127 height 68
drag, startPoint x: 697, startPoint y: 283, endPoint x: 610, endPoint y: 283, distance: 87.0
click at [610, 365] on div "In a few words, what is preventing us from winning this opportunity? Please des…" at bounding box center [754, 430] width 1508 height 130
type textarea "Broker Application - Approved"
click at [40, 510] on button "Submit" at bounding box center [20, 517] width 40 height 15
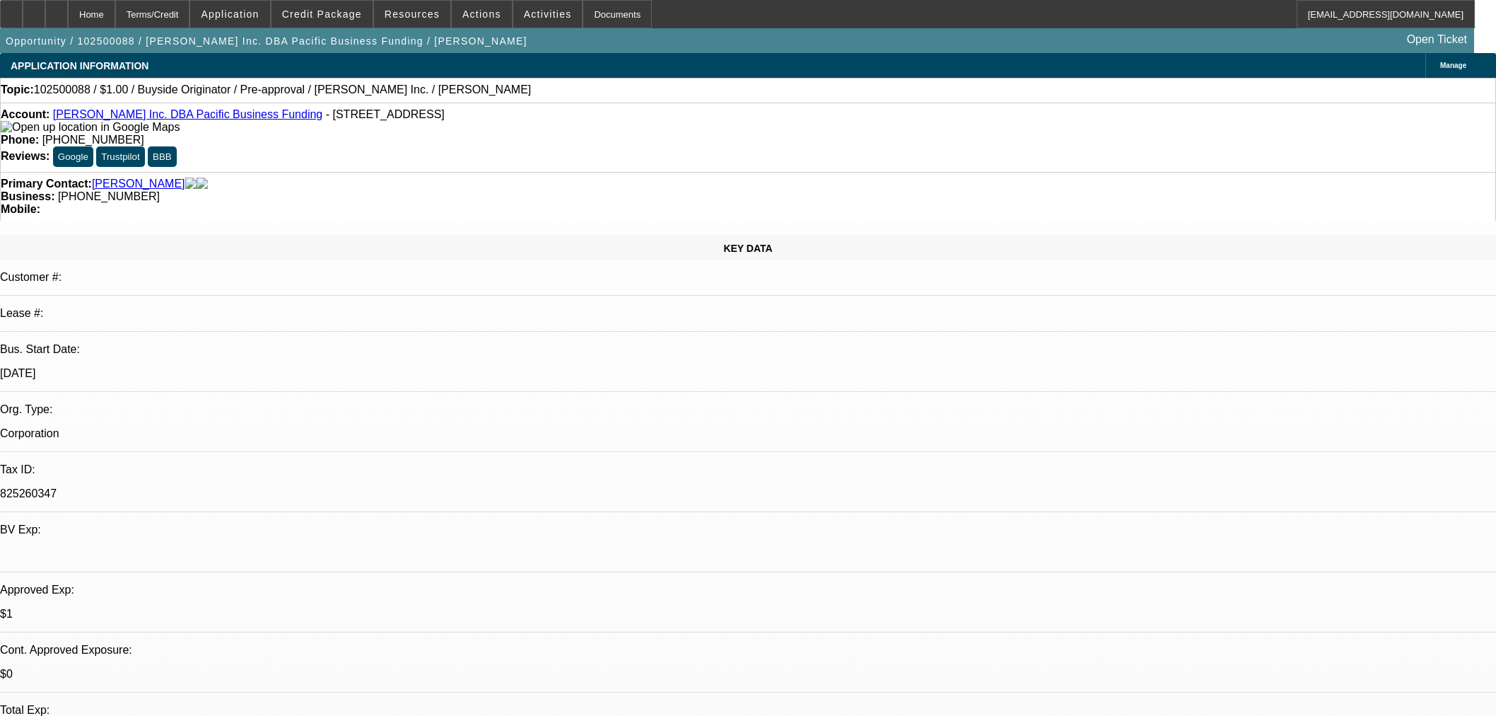
select select "0"
select select "2"
select select "0"
select select "6"
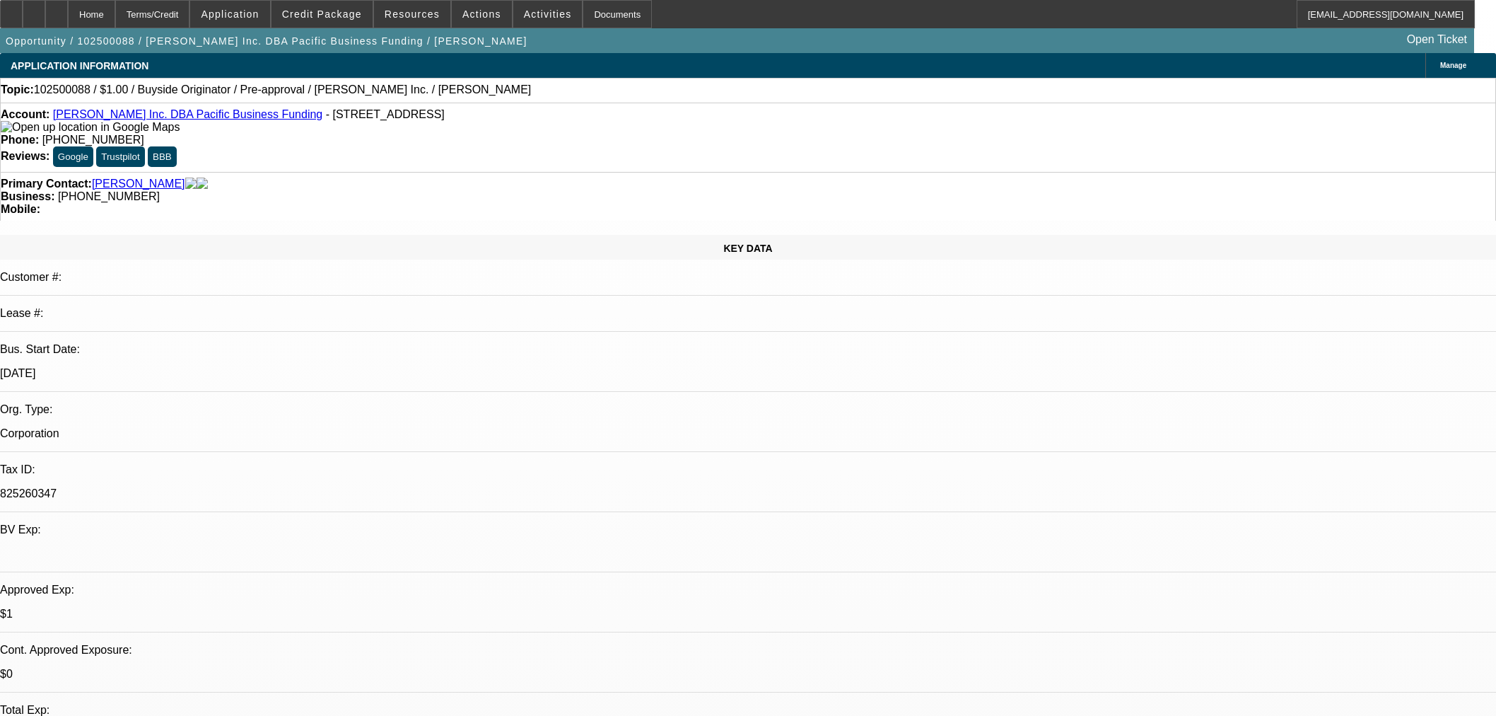
select select "0"
select select "2"
select select "0"
select select "6"
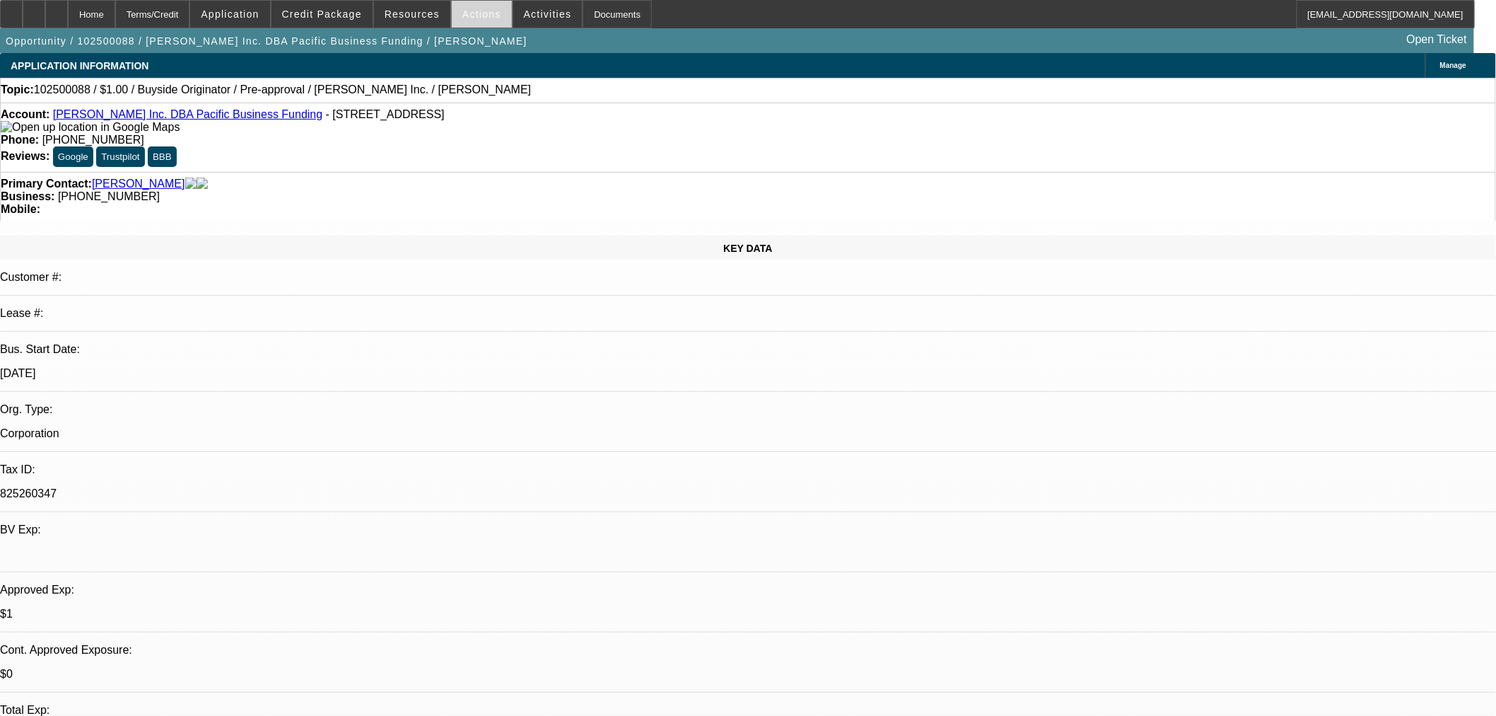
click at [471, 19] on span at bounding box center [482, 14] width 60 height 34
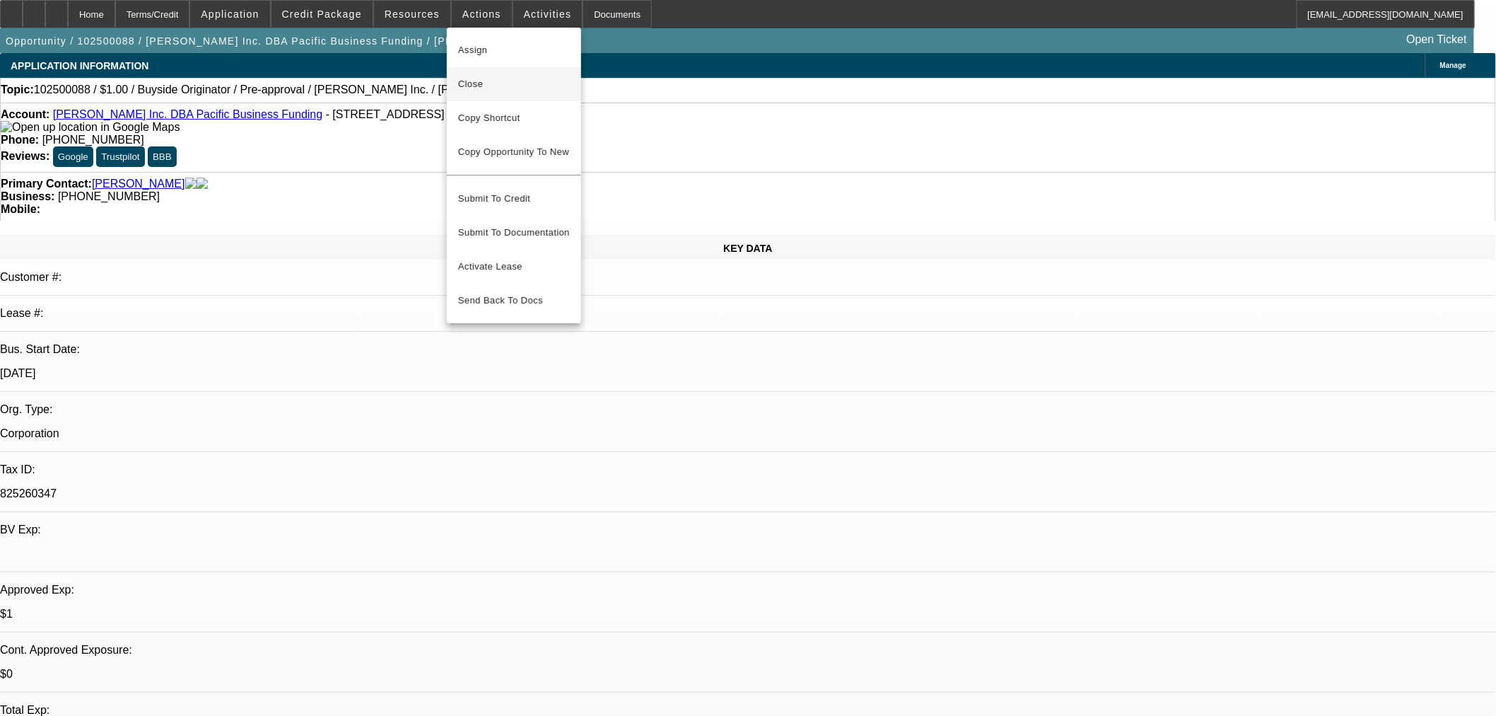
click at [475, 80] on span "Close" at bounding box center [514, 84] width 112 height 17
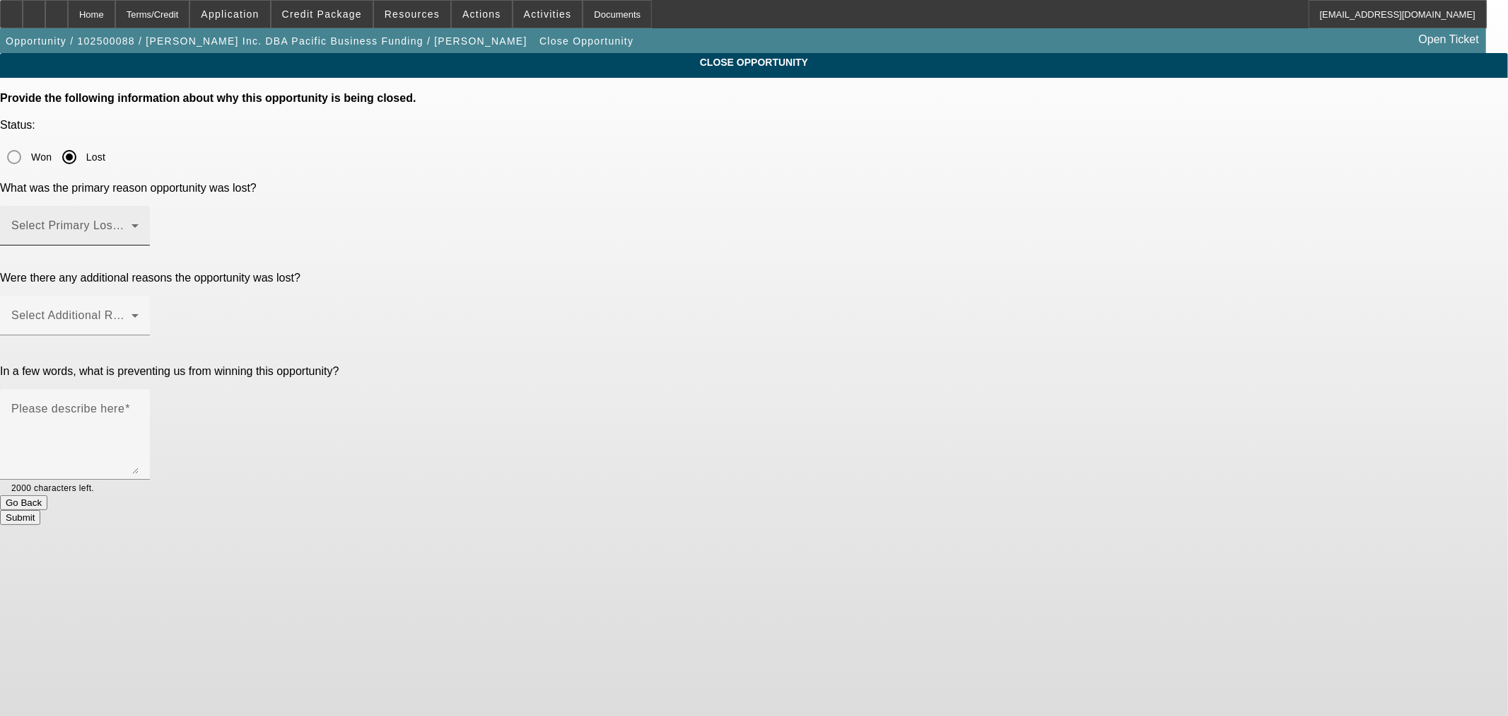
click at [132, 223] on span at bounding box center [71, 231] width 120 height 17
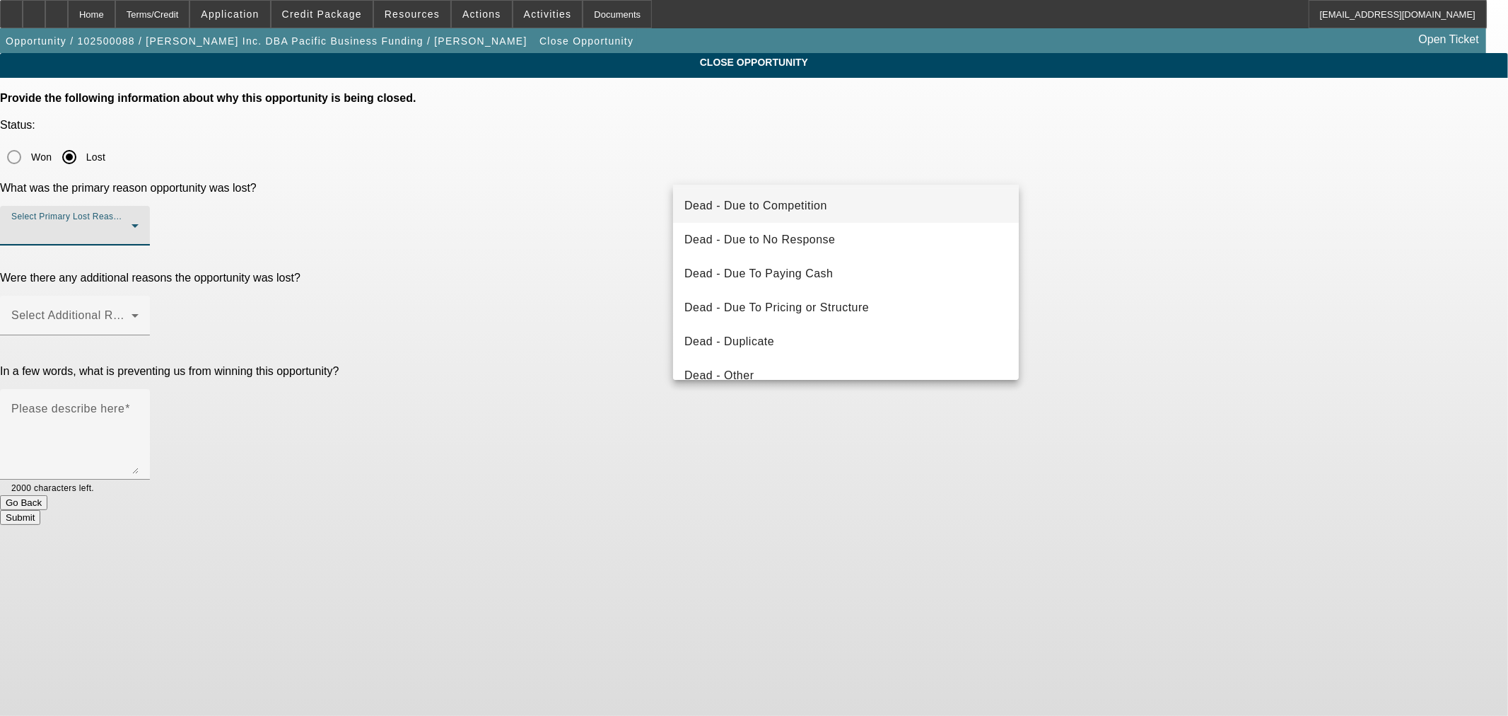
scroll to position [131, 0]
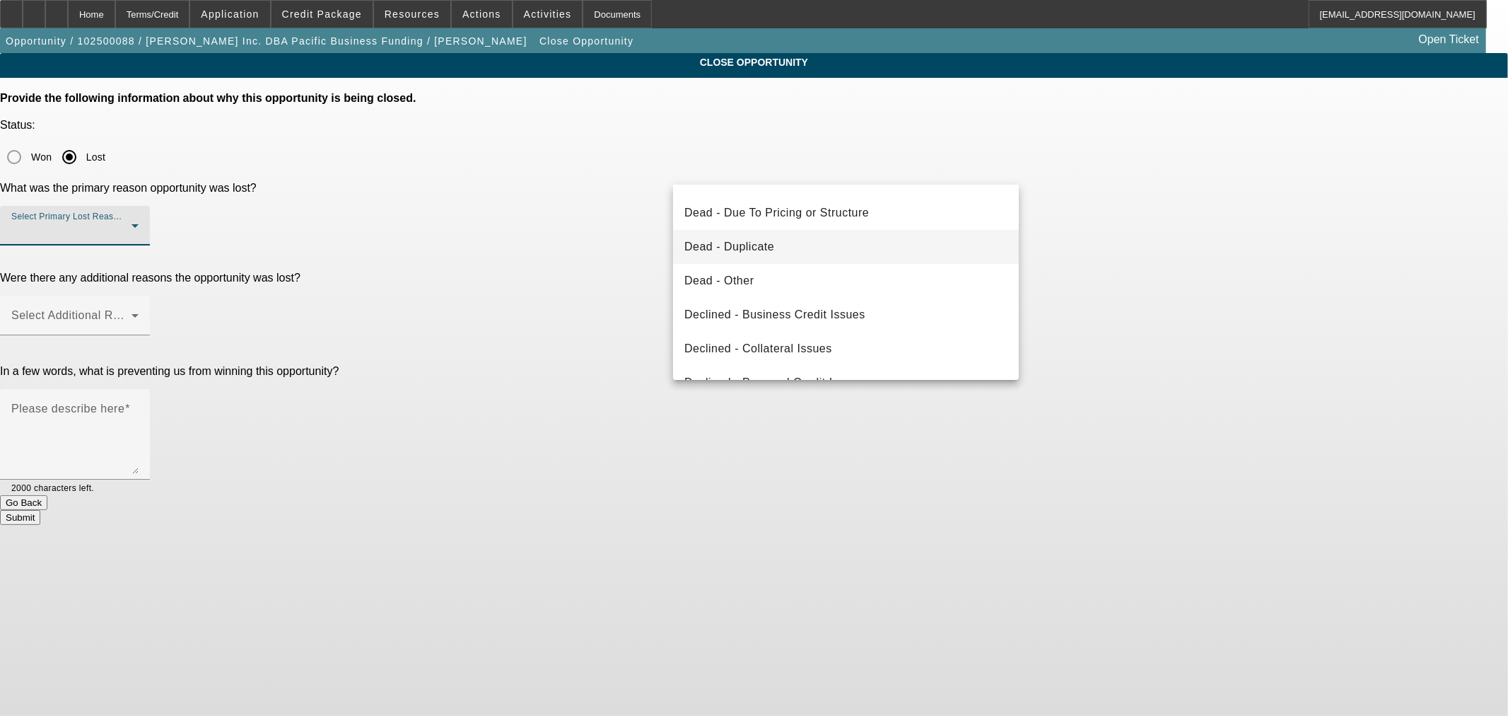
click at [782, 242] on mat-option "Dead - Duplicate" at bounding box center [846, 247] width 346 height 34
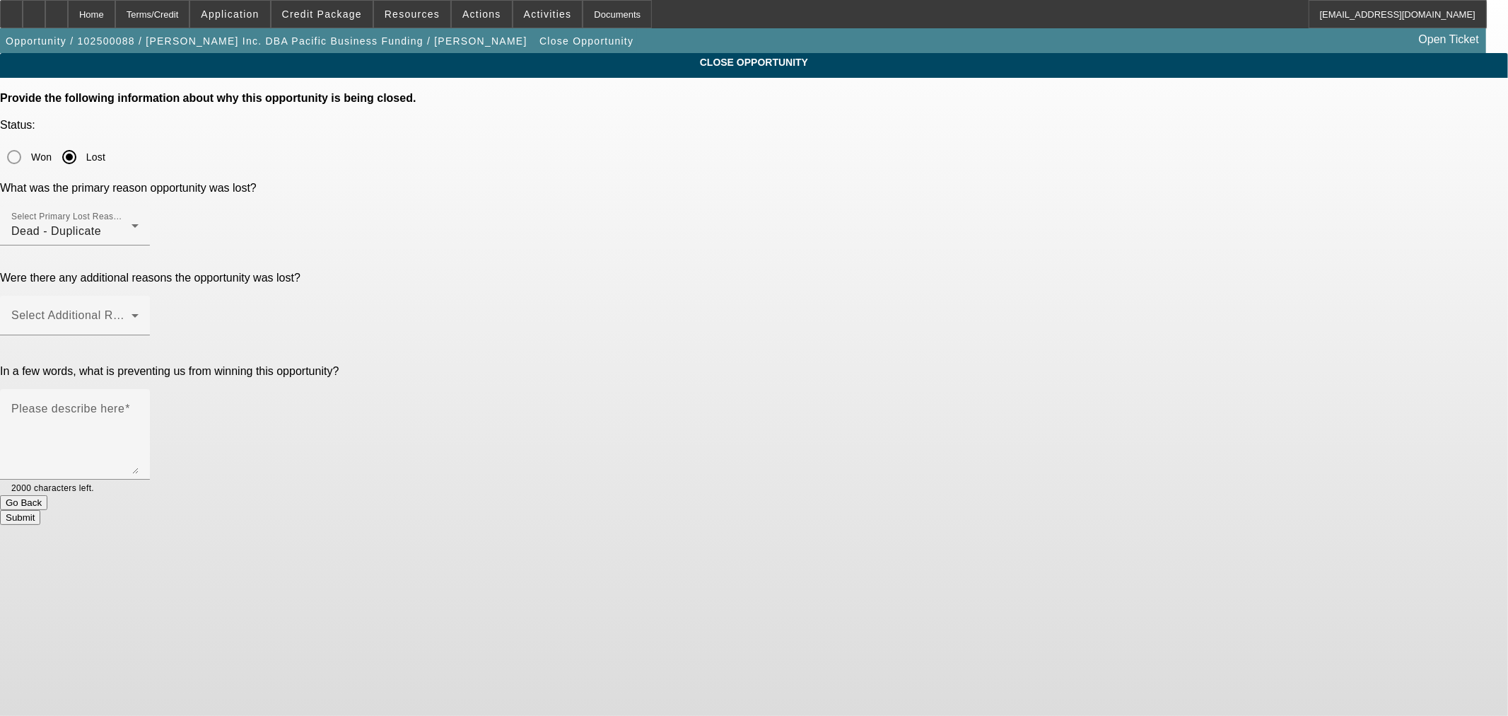
click at [549, 272] on div "Were there any additional reasons the opportunity was lost?" at bounding box center [754, 278] width 1508 height 13
click at [139, 296] on div "Select Additional Reasons" at bounding box center [74, 316] width 127 height 40
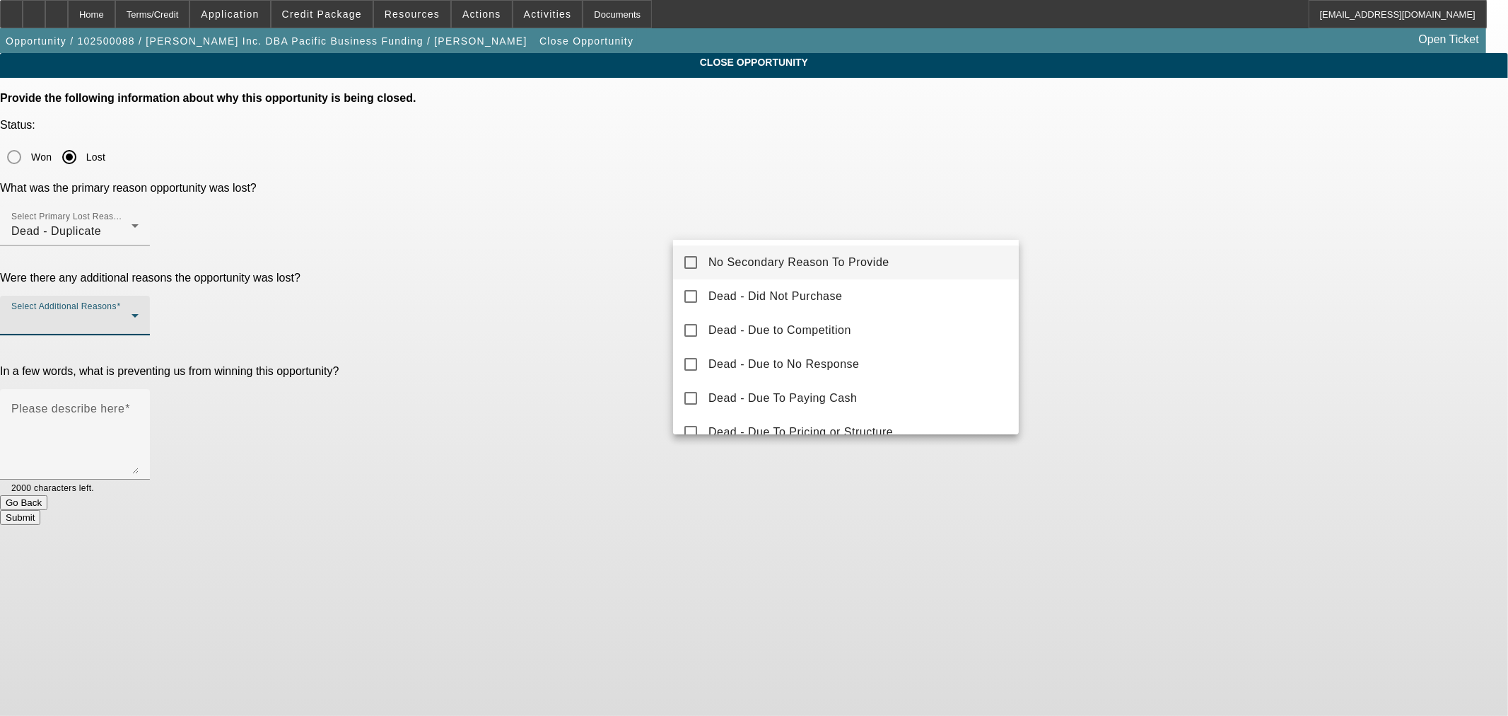
click at [723, 260] on span "No Secondary Reason To Provide" at bounding box center [799, 262] width 181 height 17
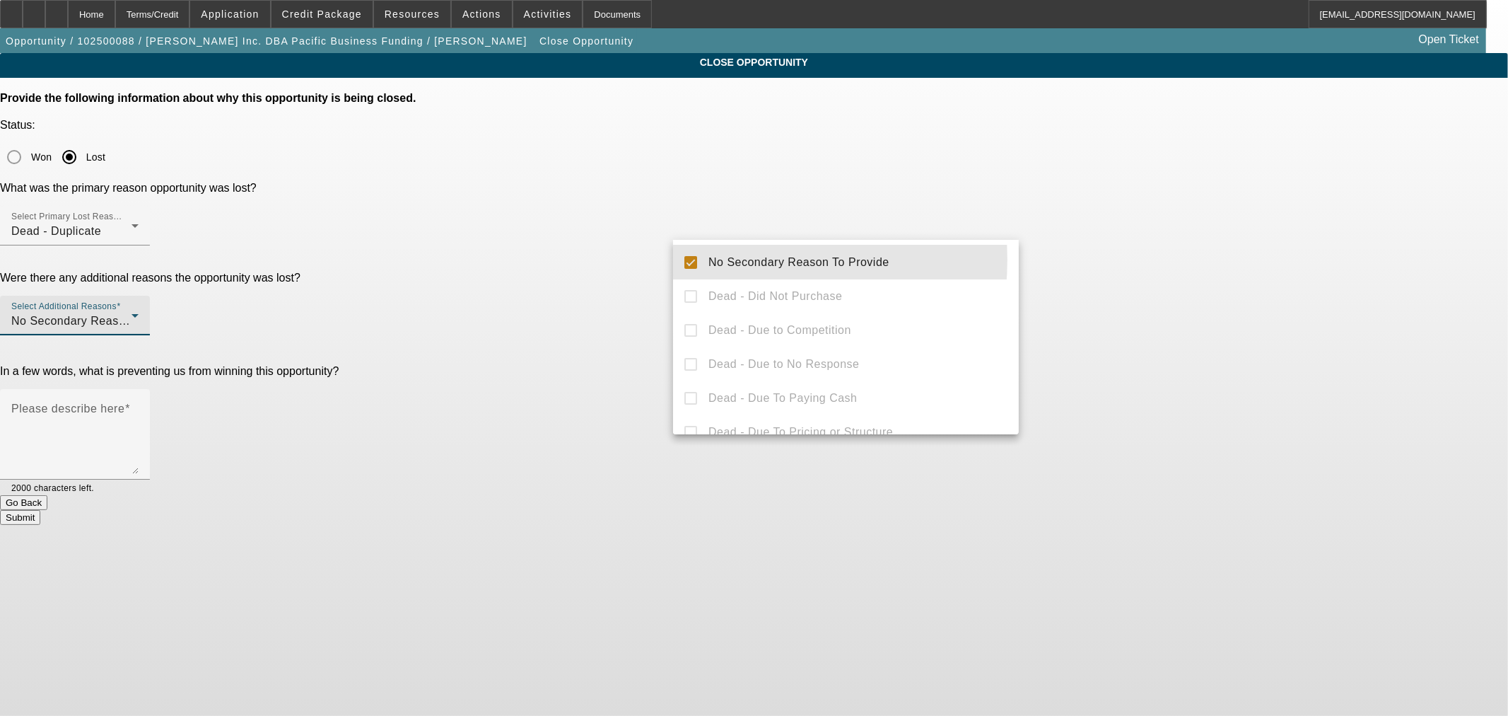
click at [606, 241] on div at bounding box center [754, 358] width 1508 height 716
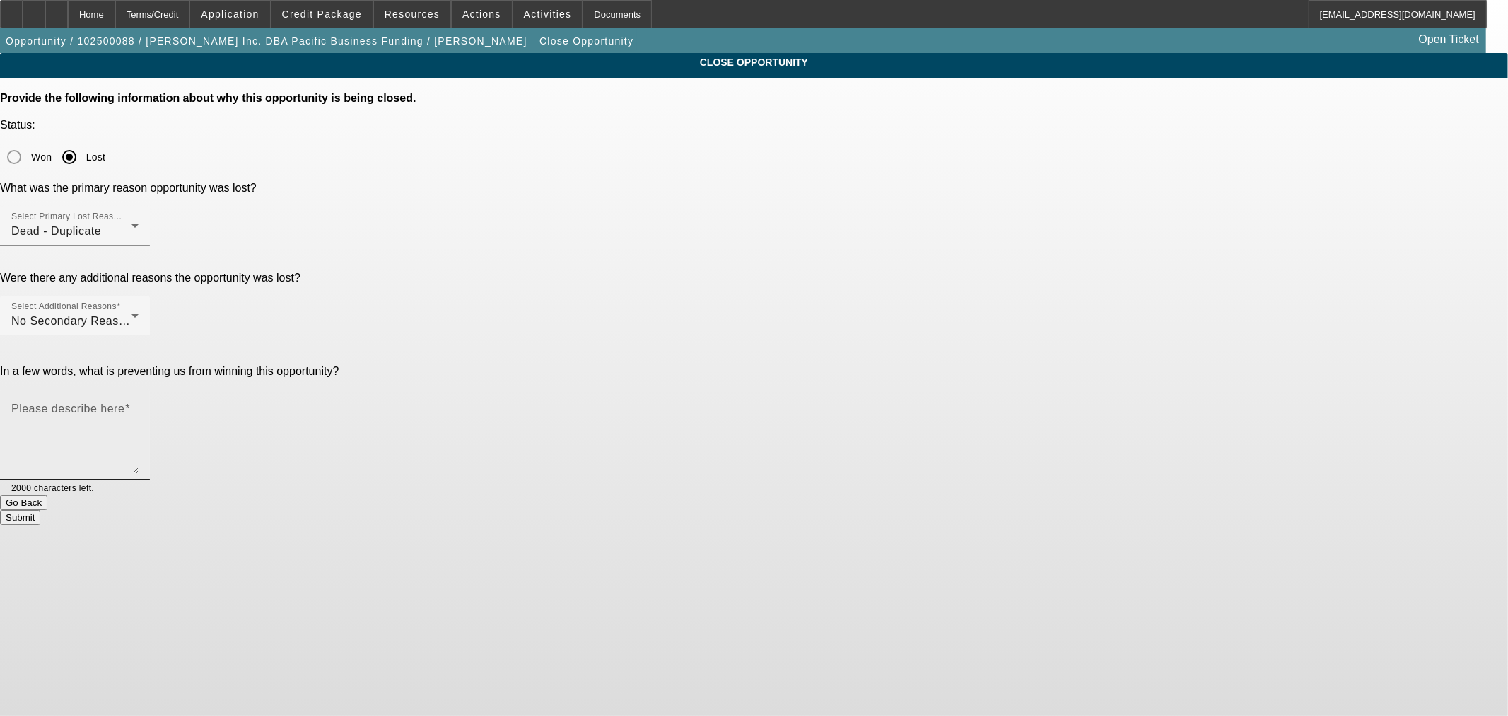
click at [124, 402] on mat-label "Please describe here" at bounding box center [67, 408] width 113 height 12
click at [139, 406] on textarea "Please describe here" at bounding box center [74, 440] width 127 height 68
type textarea "Broker Application - Approved"
click at [40, 510] on button "Submit" at bounding box center [20, 517] width 40 height 15
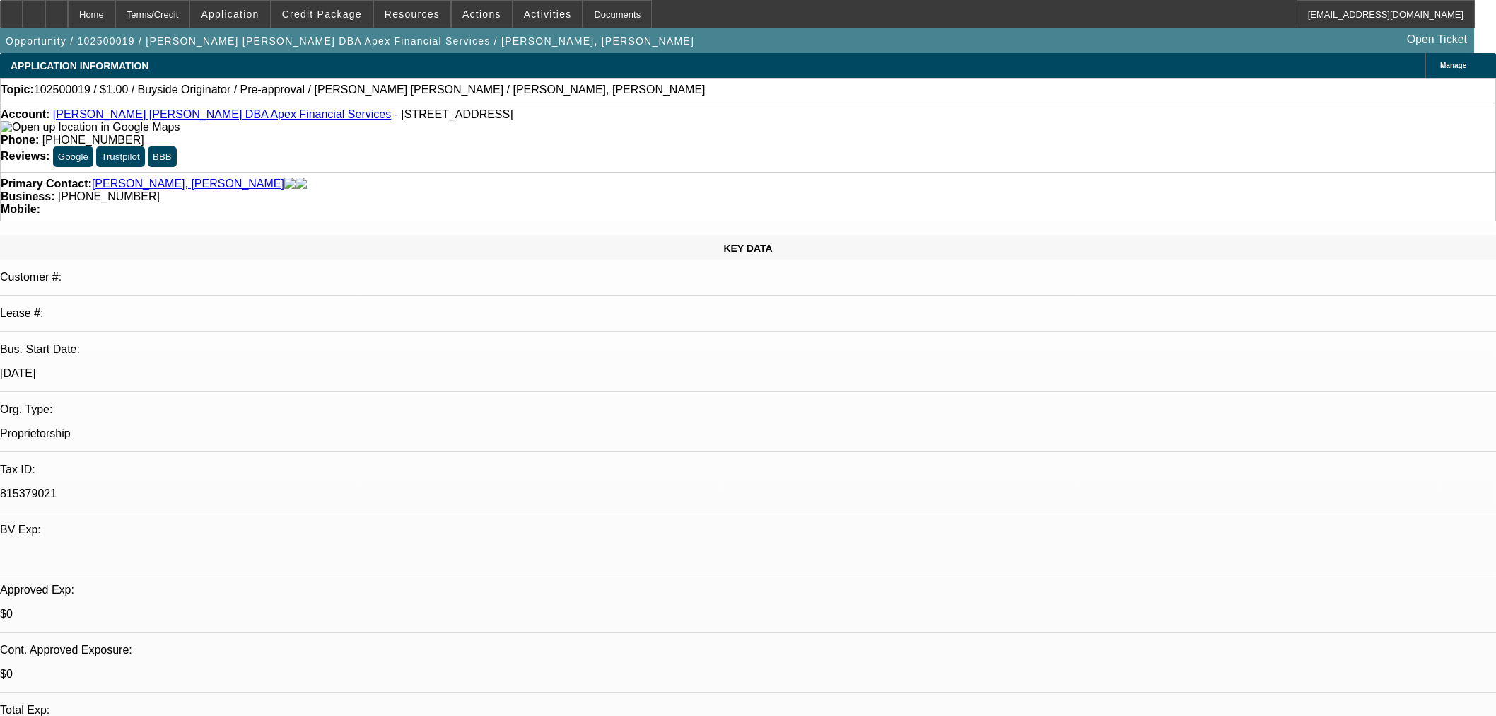
select select "0"
select select "2"
select select "0"
select select "6"
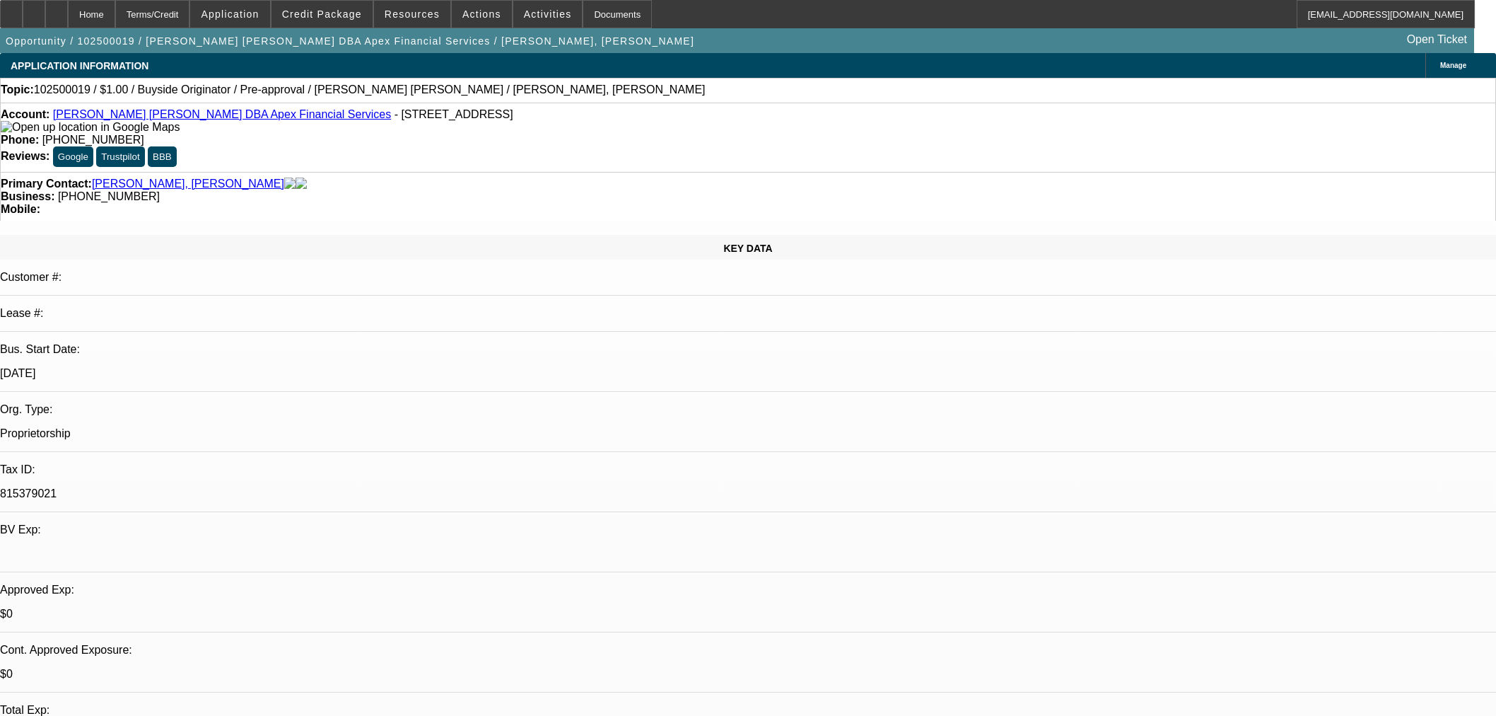
select select "0"
select select "2"
select select "0"
select select "6"
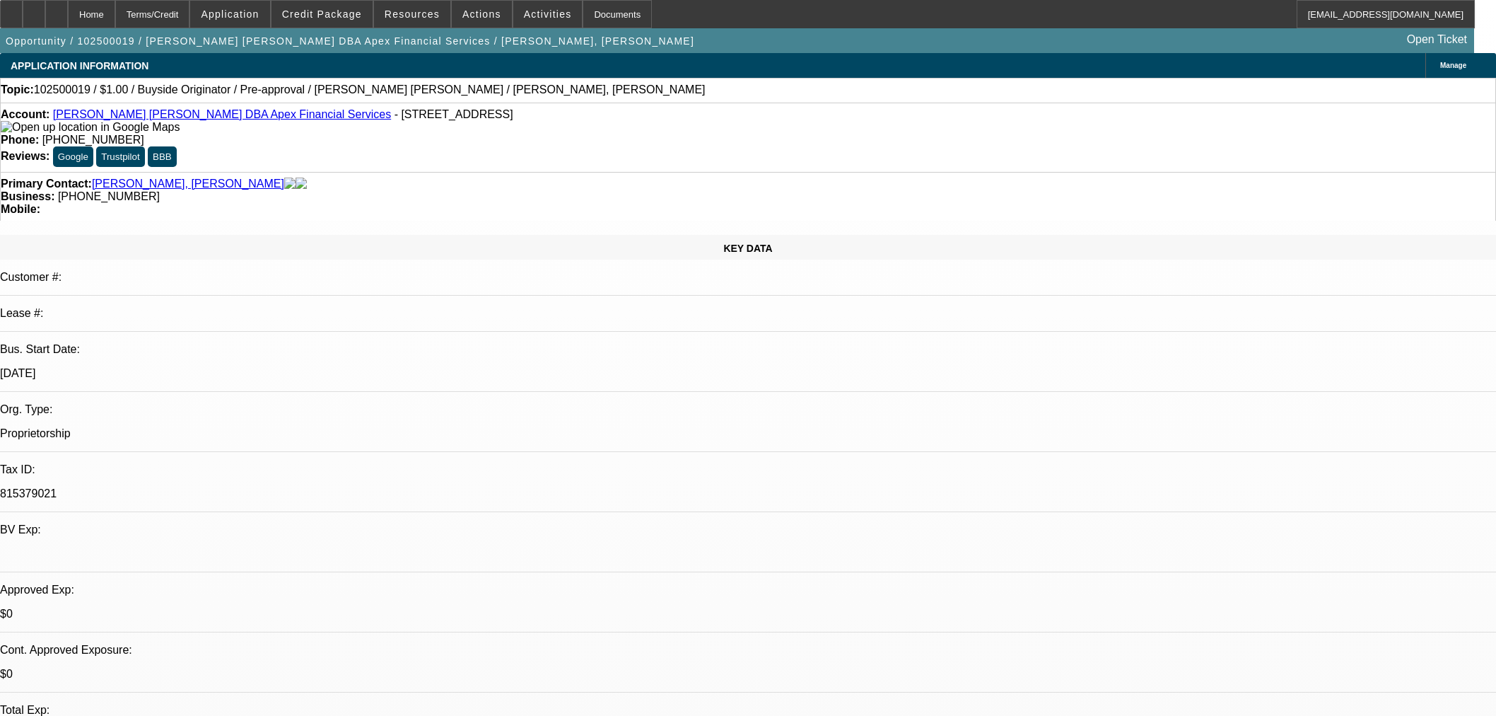
select select "0"
select select "2"
select select "0"
select select "6"
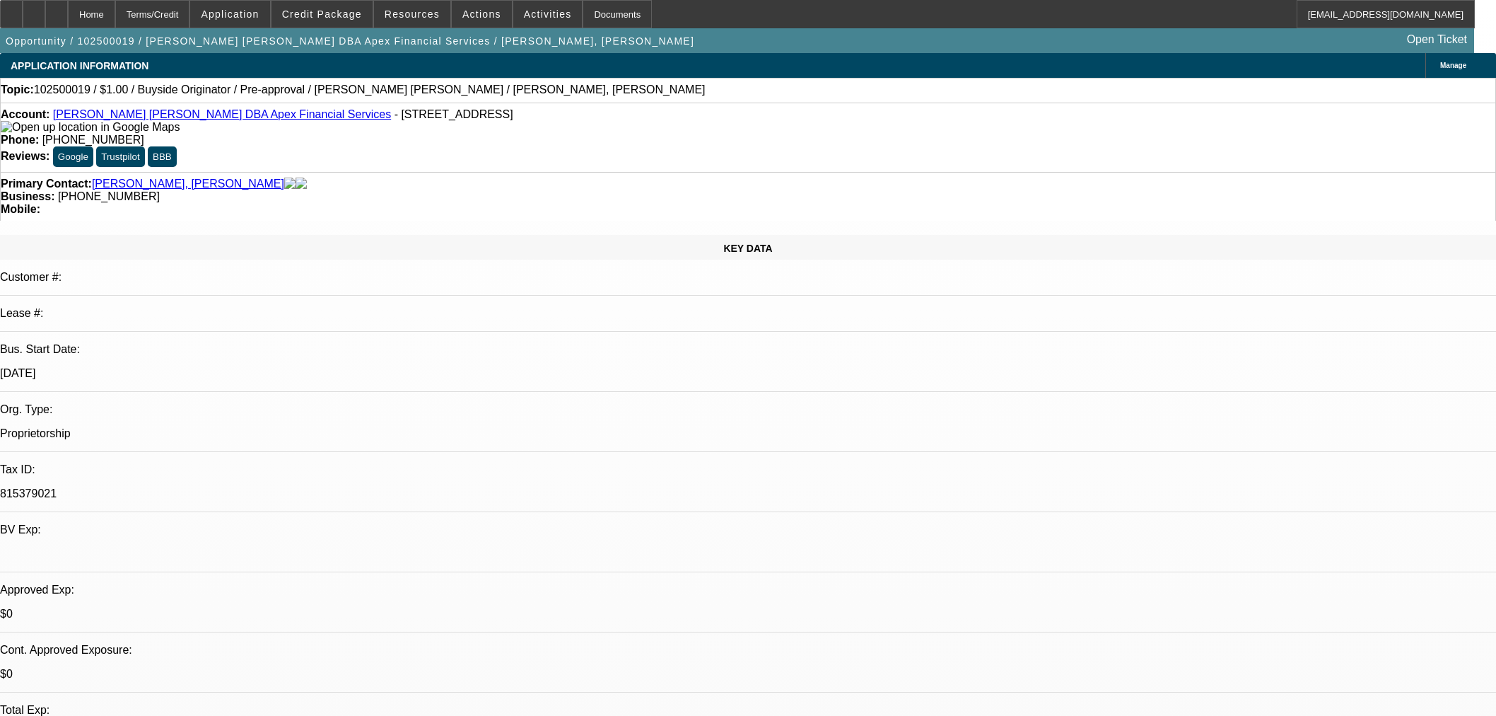
select select "0"
select select "2"
select select "0"
select select "6"
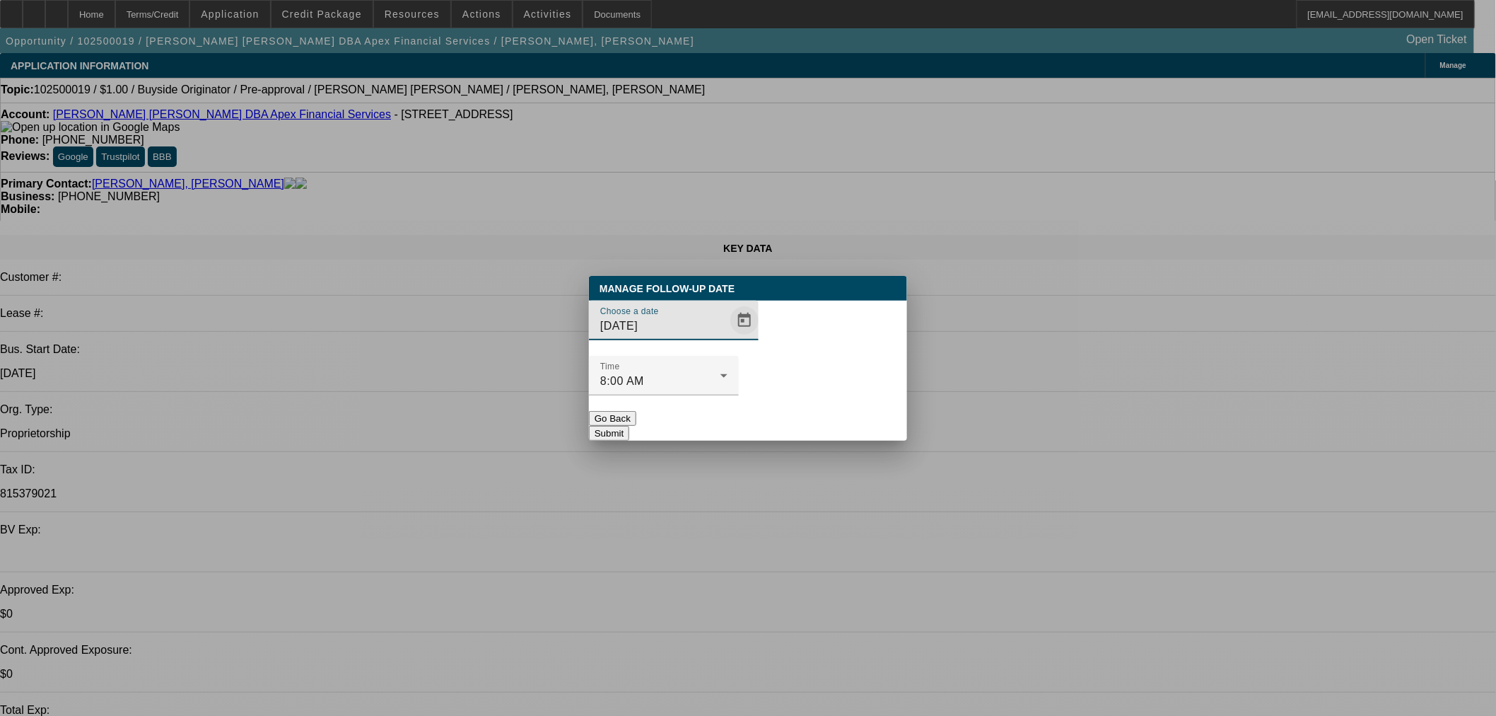
click at [728, 337] on span "Open calendar" at bounding box center [745, 320] width 34 height 34
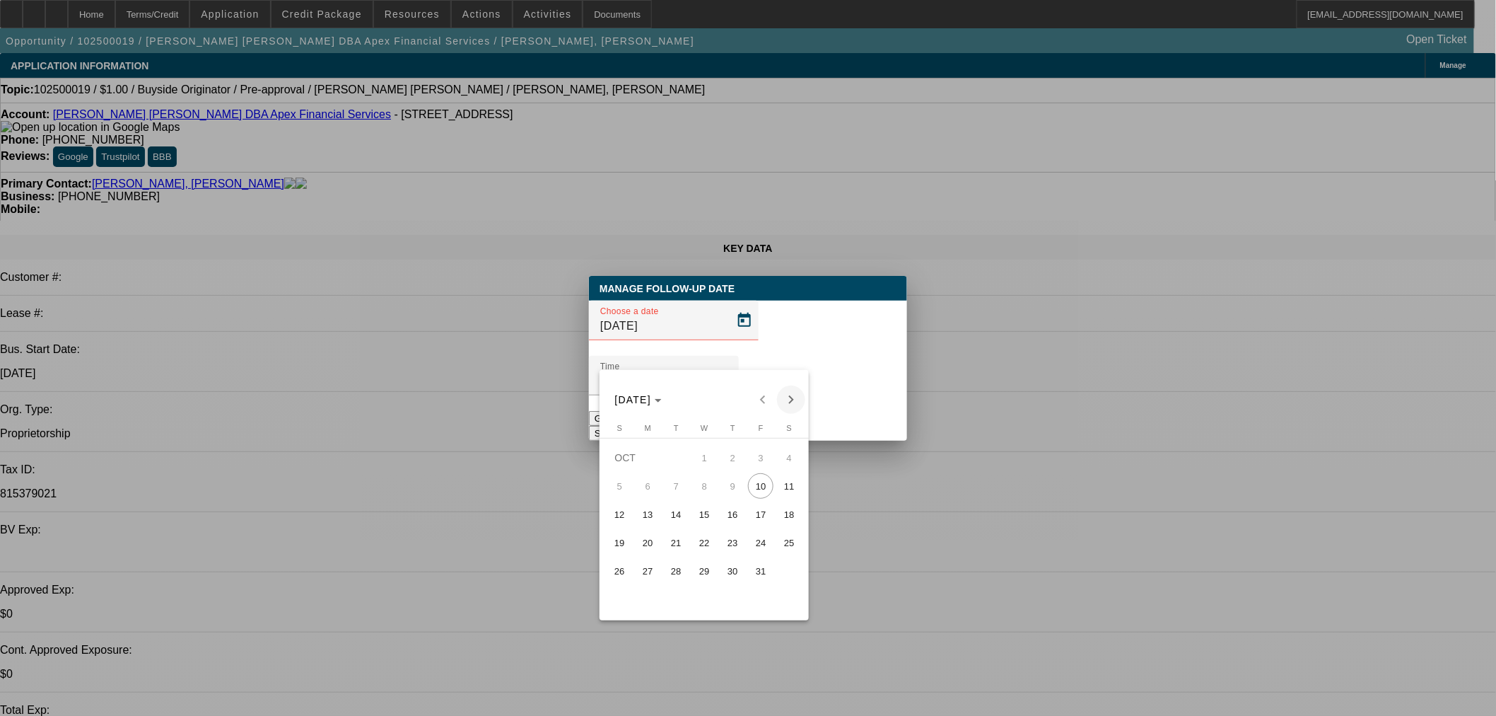
click at [785, 400] on span "Next month" at bounding box center [791, 399] width 28 height 28
click at [755, 403] on span "Previous month" at bounding box center [763, 399] width 28 height 28
click at [786, 403] on span "Next month" at bounding box center [791, 399] width 28 height 28
click at [864, 441] on div at bounding box center [748, 358] width 1496 height 716
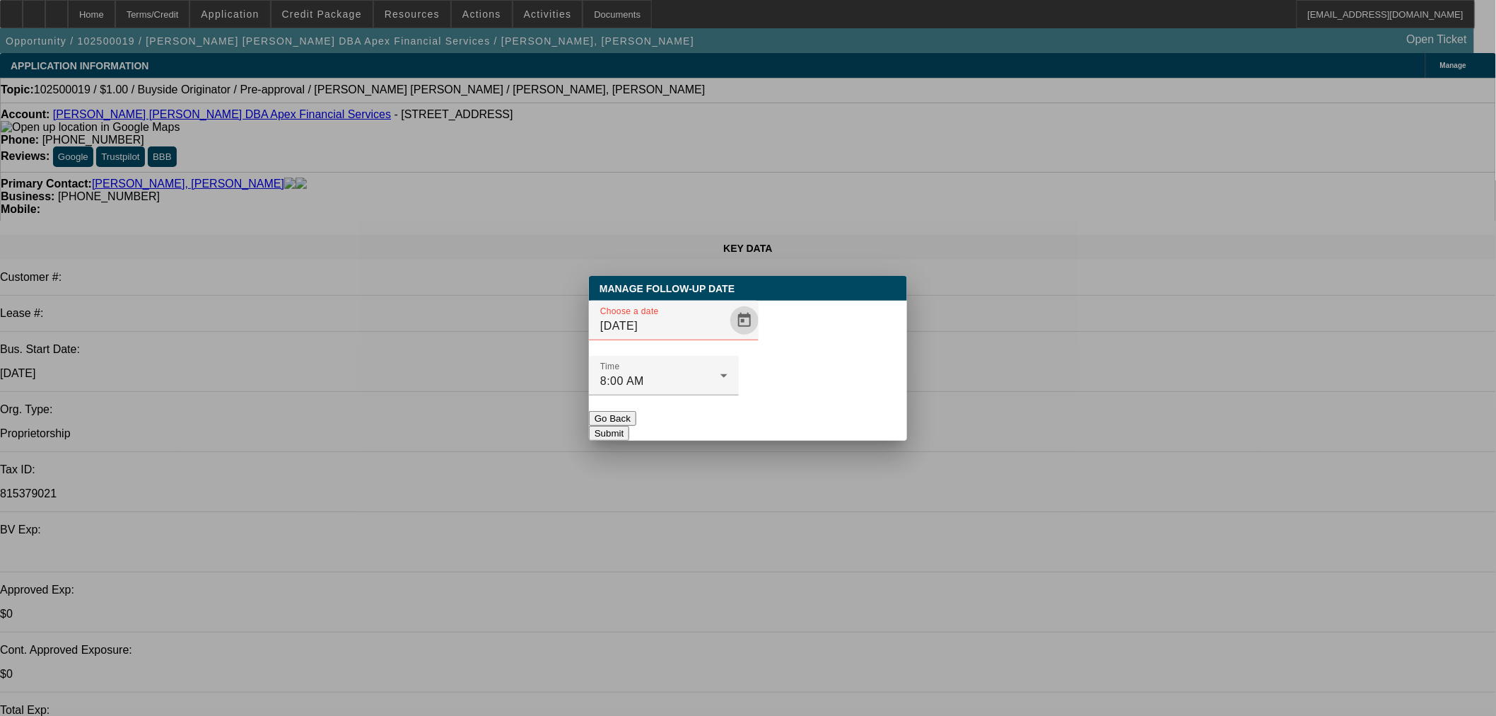
click at [636, 411] on button "Go Back" at bounding box center [612, 418] width 47 height 15
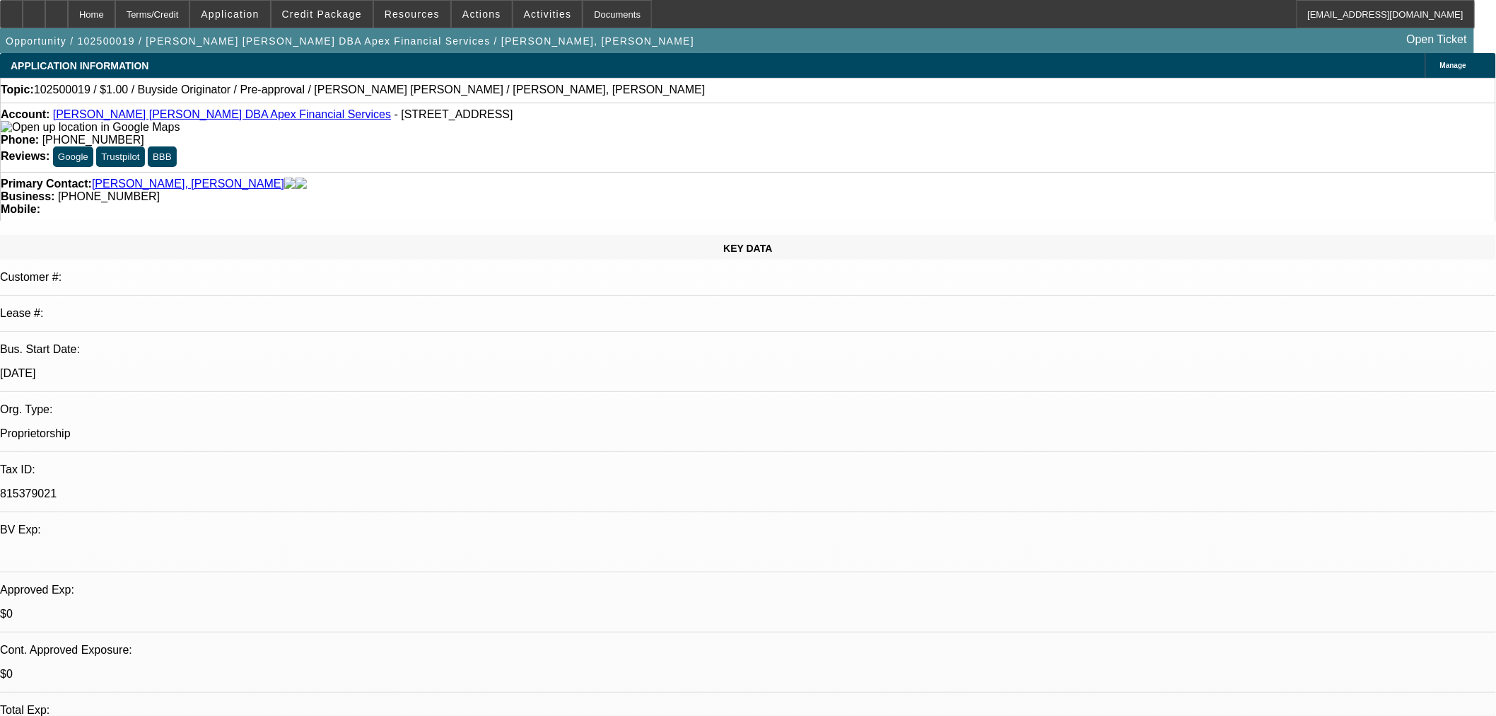
click at [172, 120] on link "Jeffrey M. Bob DBA Apex Financial Services" at bounding box center [222, 114] width 338 height 12
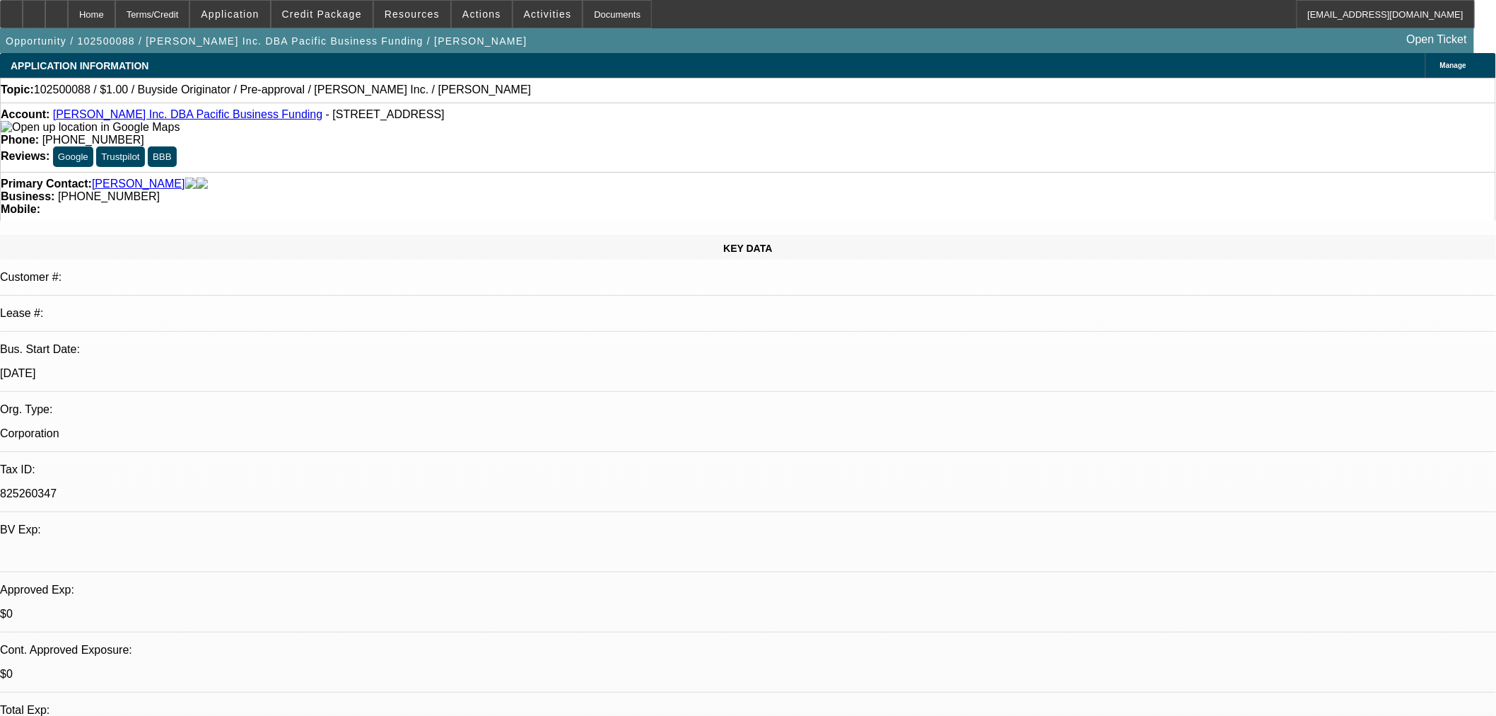
select select "0"
select select "2"
select select "0"
select select "6"
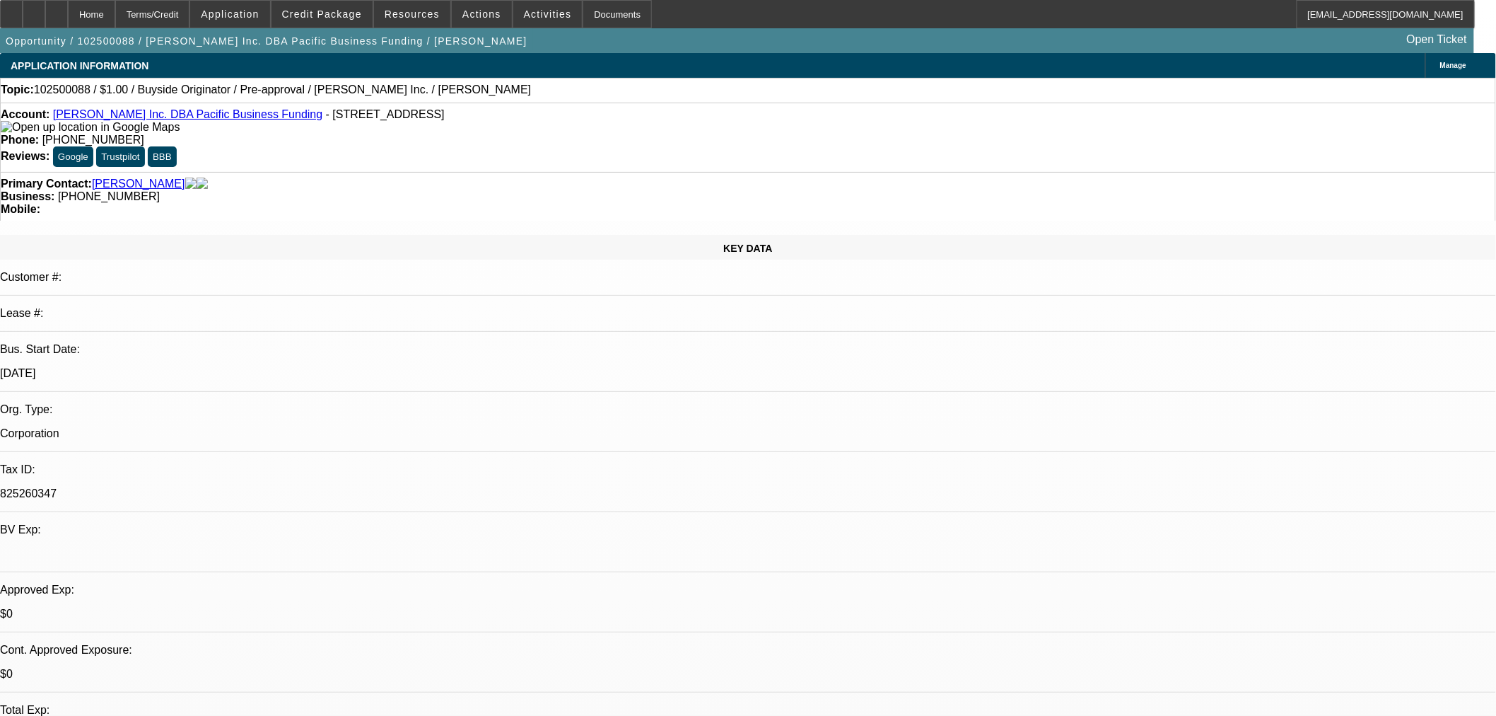
select select "0"
select select "2"
select select "0"
select select "6"
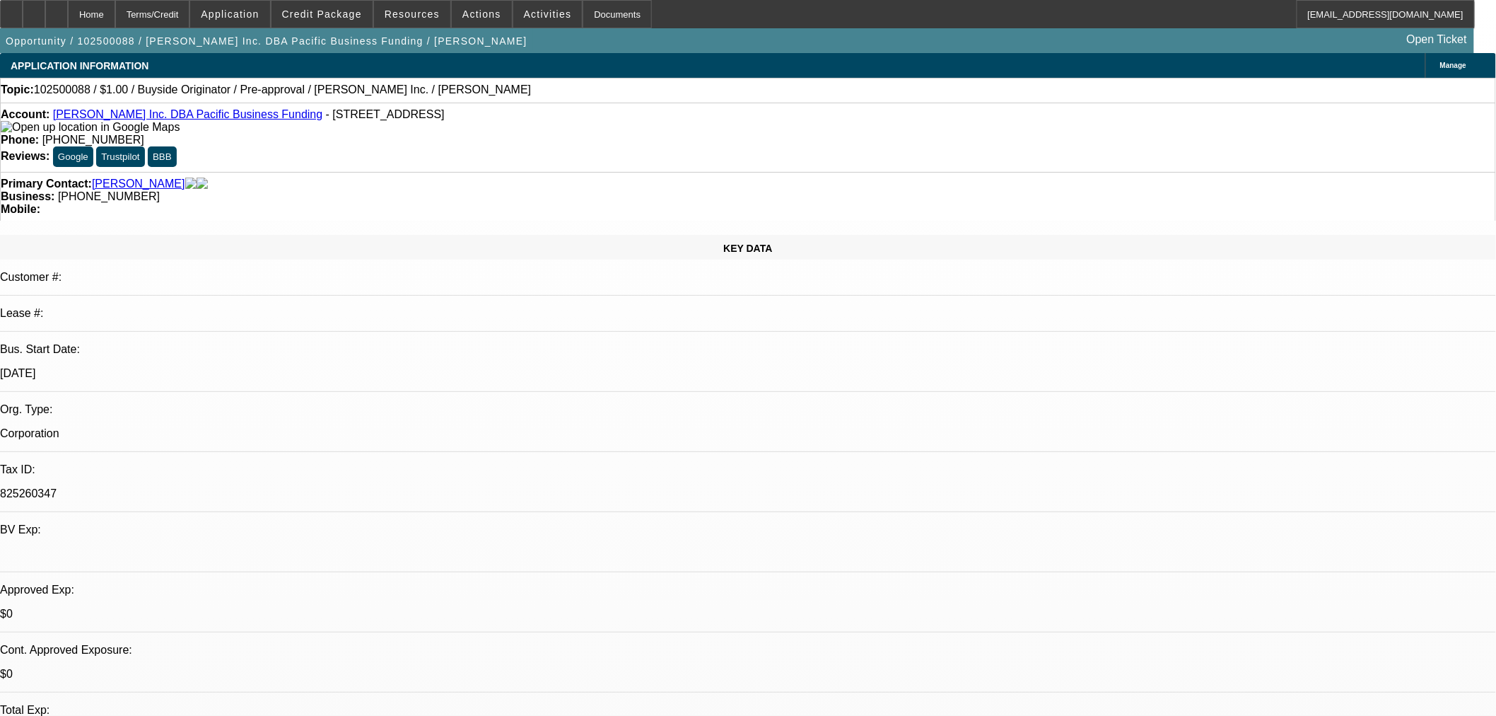
click at [199, 118] on link "Zeager Inc. DBA Pacific Business Funding" at bounding box center [187, 114] width 269 height 12
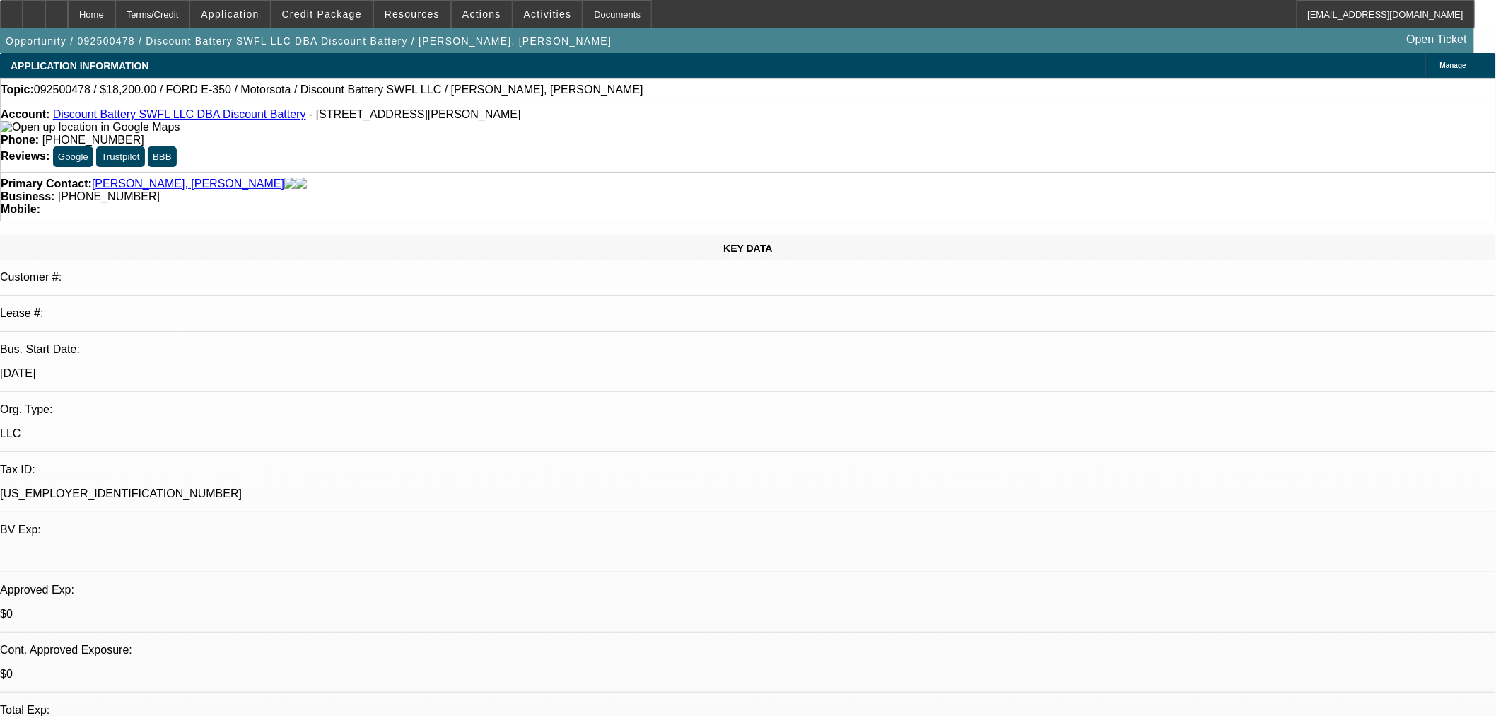
select select "0"
select select "3"
select select "0"
select select "6"
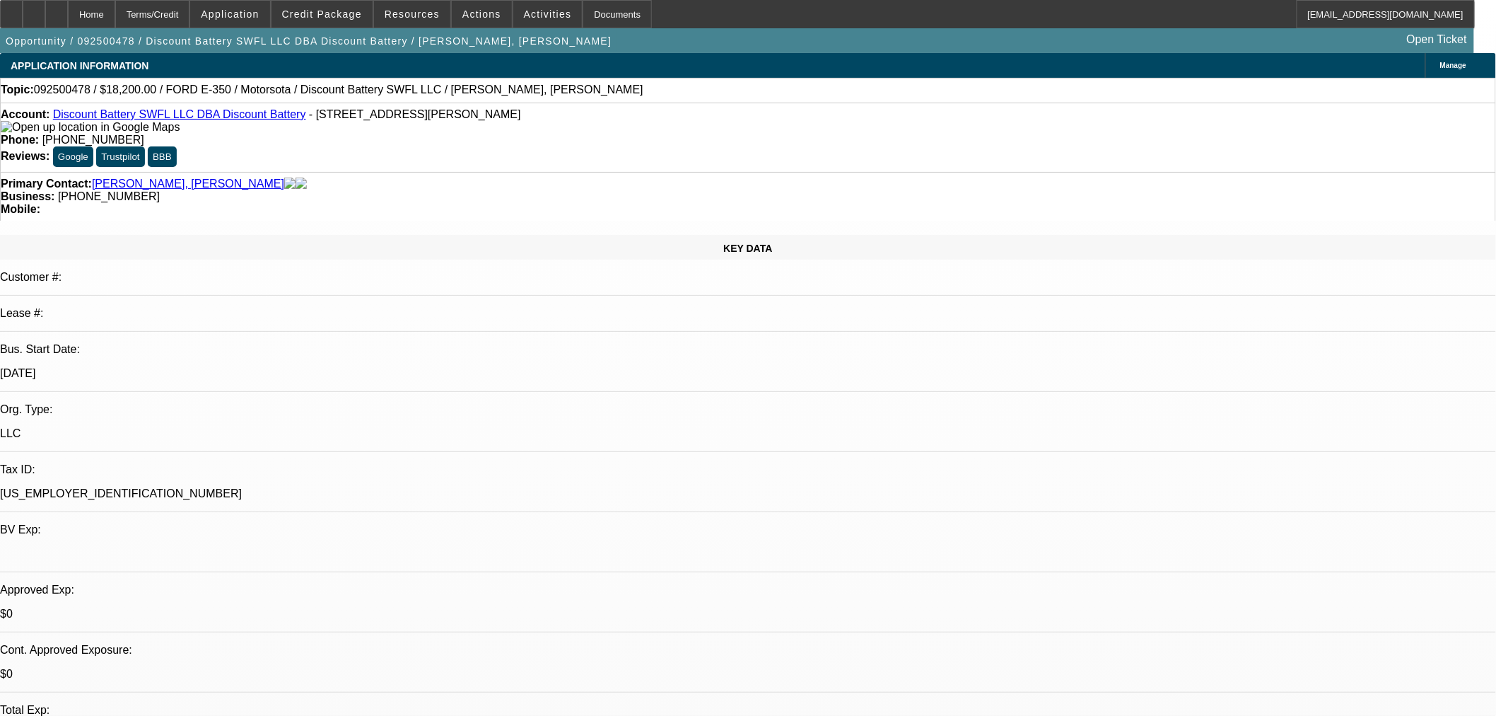
select select "0"
select select "3"
select select "0"
select select "6"
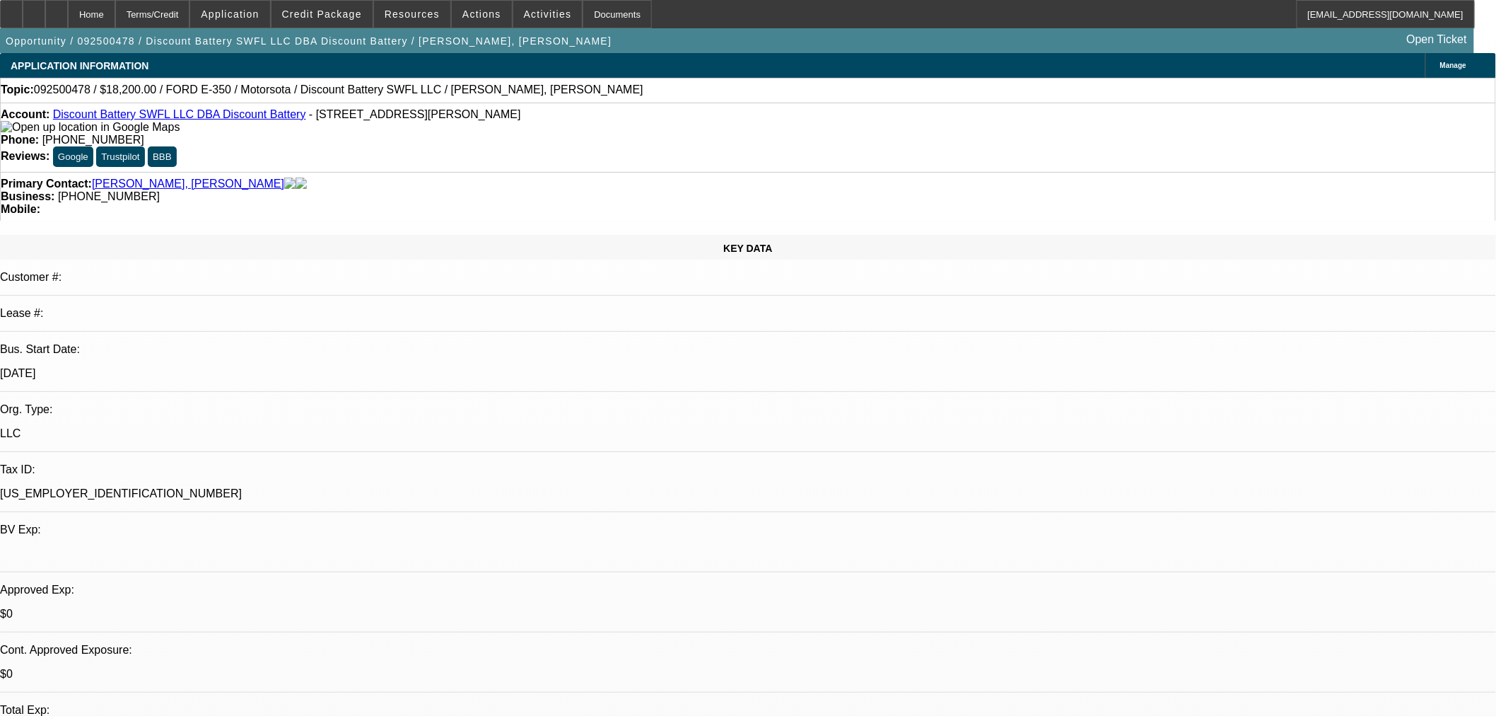
select select "0"
select select "6"
select select "0"
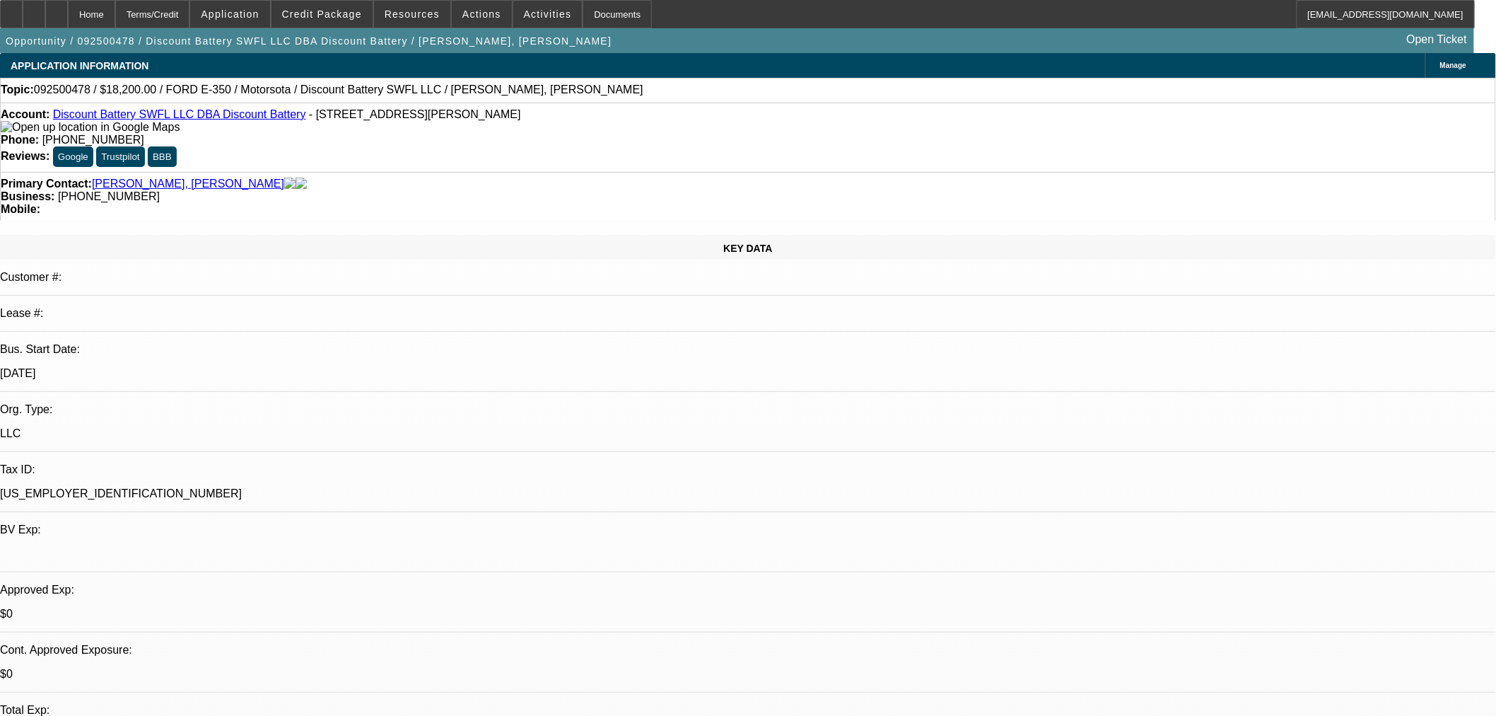
select select "0"
select select "3"
select select "0"
select select "6"
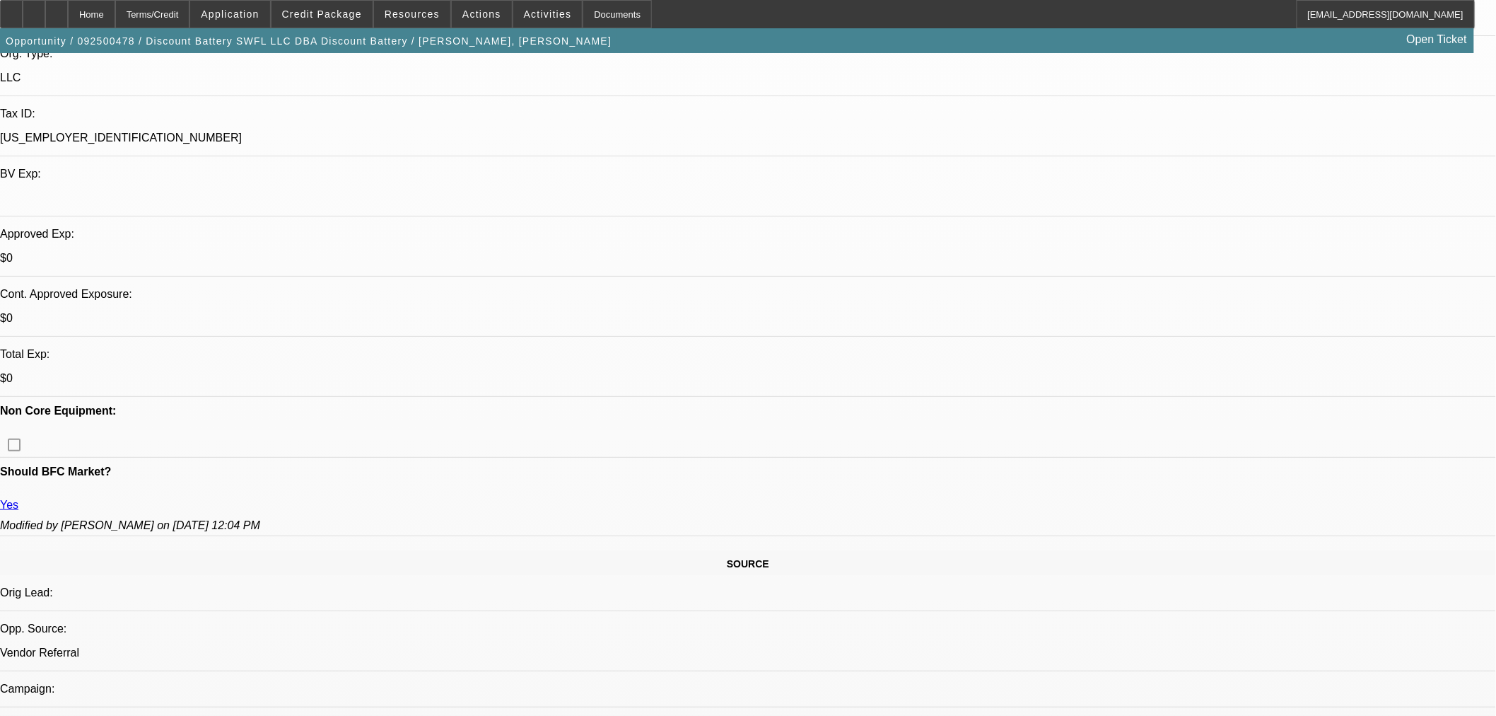
scroll to position [392, 0]
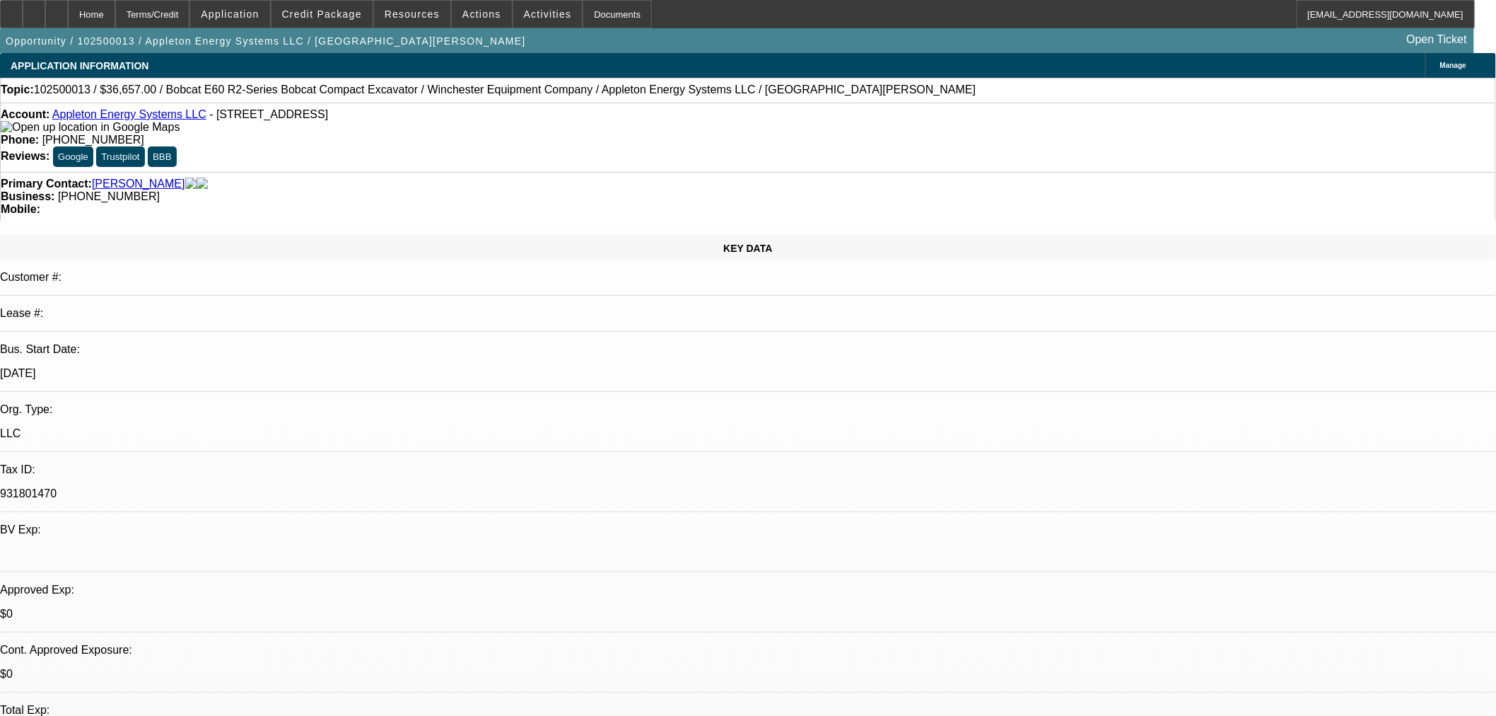
select select "0"
select select "2"
select select "0"
select select "5"
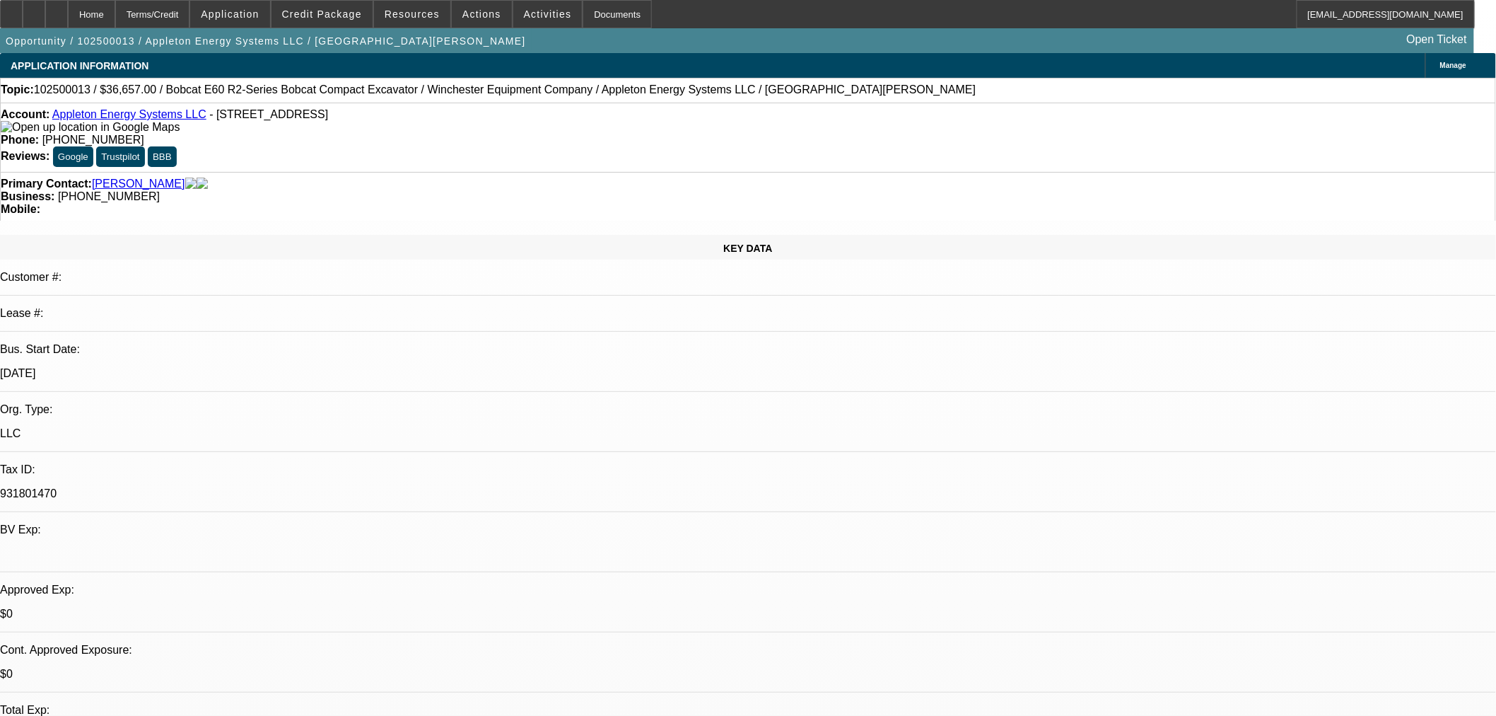
select select "0"
select select "2"
select select "0"
select select "5"
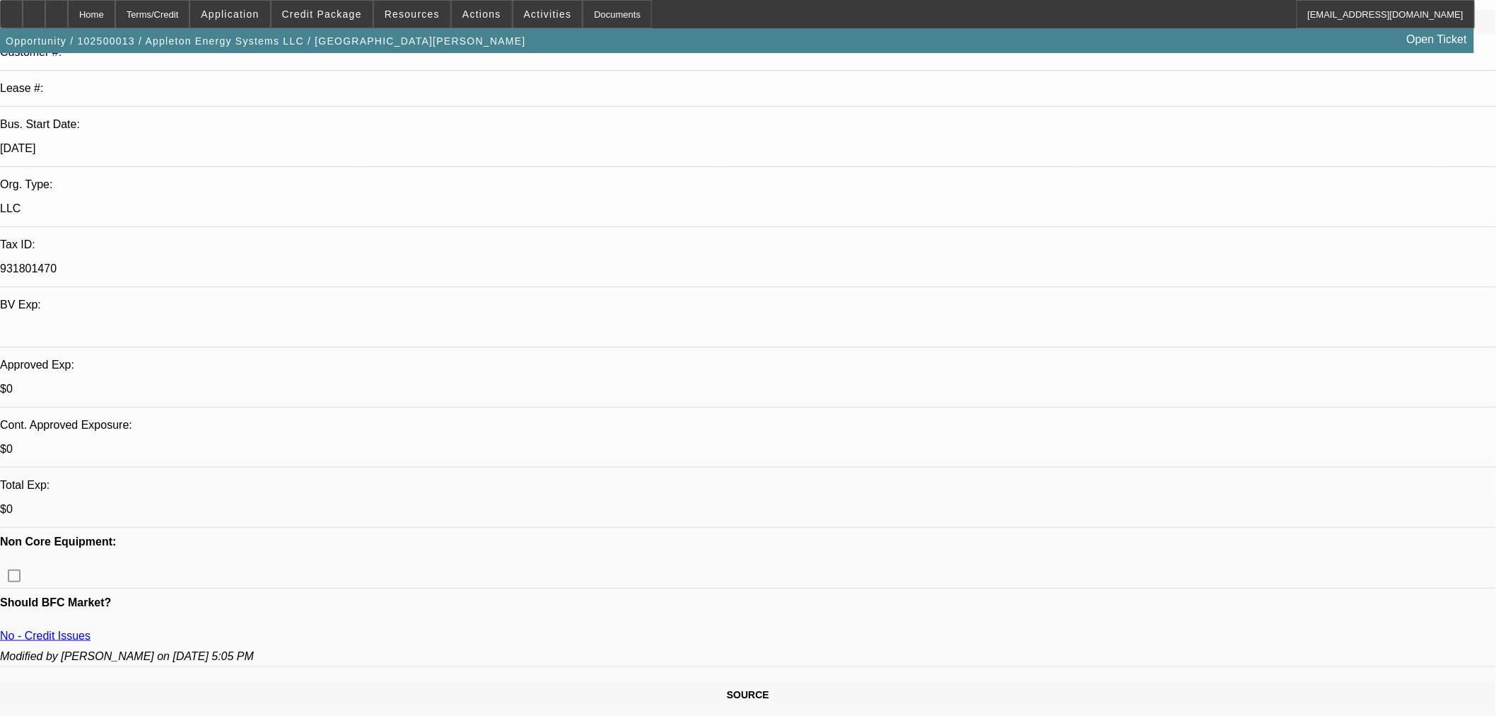
scroll to position [262, 0]
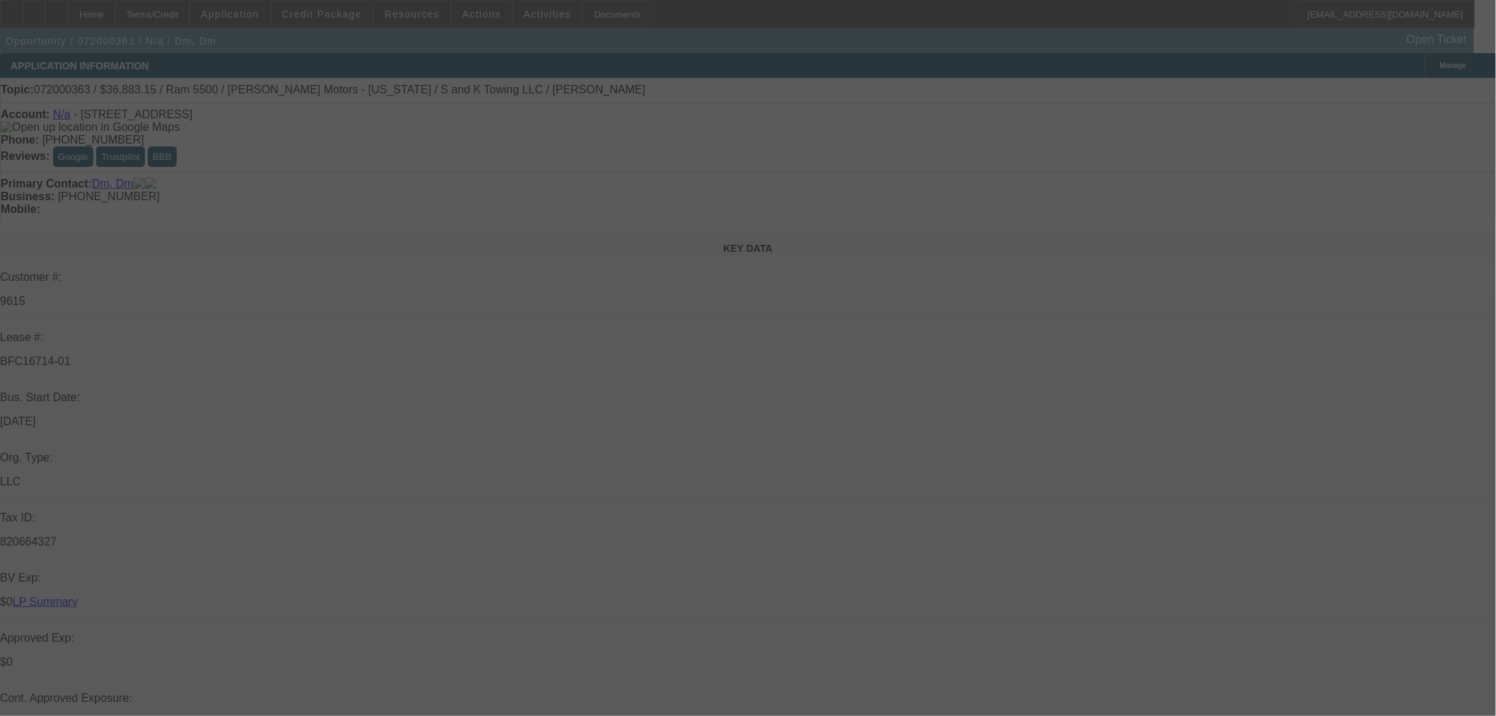
select select "0"
select select "6"
select select "0"
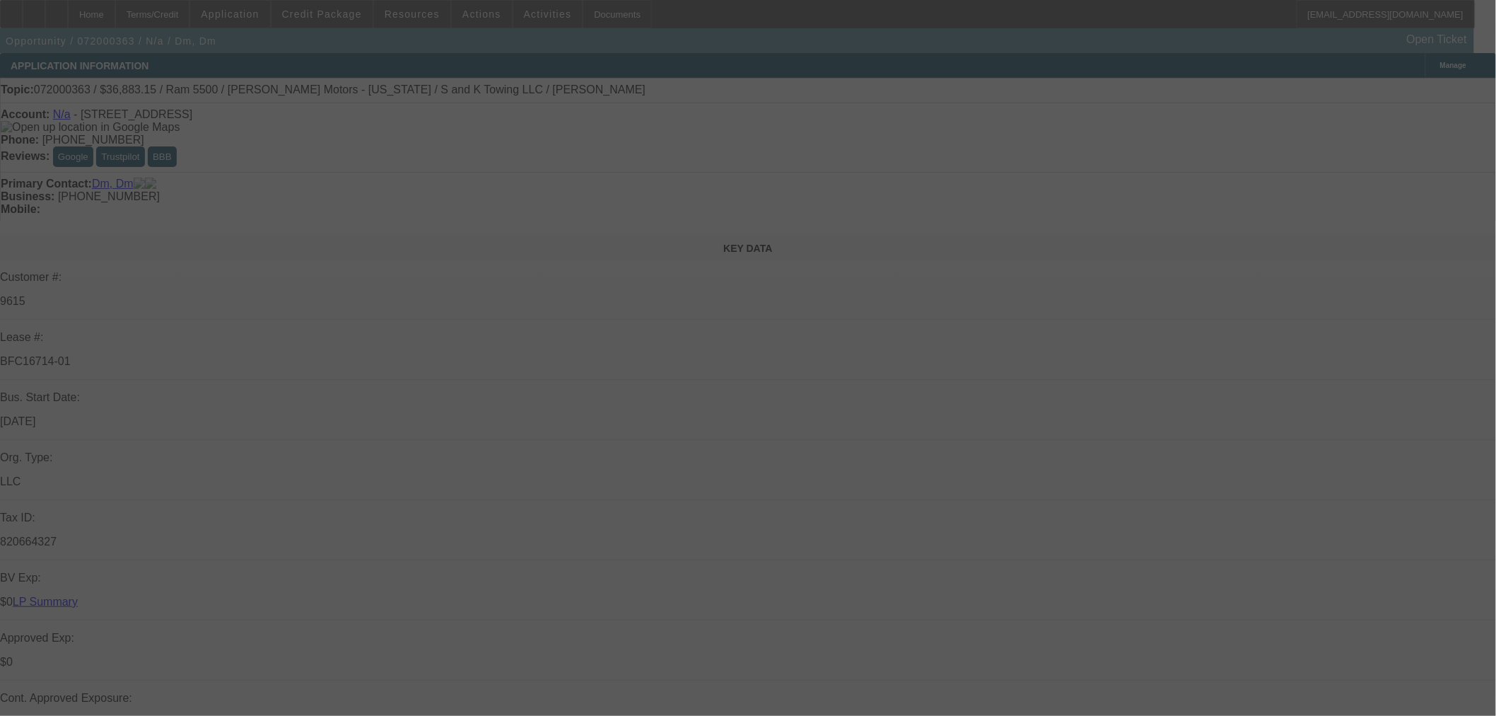
select select "0"
select select "6"
select select "0"
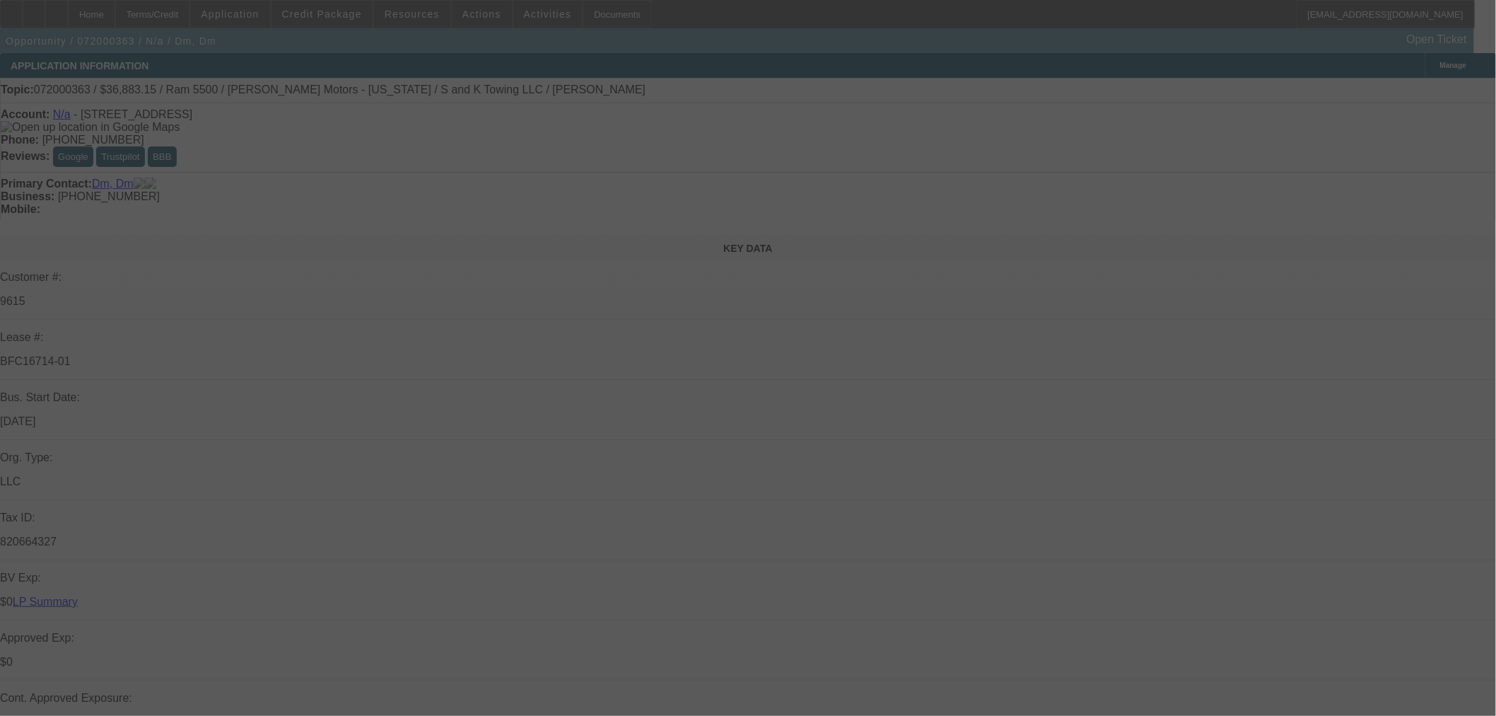
select select "0"
select select "6"
select select "0"
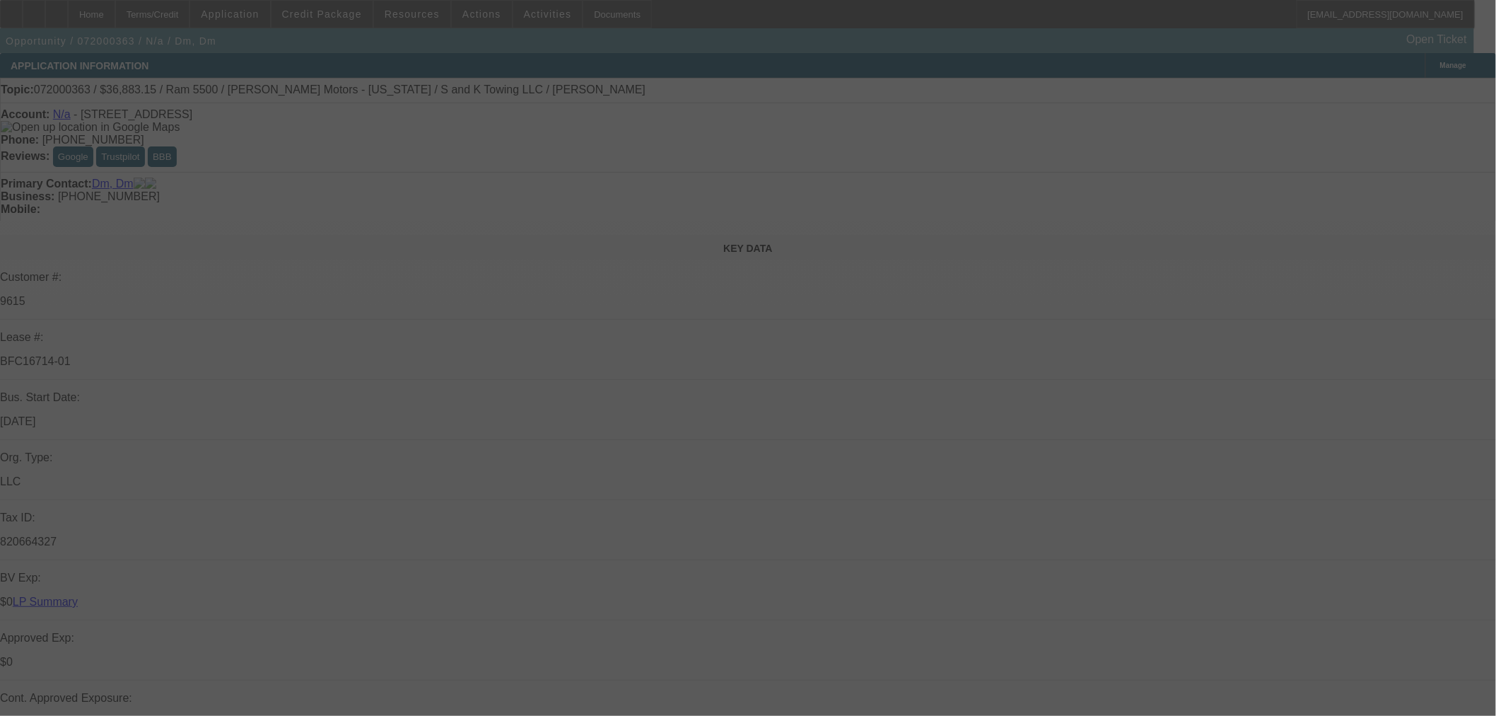
select select "6"
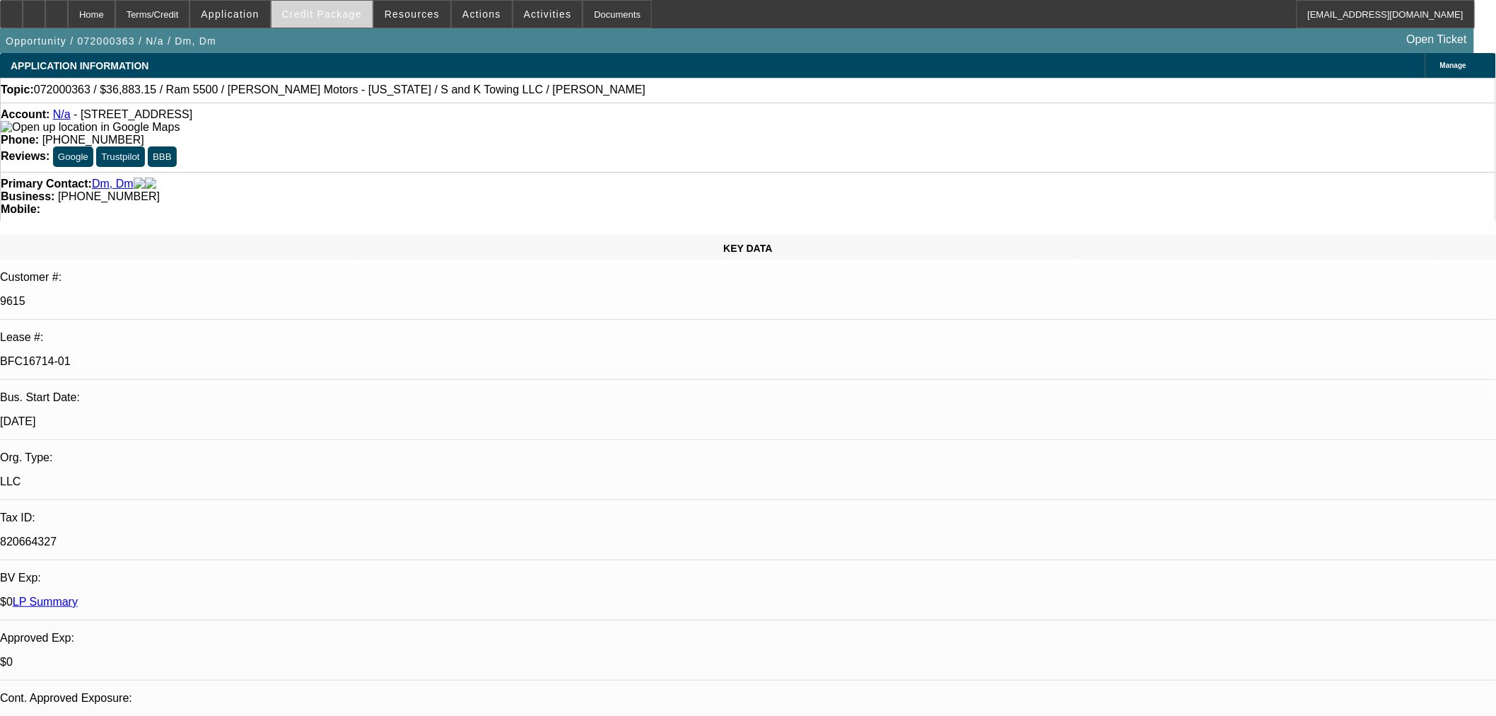
click at [334, 12] on span "Credit Package" at bounding box center [322, 13] width 80 height 11
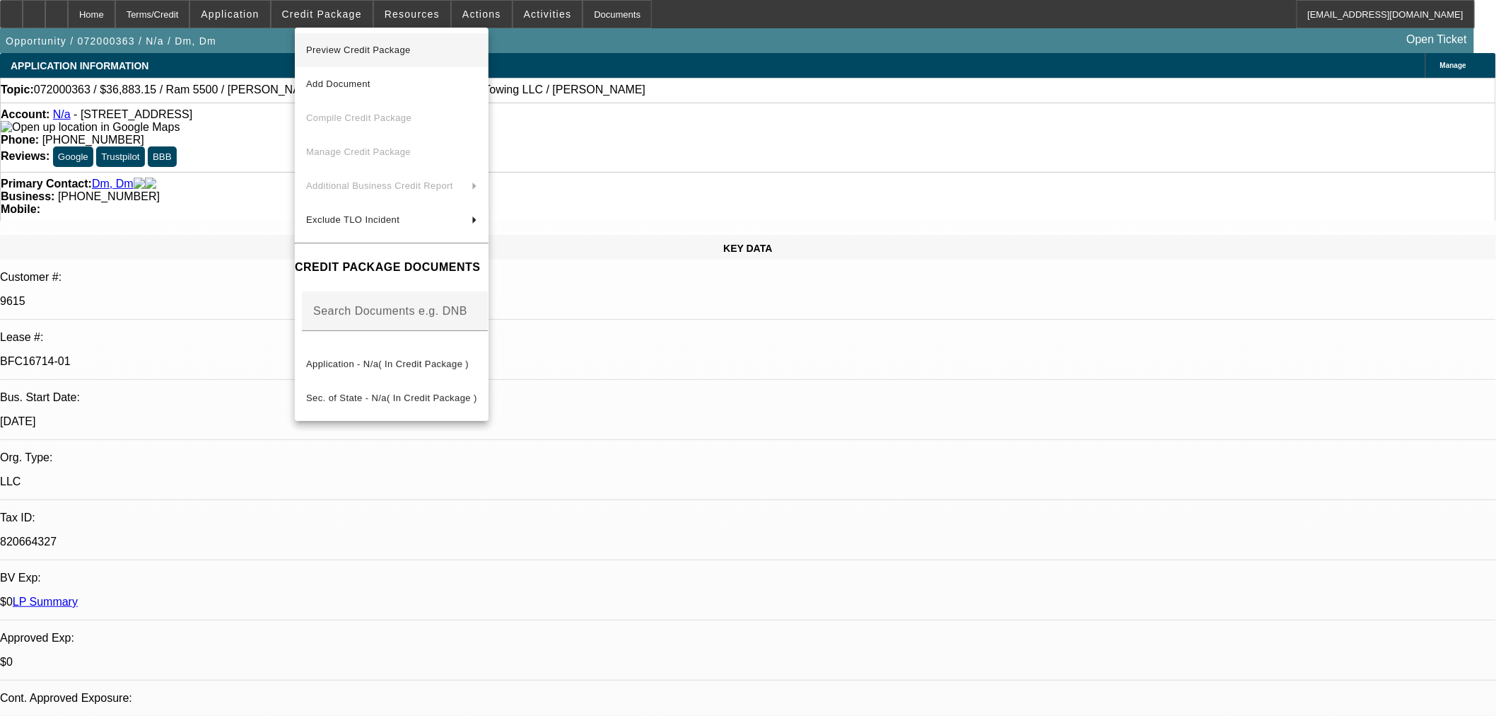
click at [362, 47] on span "Preview Credit Package" at bounding box center [358, 50] width 105 height 11
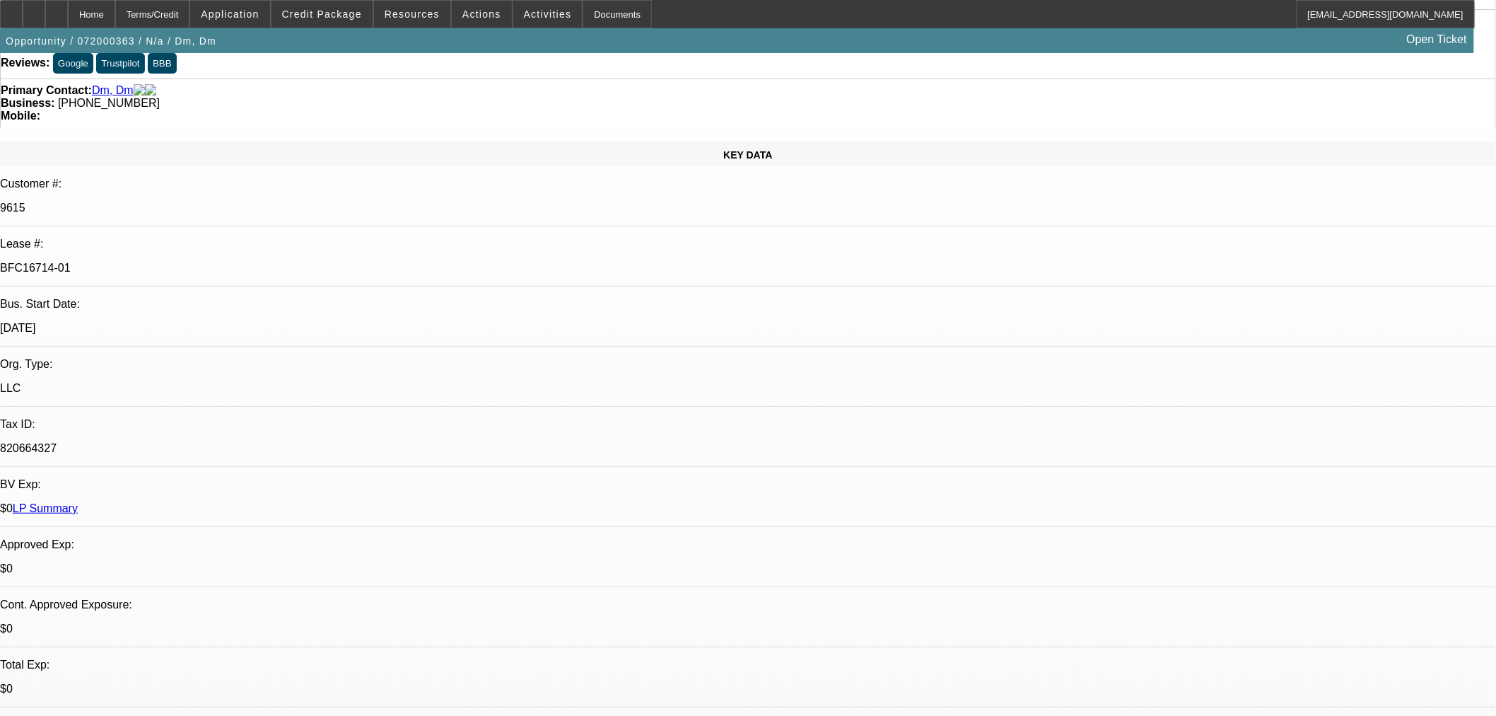
scroll to position [131, 0]
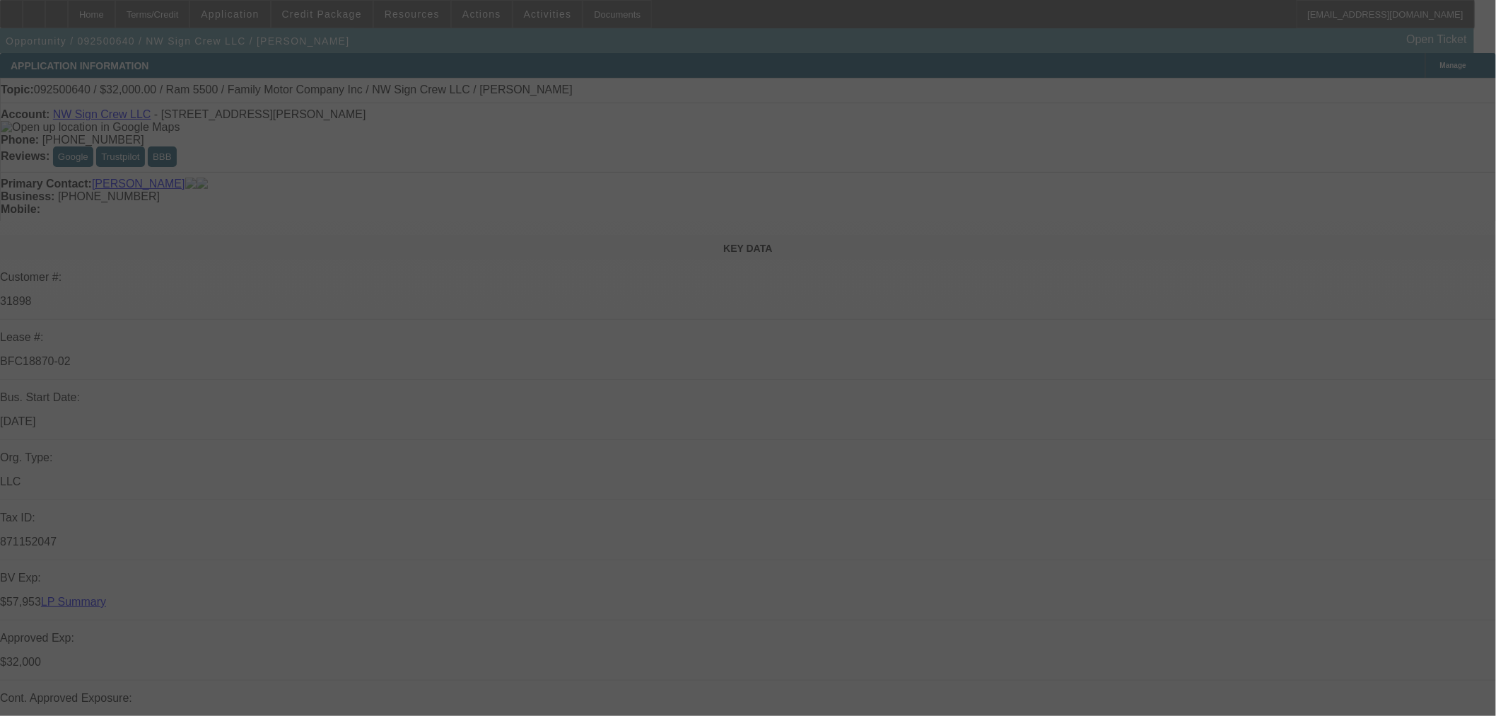
select select "0"
select select "3"
select select "0"
select select "6"
select select "0"
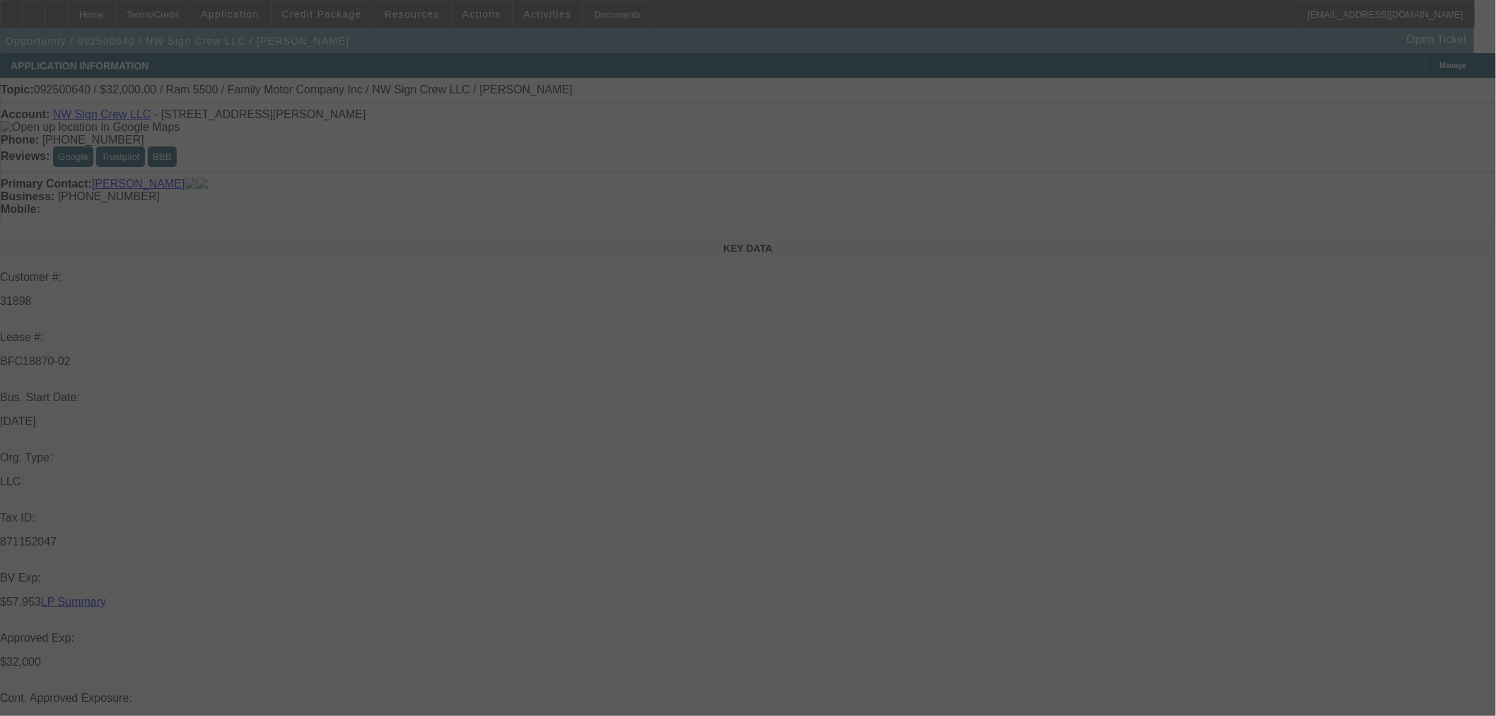
select select "3"
select select "0"
select select "6"
select select "0"
select select "2"
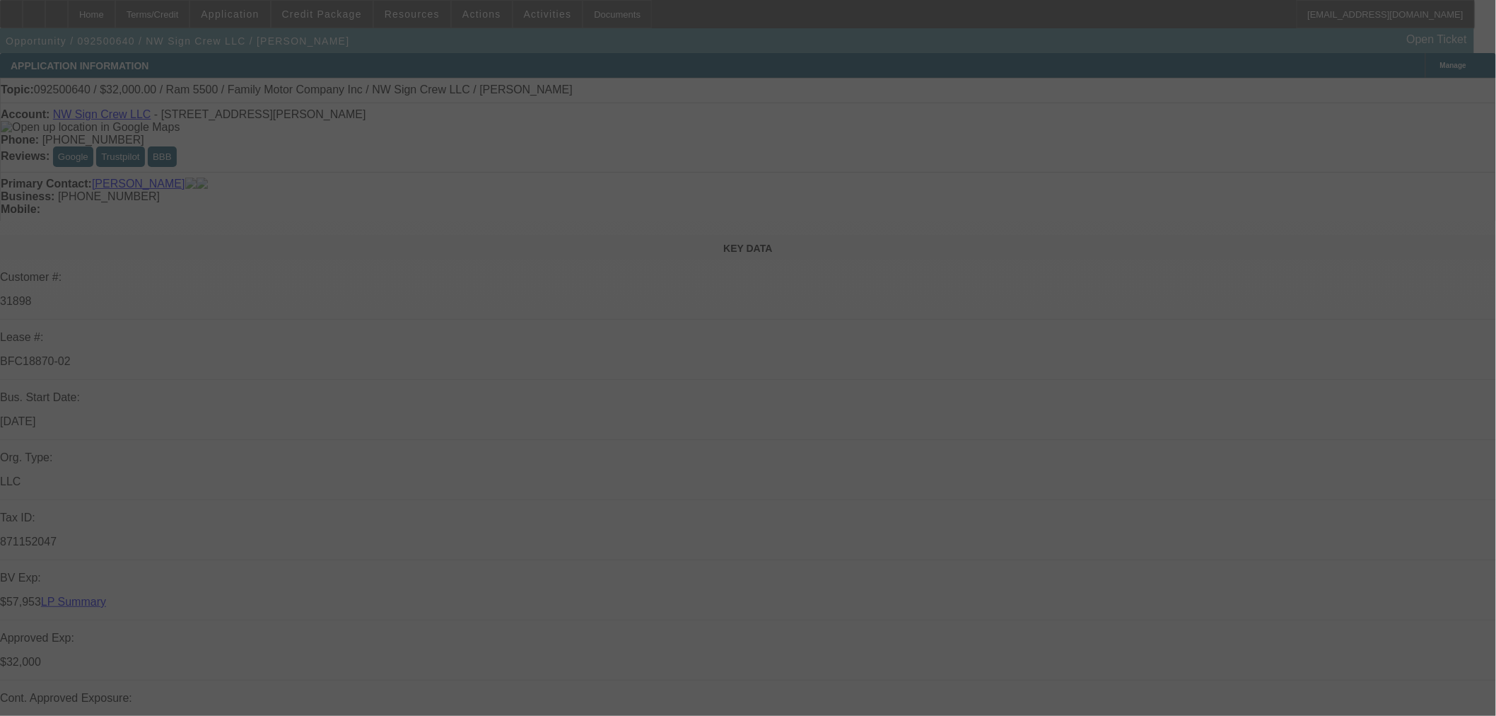
select select "2"
select select "0"
select select "6"
select select "0"
select select "2"
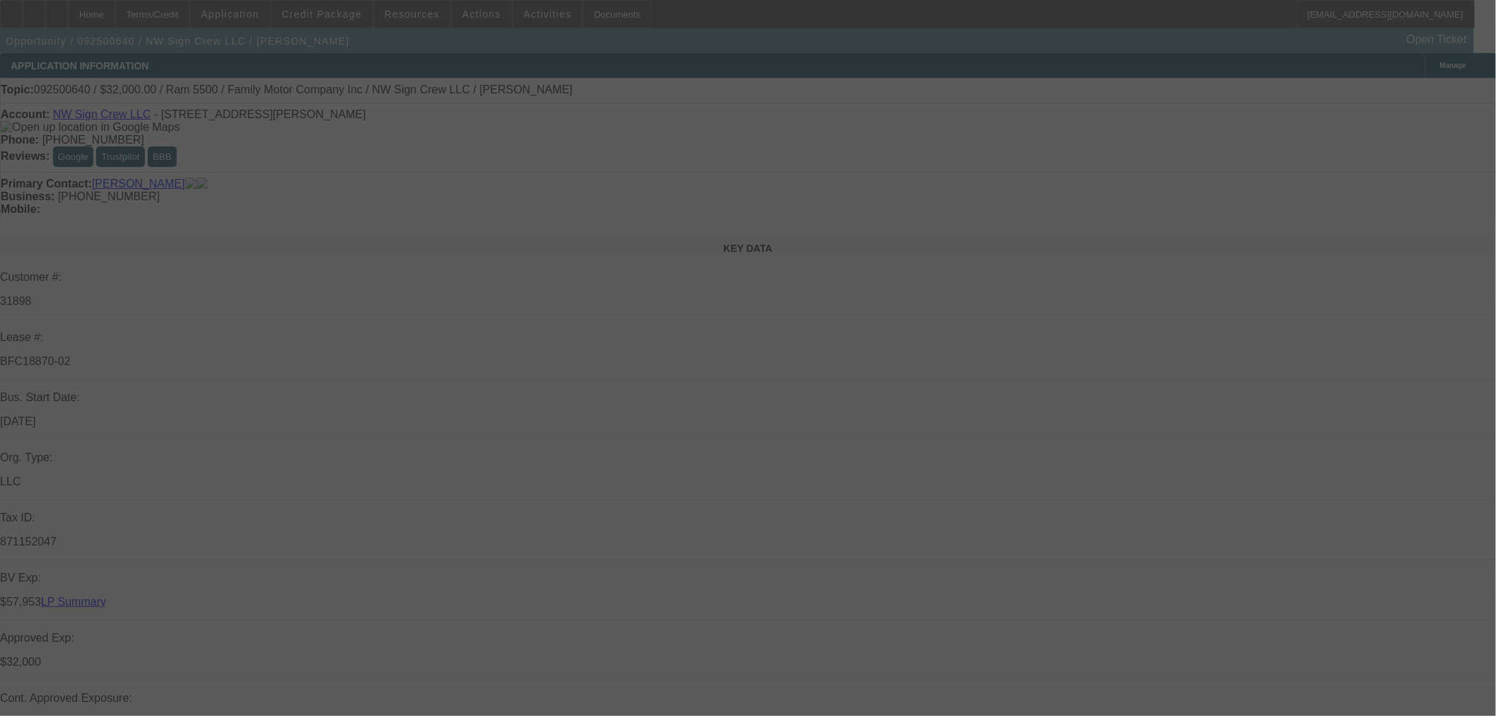
select select "2"
select select "0"
select select "6"
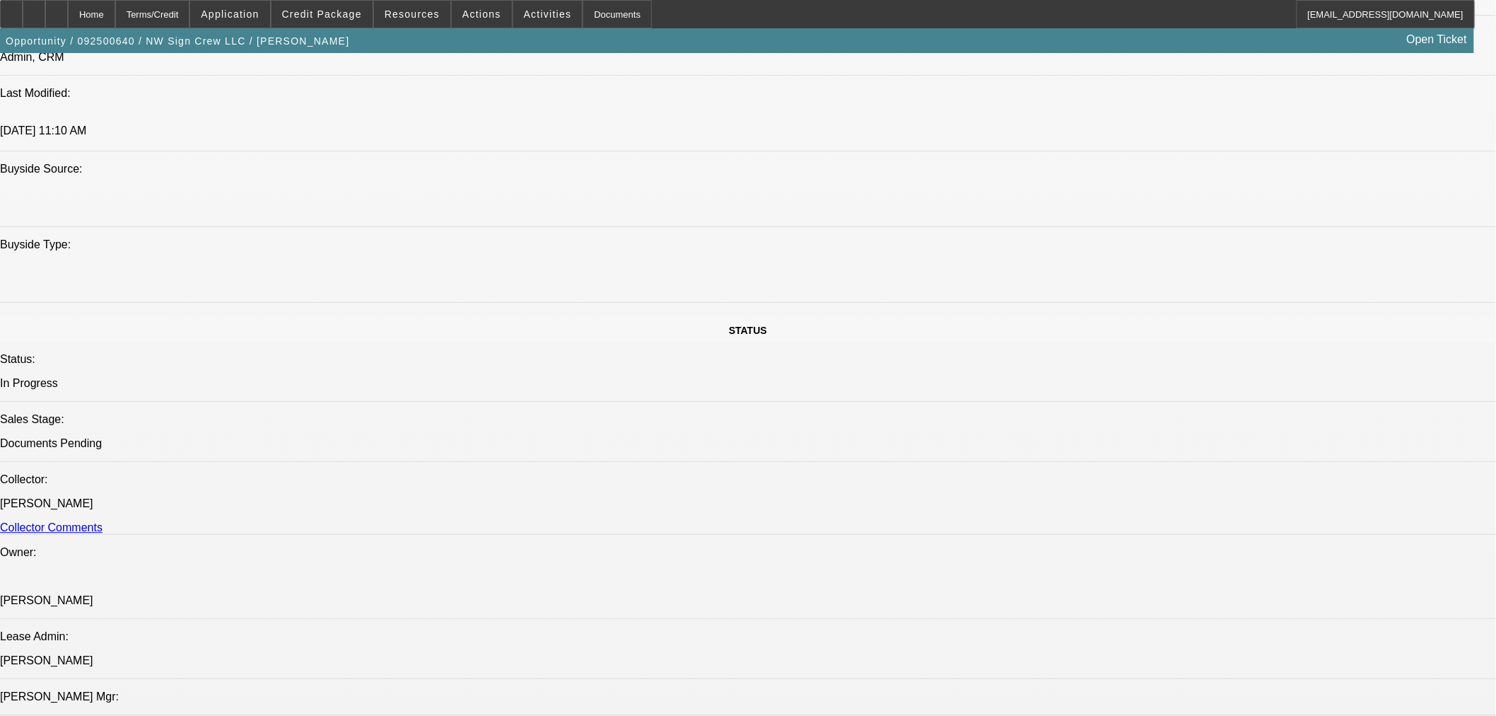
scroll to position [1310, 0]
